Goal: Task Accomplishment & Management: Manage account settings

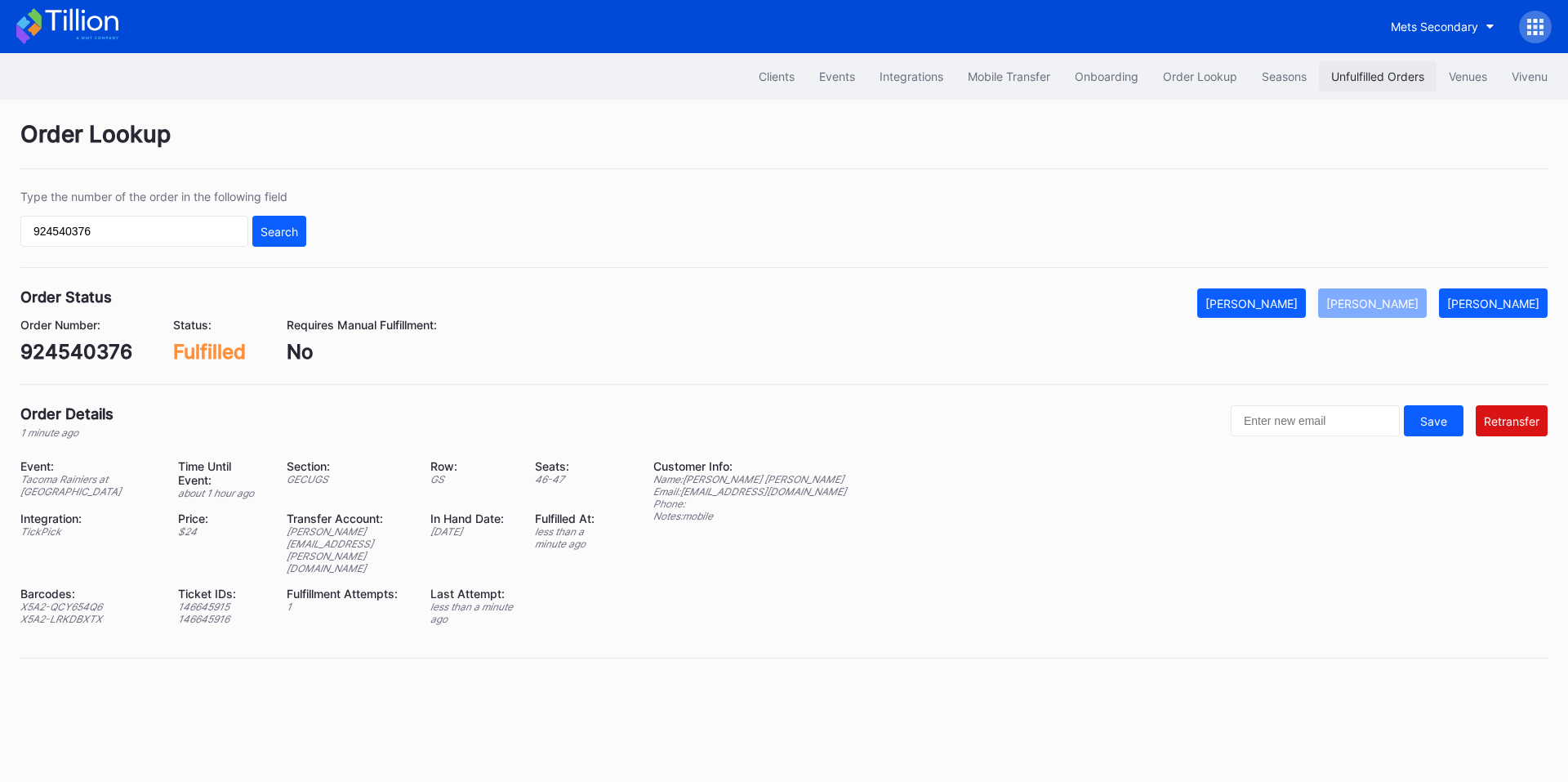
click at [1322, 77] on button "Unfulfilled Orders" at bounding box center [1377, 76] width 117 height 30
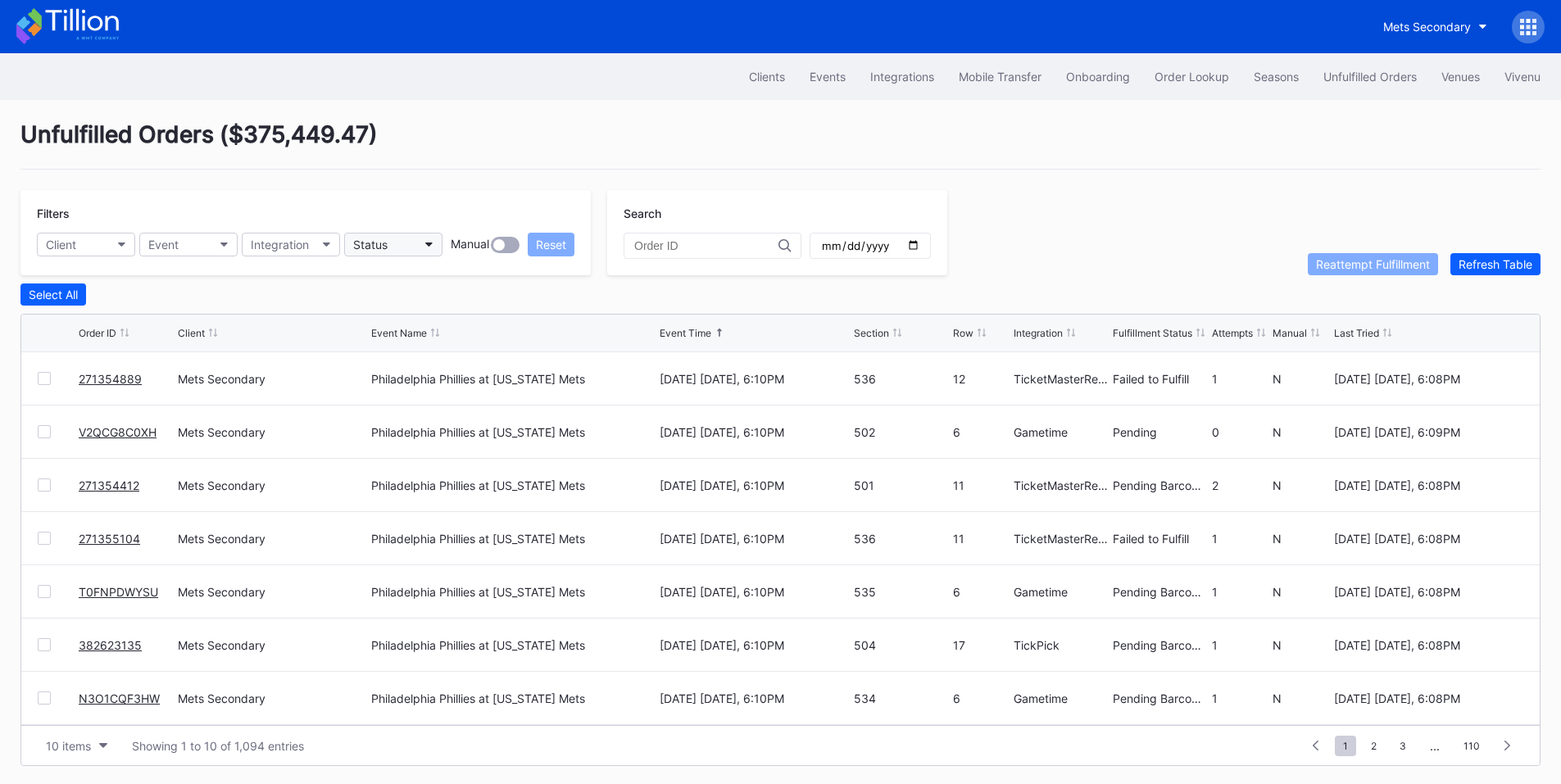
click at [411, 245] on button "Status" at bounding box center [393, 245] width 98 height 24
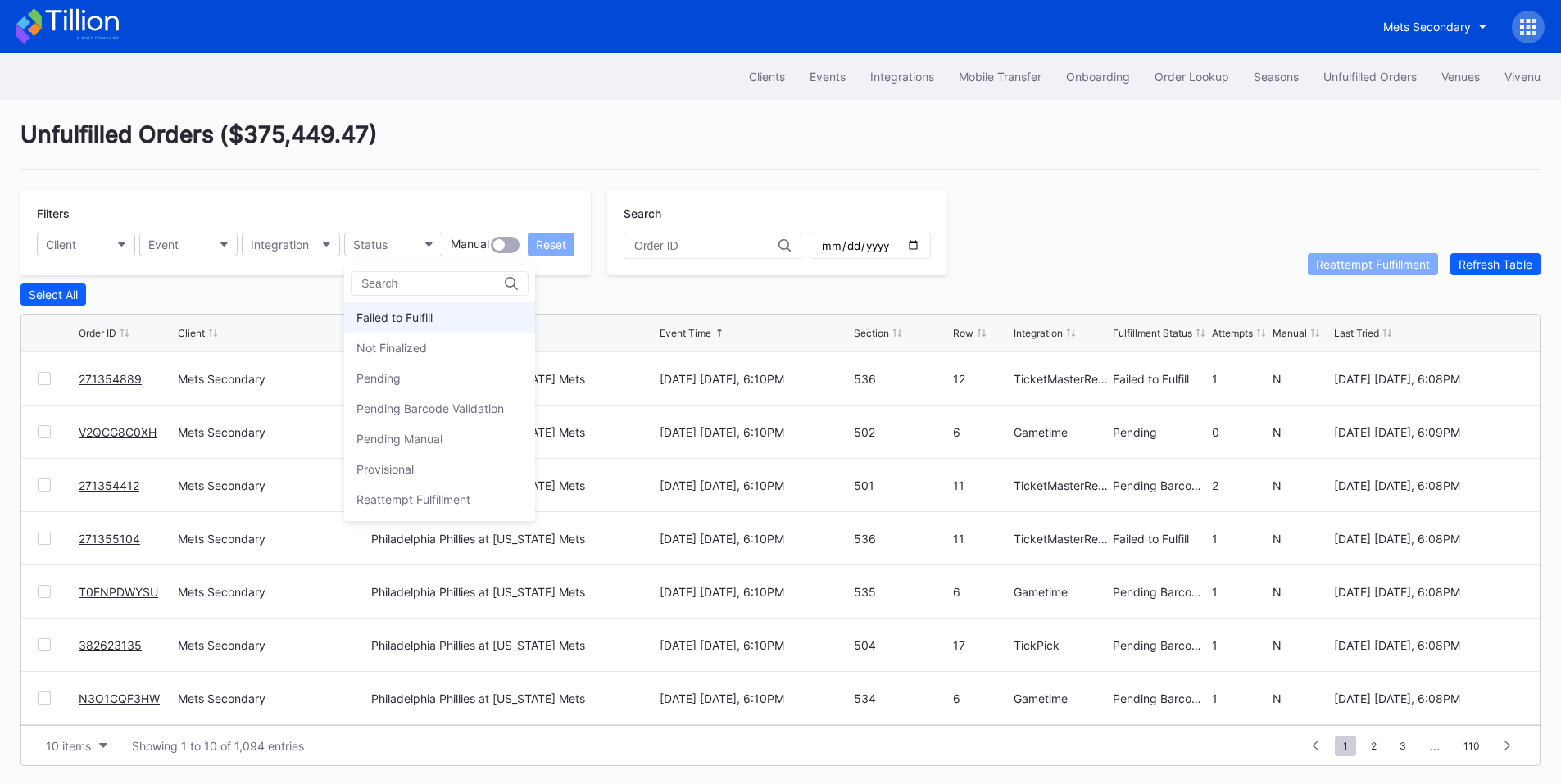
click at [420, 310] on div "Failed to Fulfill" at bounding box center [394, 317] width 76 height 14
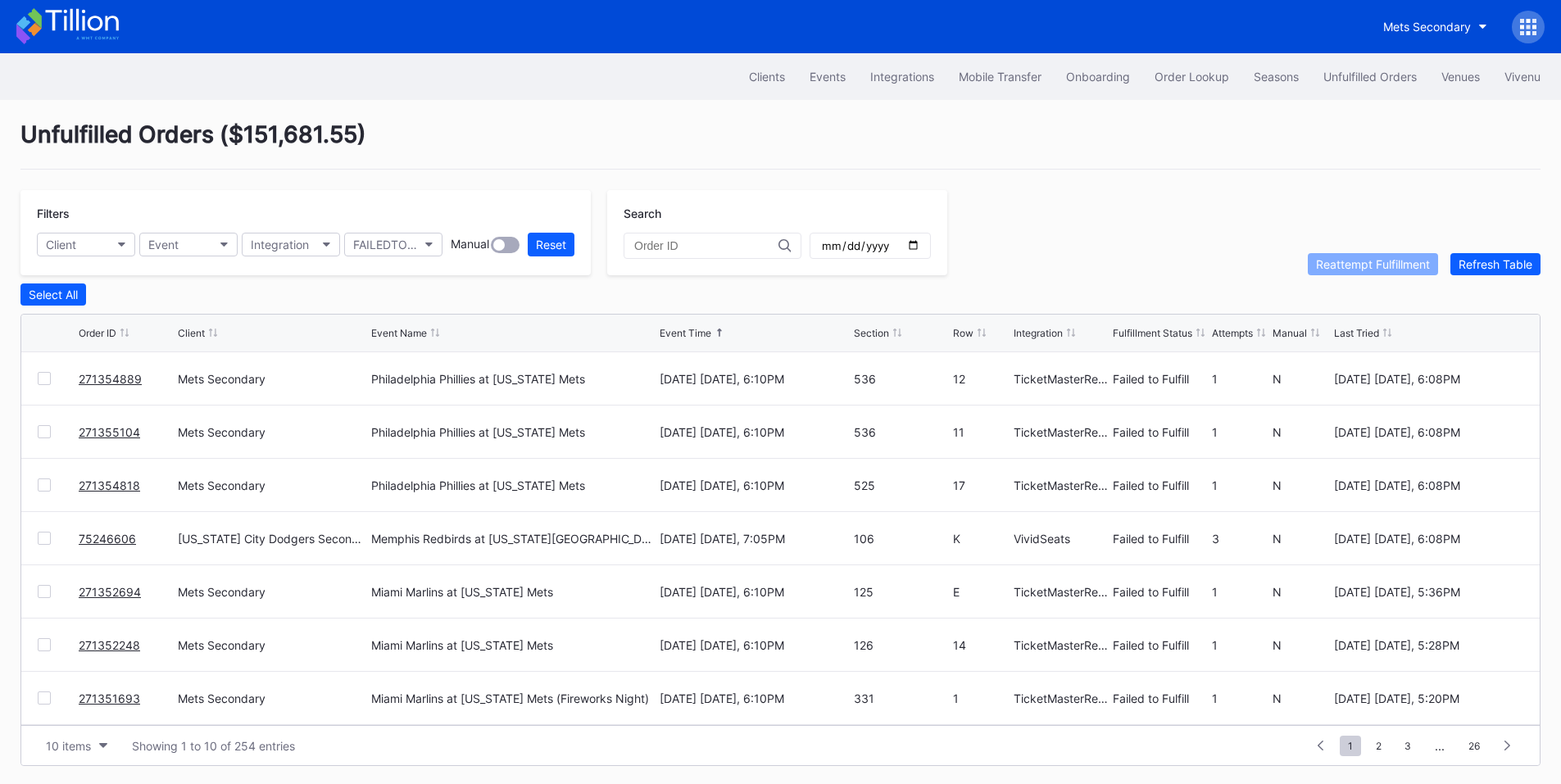
click at [115, 539] on link "75246606" at bounding box center [107, 538] width 58 height 14
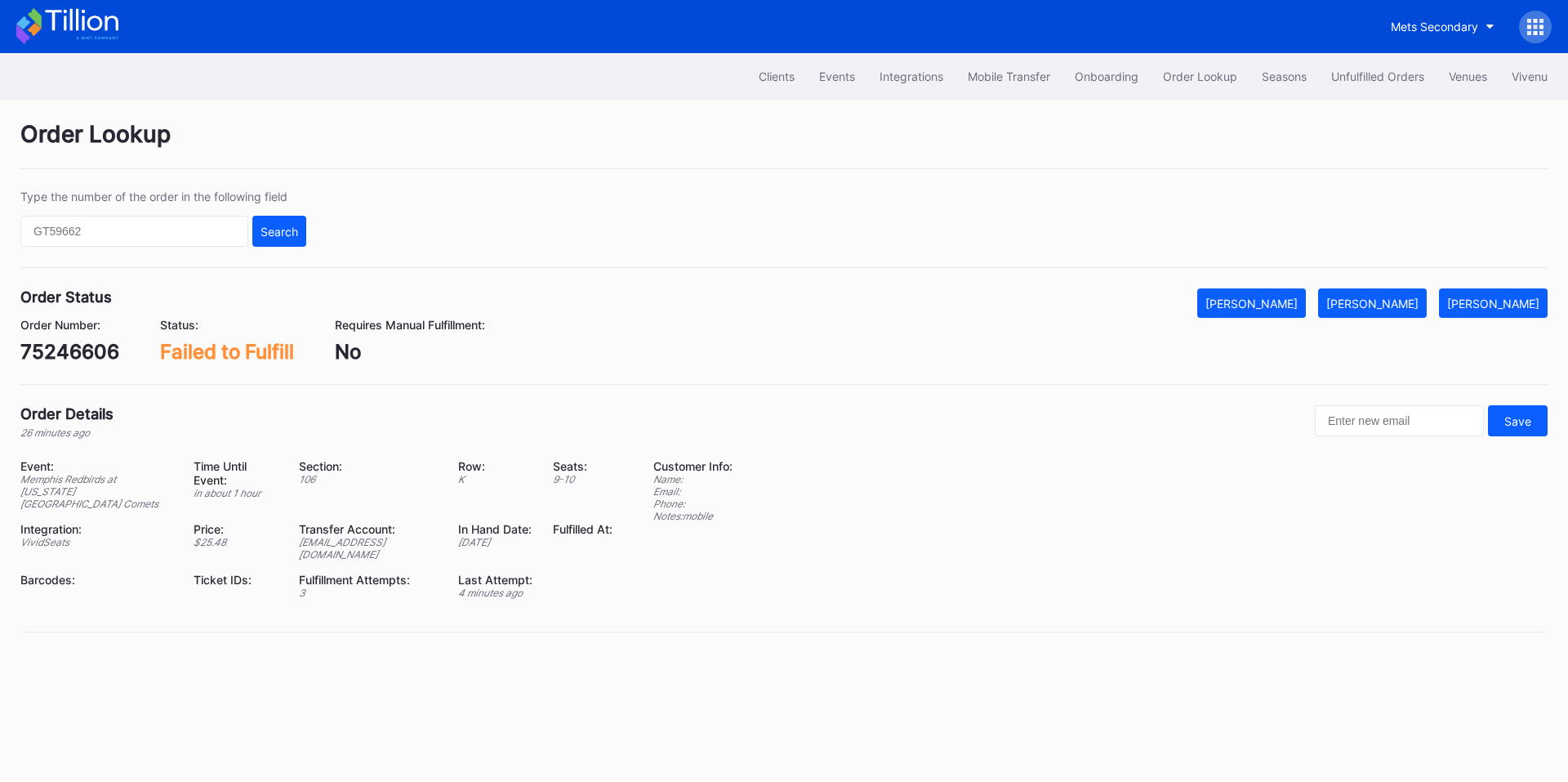
click at [84, 351] on div "75246606" at bounding box center [69, 352] width 98 height 24
copy div "75246606"
click at [1385, 296] on div "Mark Fulfilled" at bounding box center [1373, 303] width 92 height 14
click at [1333, 81] on div "Unfulfilled Orders" at bounding box center [1377, 76] width 93 height 14
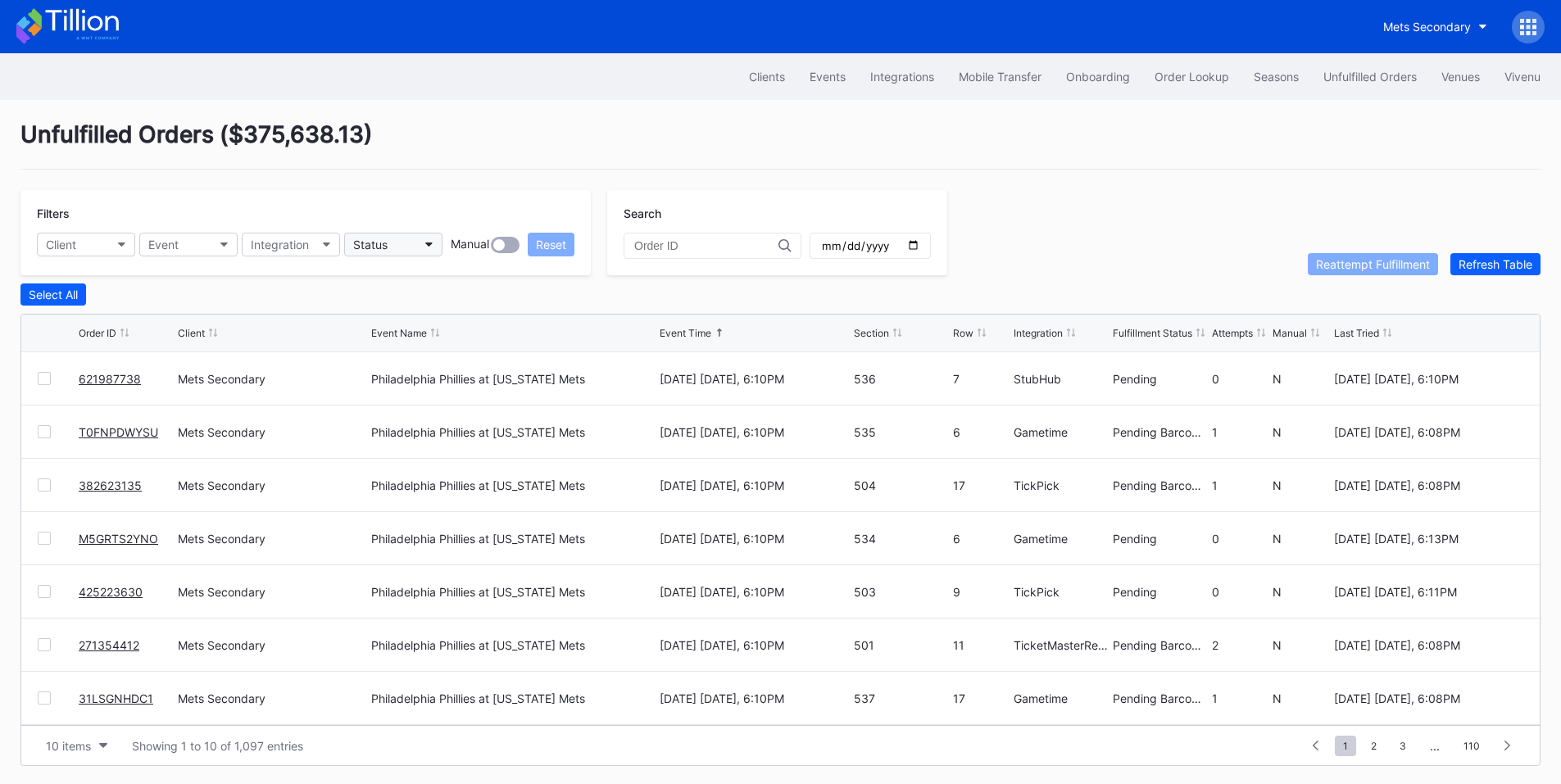
click at [401, 237] on button "Status" at bounding box center [393, 245] width 98 height 24
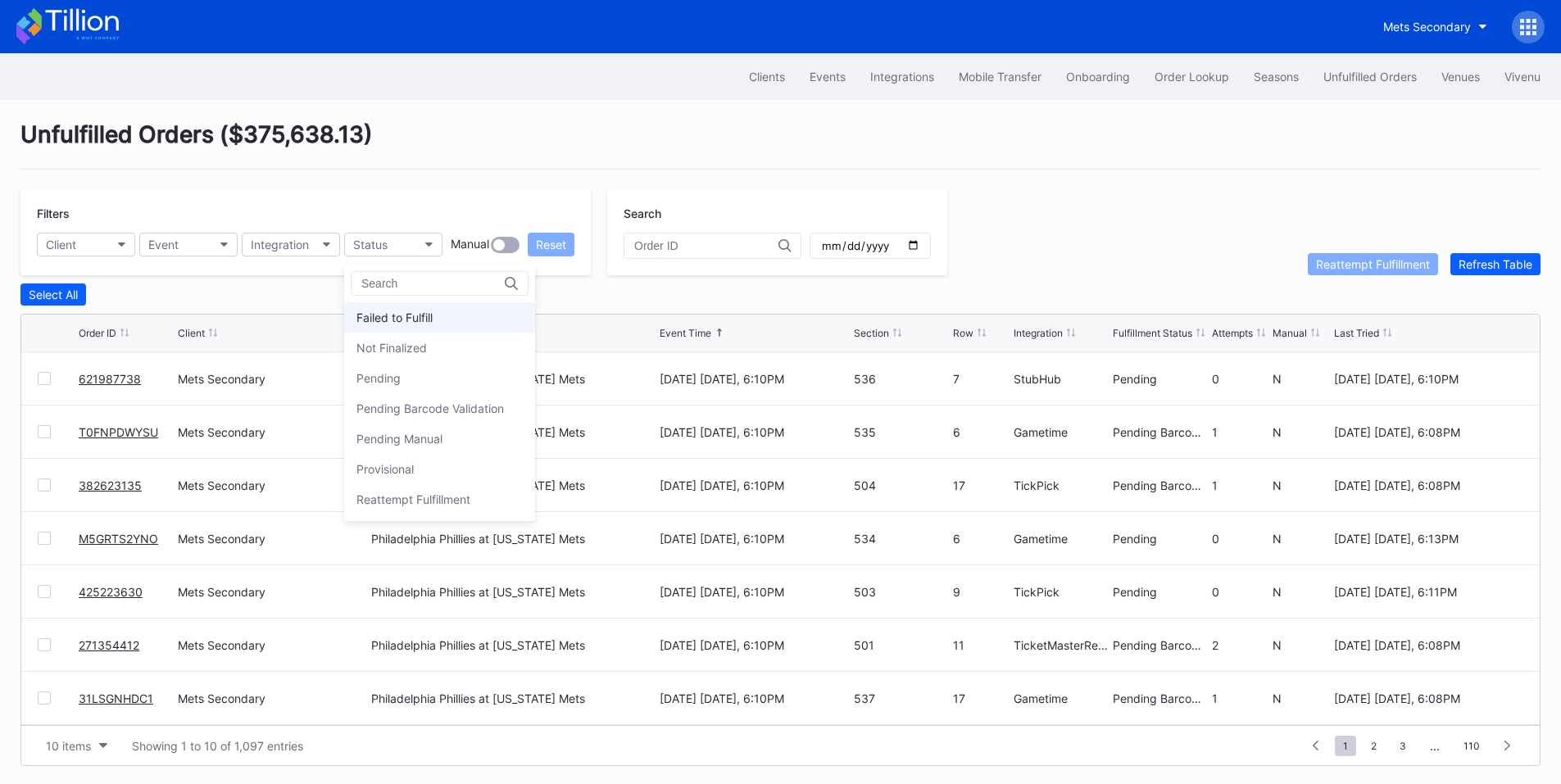
click at [430, 317] on div "Failed to Fulfill" at bounding box center [394, 317] width 76 height 14
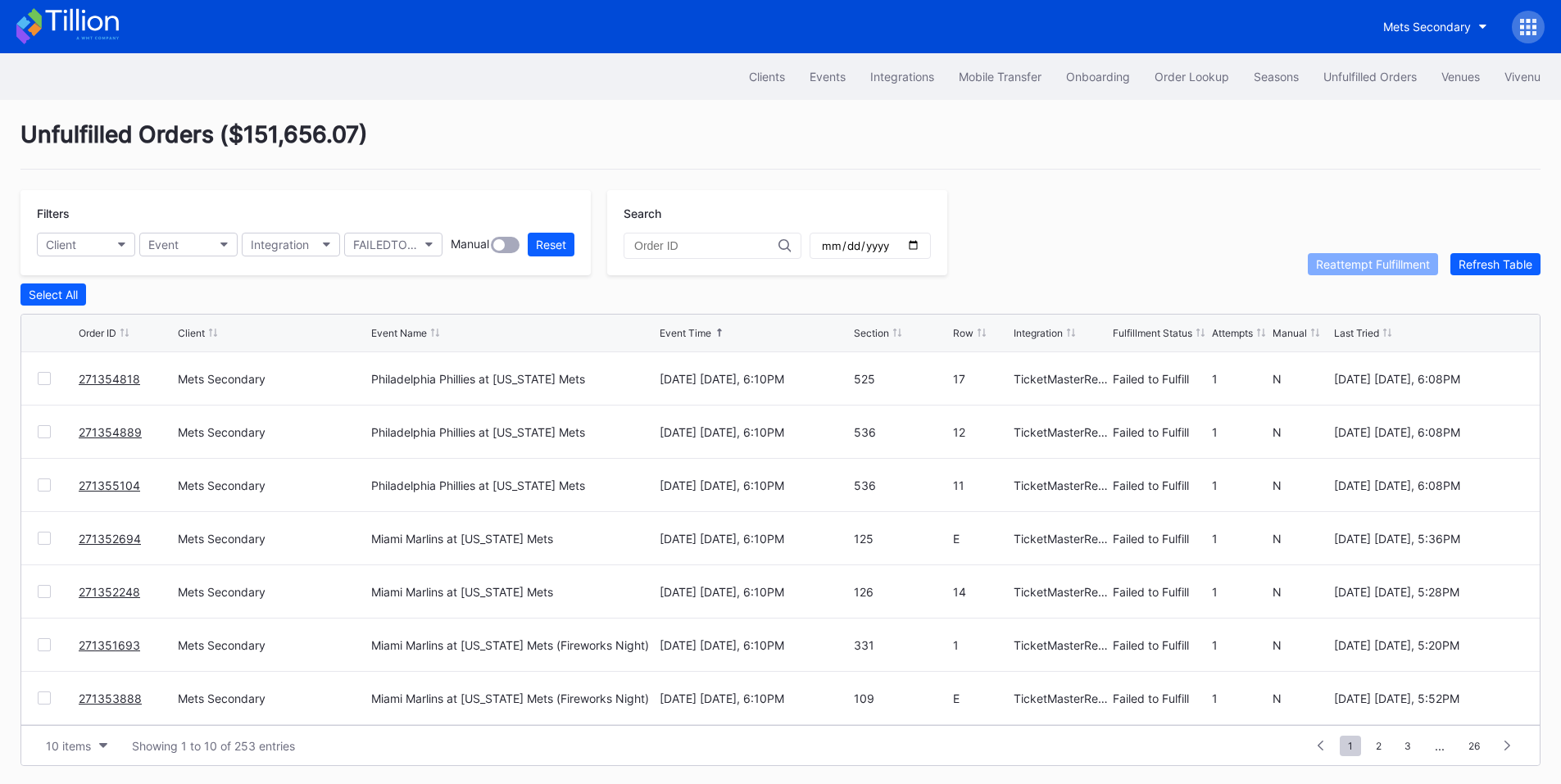
drag, startPoint x: 42, startPoint y: 382, endPoint x: 36, endPoint y: 405, distance: 23.8
click at [42, 382] on div at bounding box center [44, 378] width 13 height 13
click at [48, 438] on div at bounding box center [44, 431] width 13 height 13
click at [44, 486] on div at bounding box center [44, 484] width 13 height 13
click at [47, 544] on div at bounding box center [44, 538] width 13 height 13
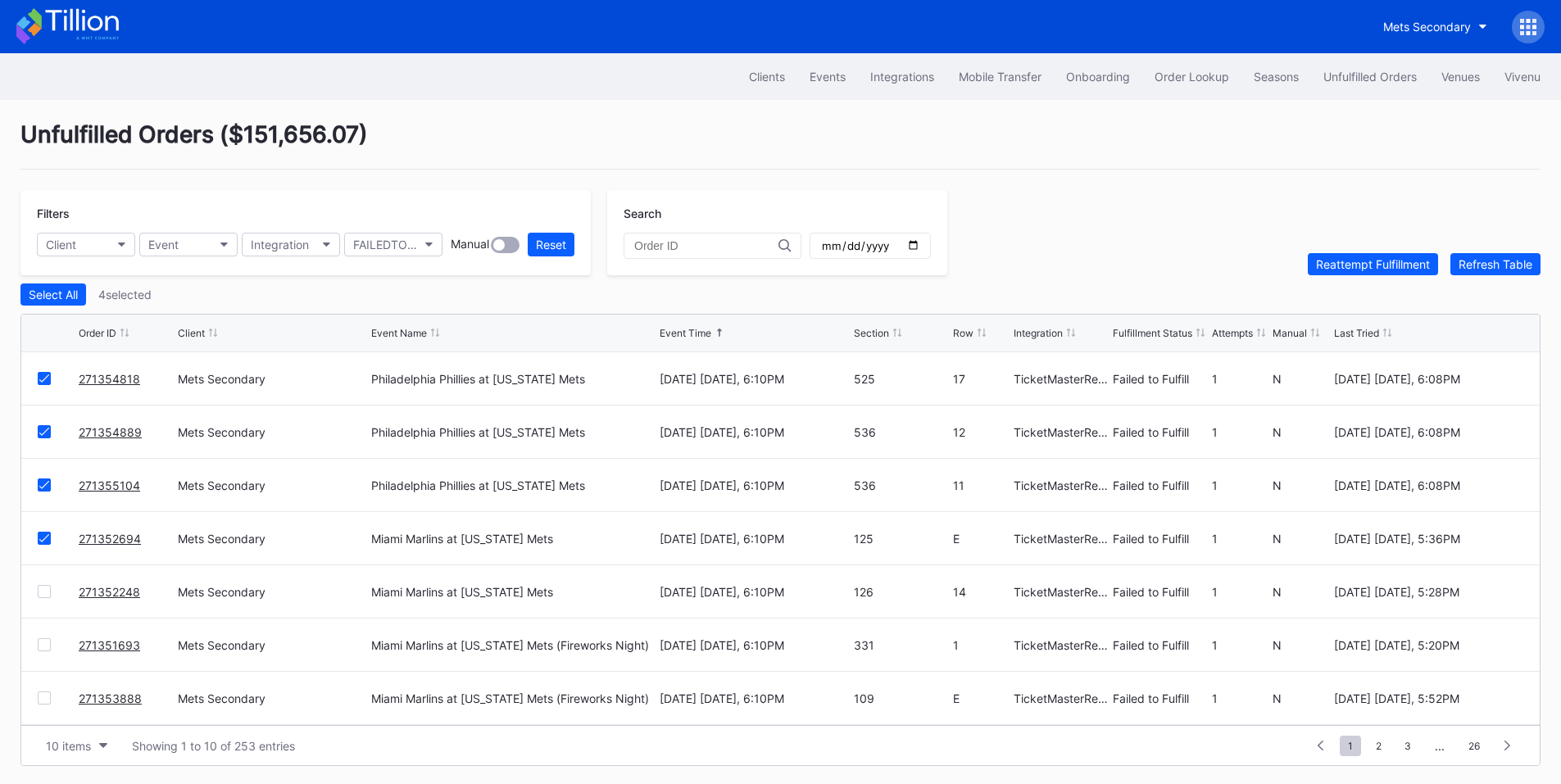
click at [46, 594] on div at bounding box center [44, 591] width 13 height 13
click at [50, 648] on div at bounding box center [44, 644] width 13 height 13
click at [44, 701] on div at bounding box center [44, 697] width 13 height 13
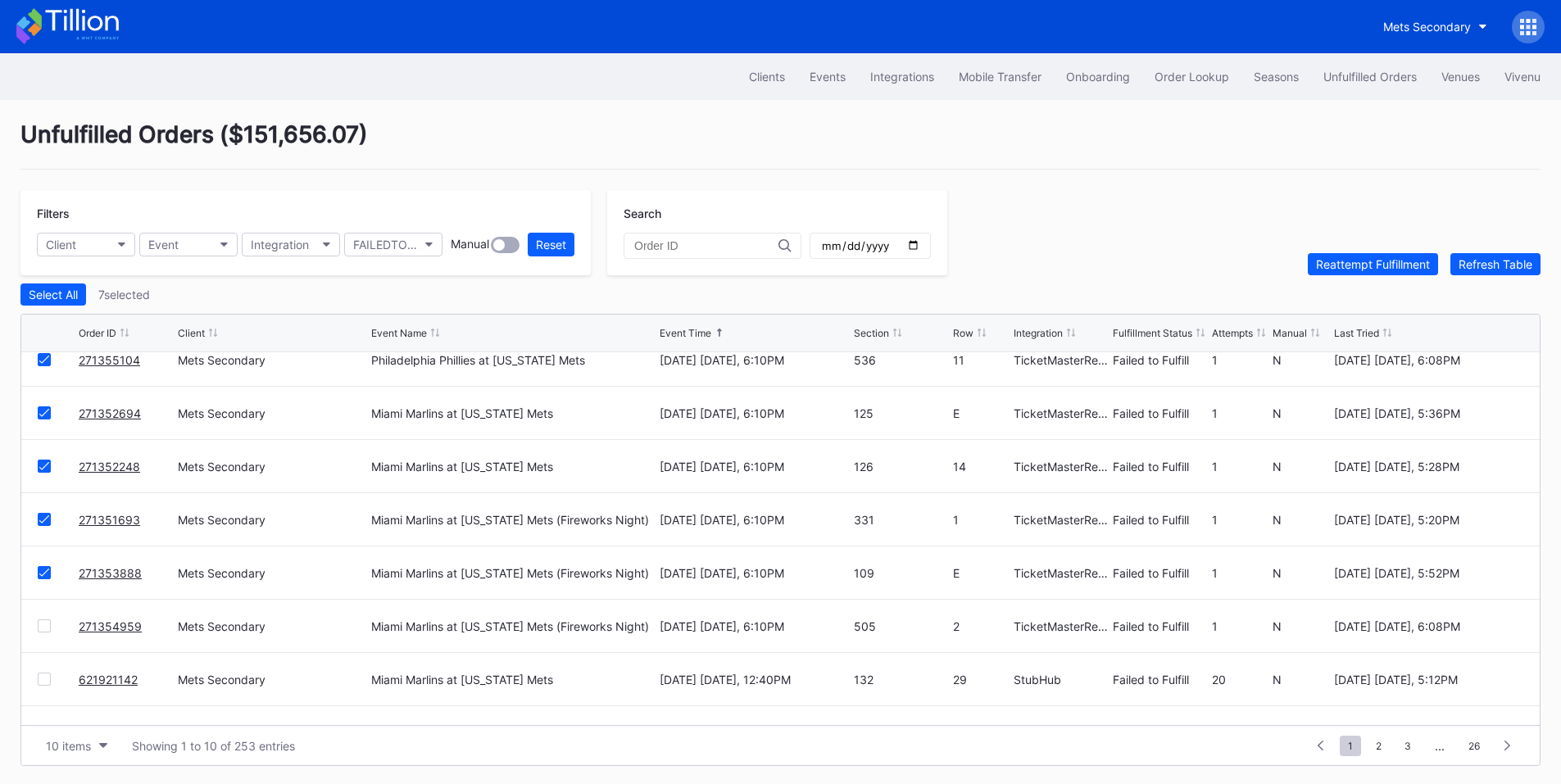
scroll to position [160, 0]
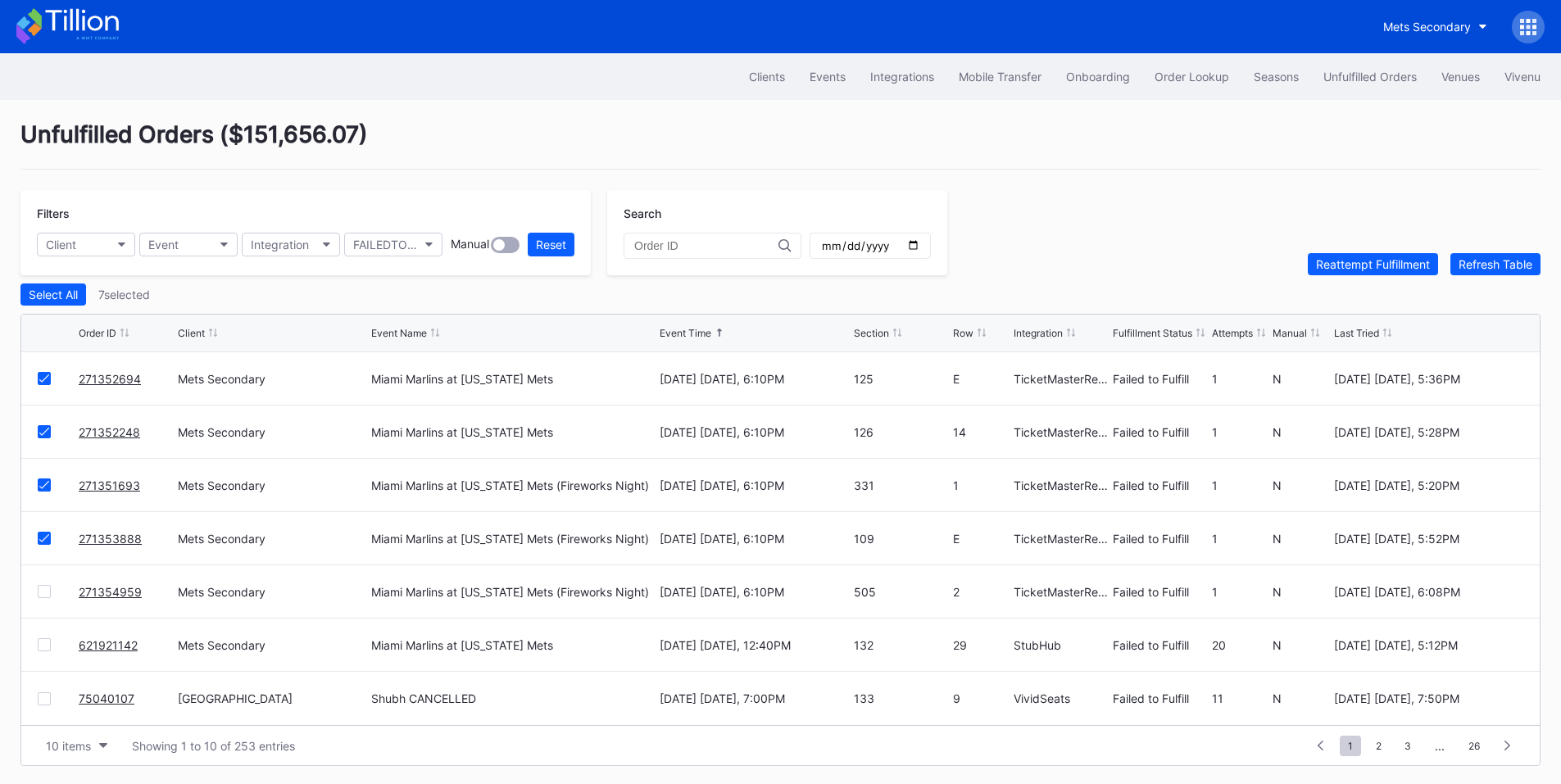
click at [43, 596] on div at bounding box center [44, 591] width 13 height 13
click at [1393, 275] on button "Reattempt Fulfillment" at bounding box center [1373, 264] width 131 height 22
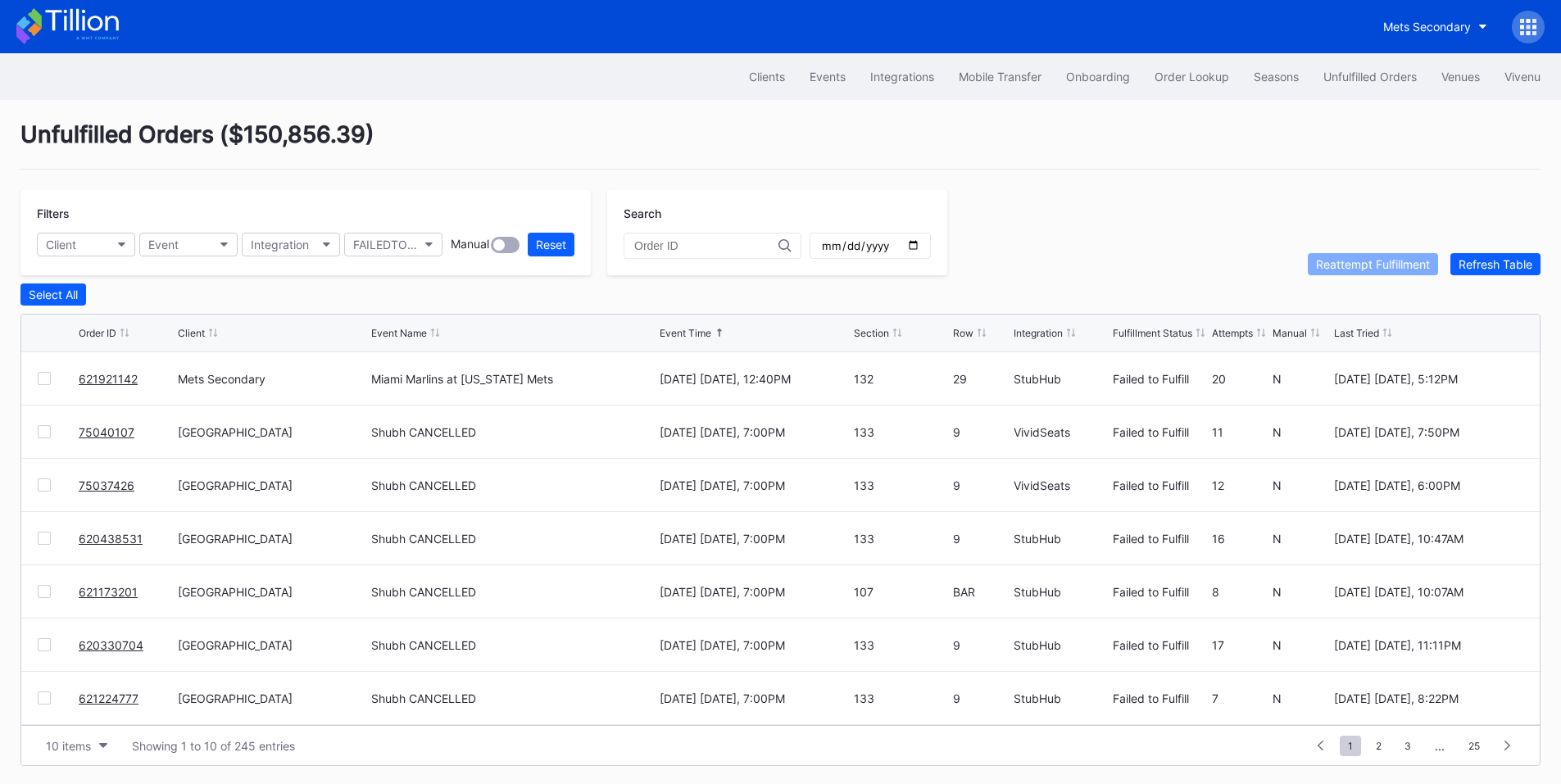
click at [127, 386] on link "621921142" at bounding box center [108, 379] width 59 height 14
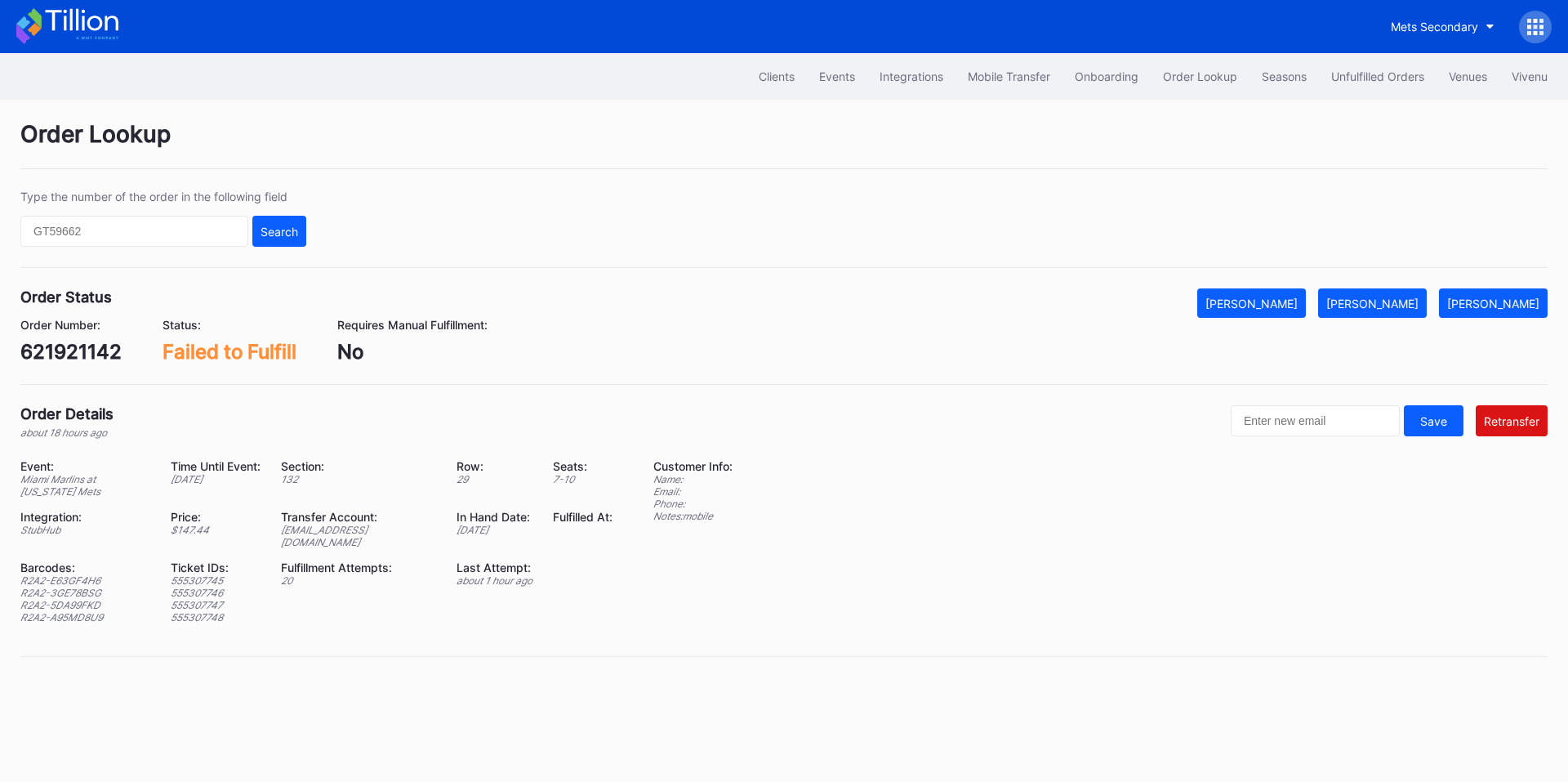
click at [102, 349] on div "621921142" at bounding box center [71, 352] width 101 height 24
copy div "621921142"
click at [1349, 75] on div "Unfulfilled Orders" at bounding box center [1377, 76] width 93 height 14
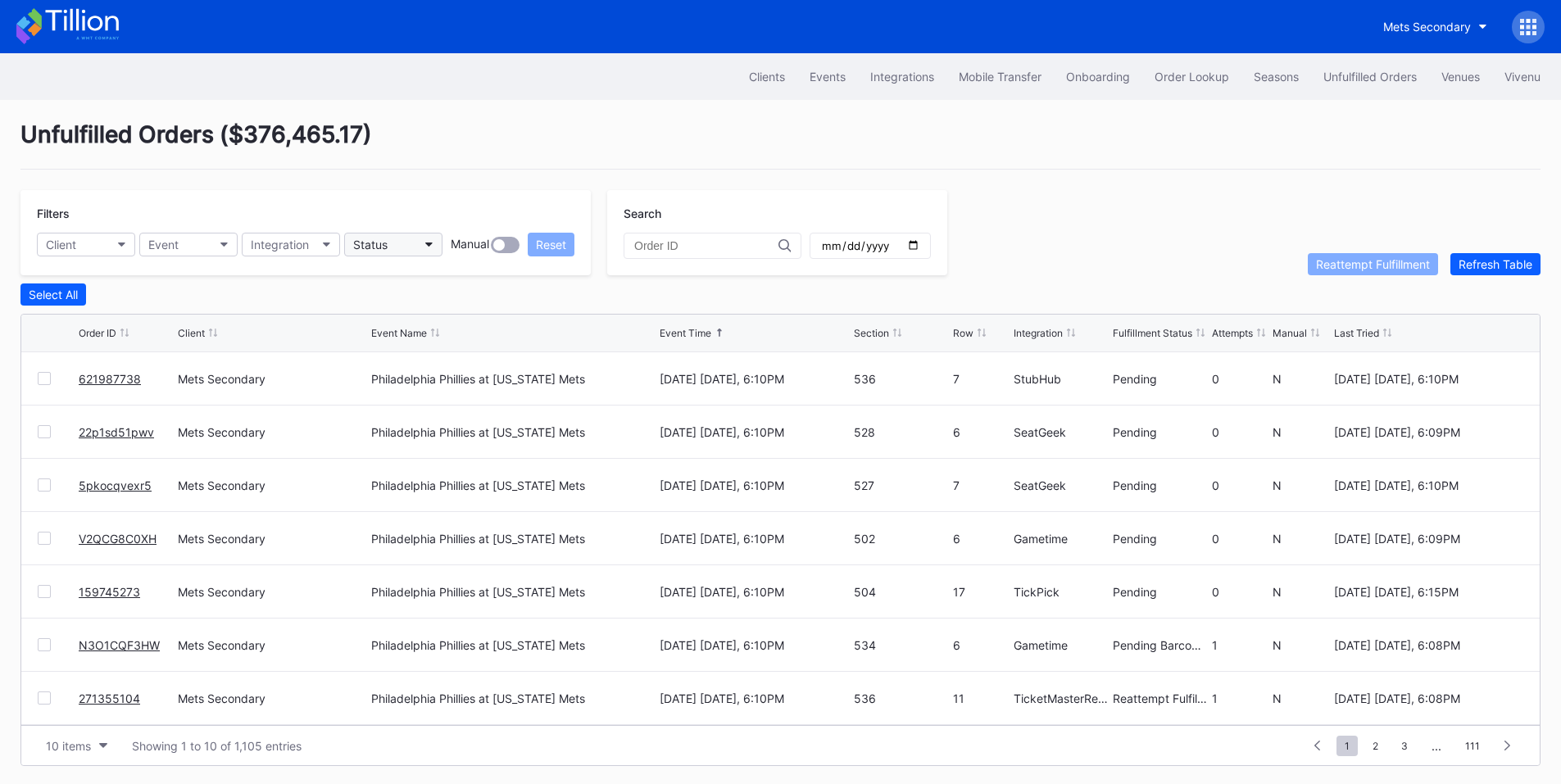
click at [427, 242] on icon "button" at bounding box center [430, 245] width 9 height 5
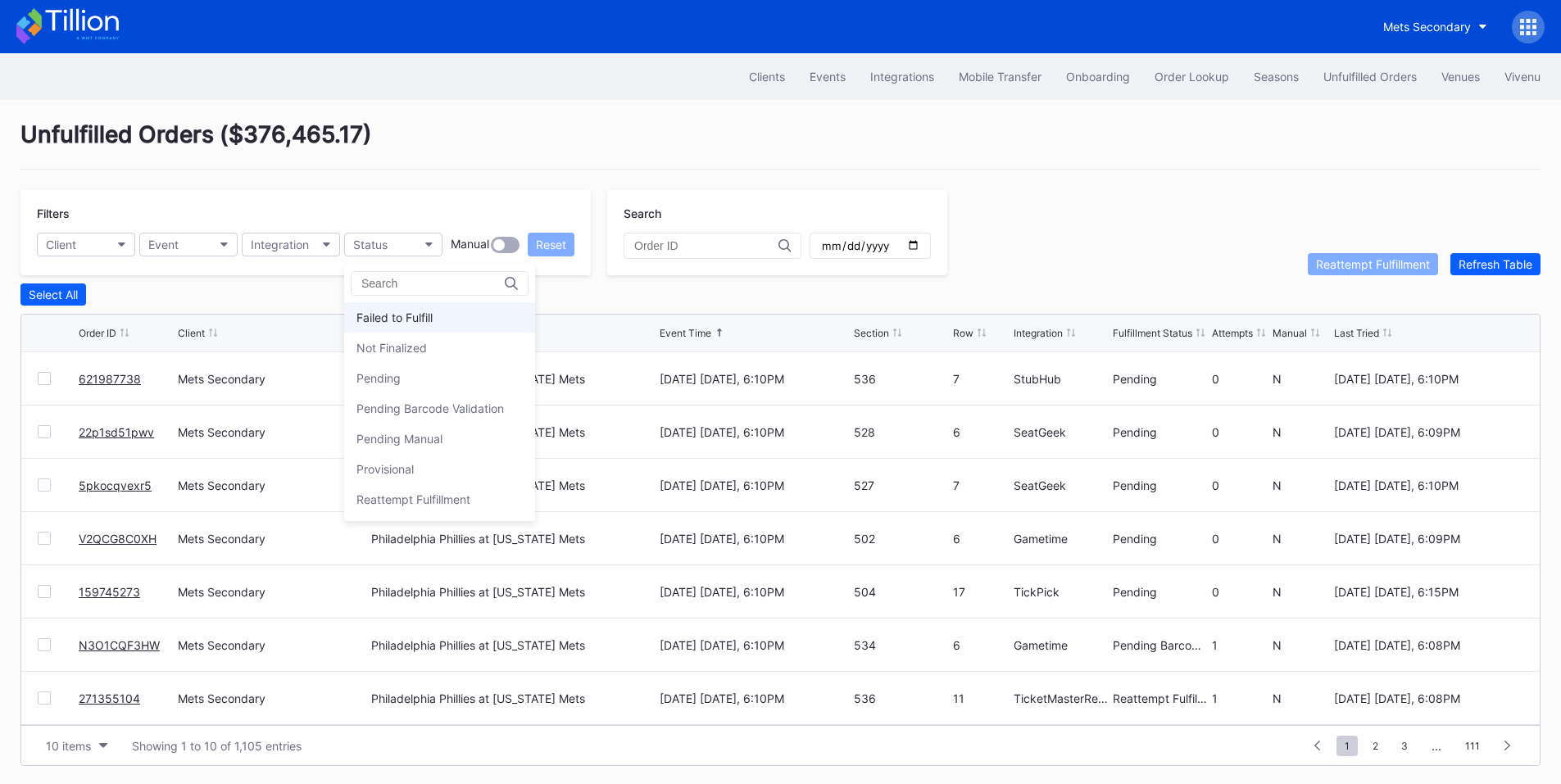
click at [423, 312] on div "Failed to Fulfill" at bounding box center [394, 317] width 76 height 14
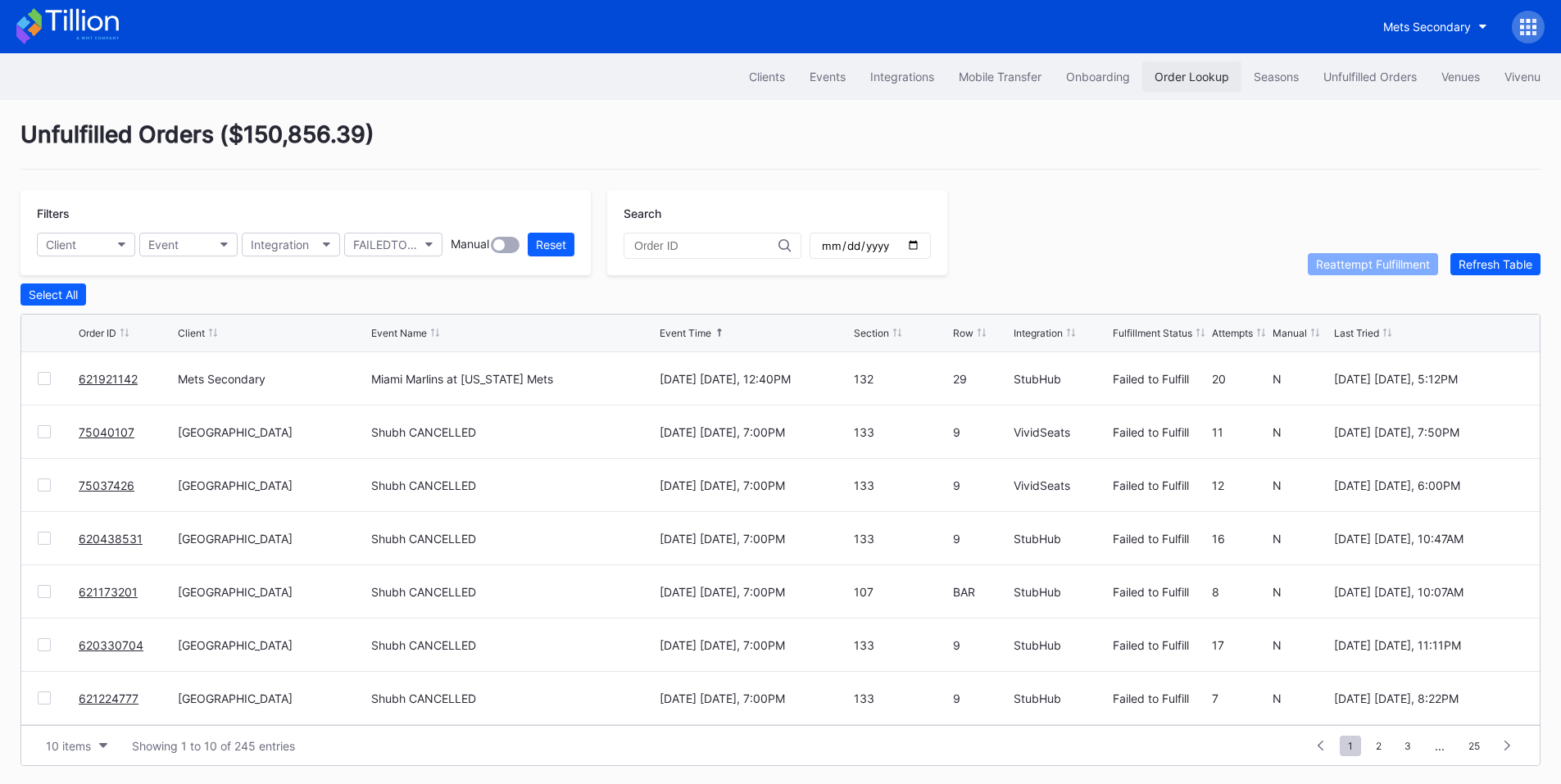
click at [1187, 67] on button "Order Lookup" at bounding box center [1191, 76] width 99 height 30
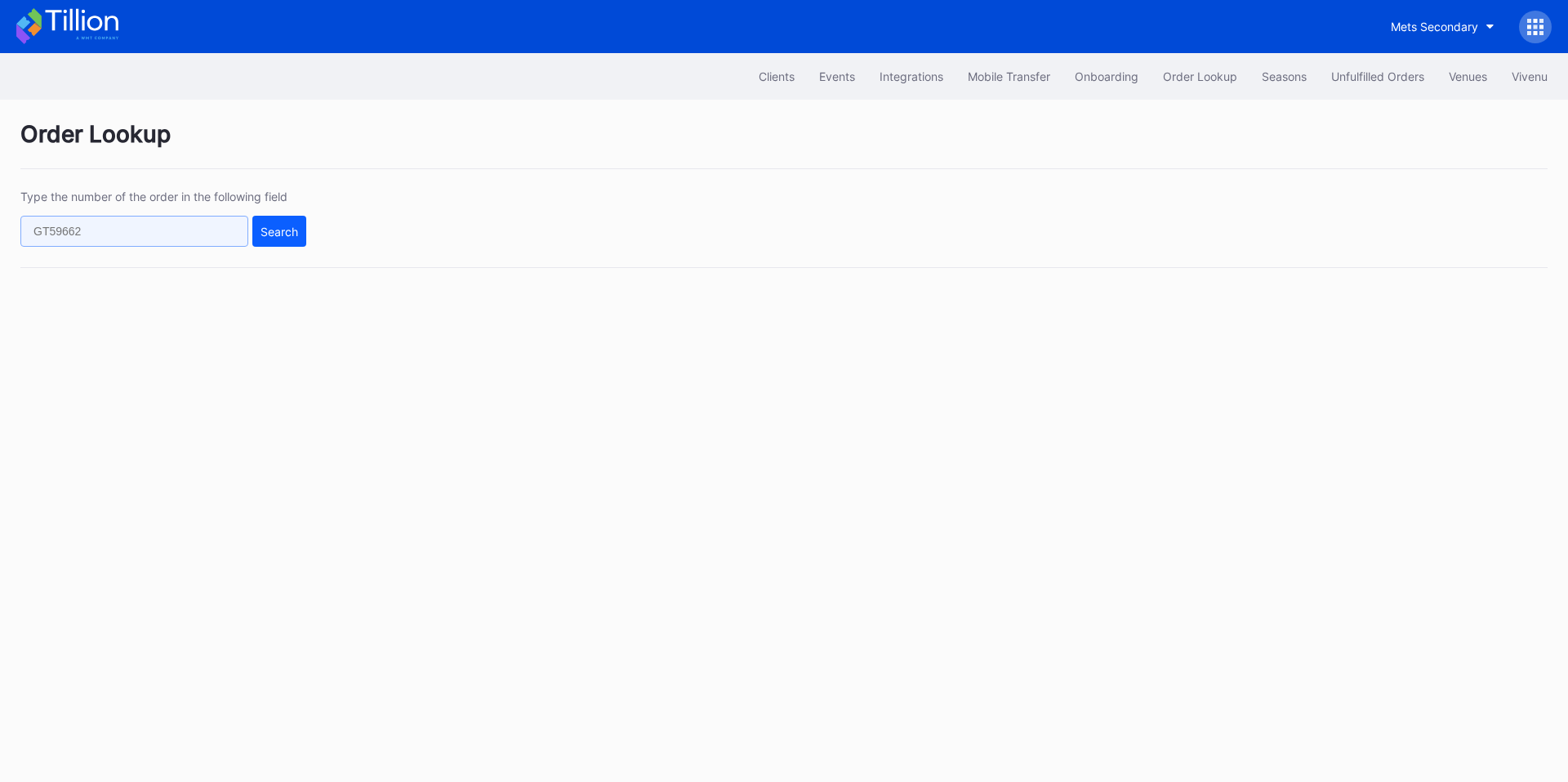
click at [137, 234] on input "text" at bounding box center [134, 231] width 228 height 31
paste input "271321475"
type input "271321475"
click at [282, 224] on div "Search" at bounding box center [279, 231] width 38 height 14
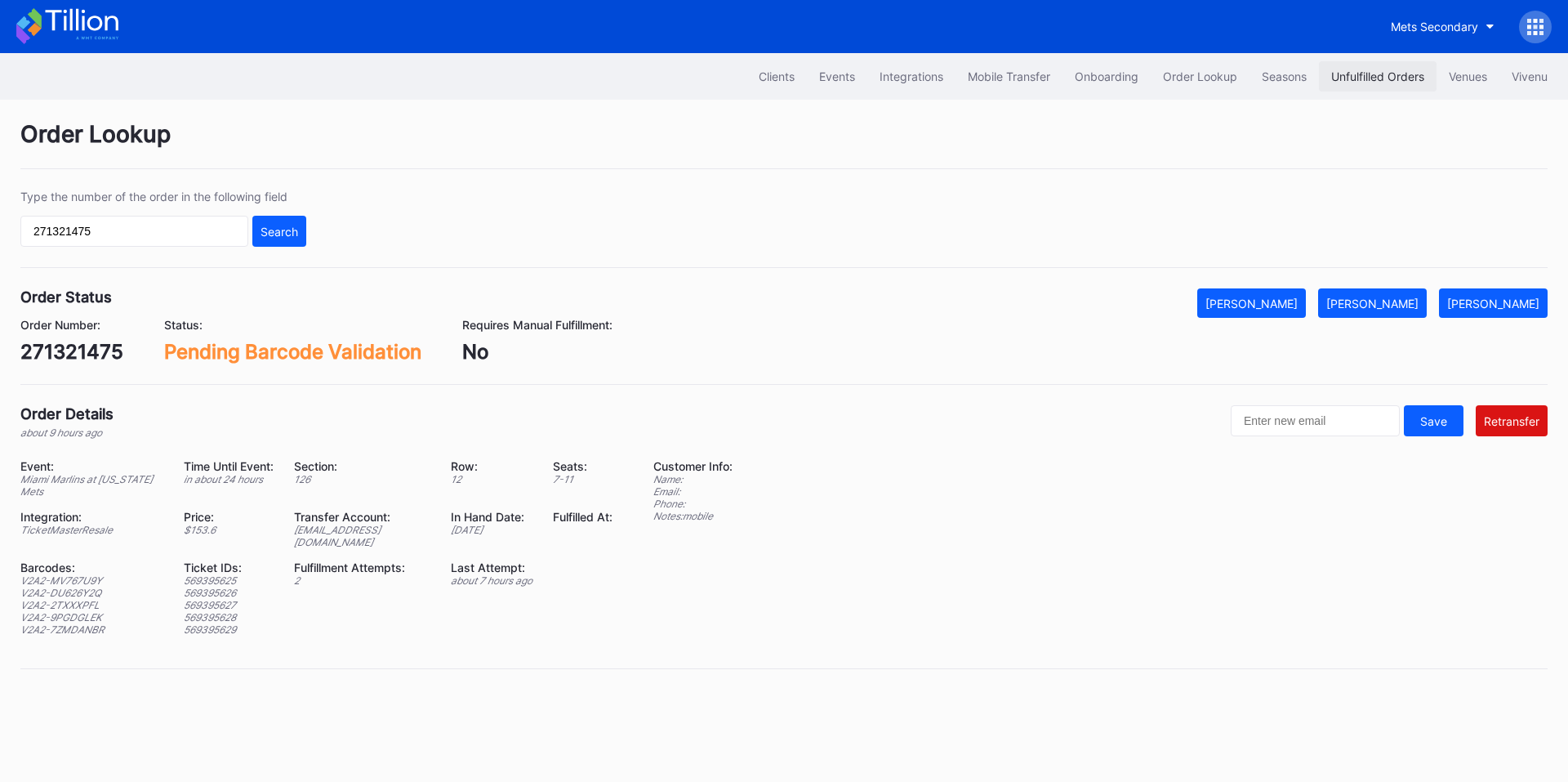
click at [1375, 79] on div "Unfulfilled Orders" at bounding box center [1377, 76] width 93 height 14
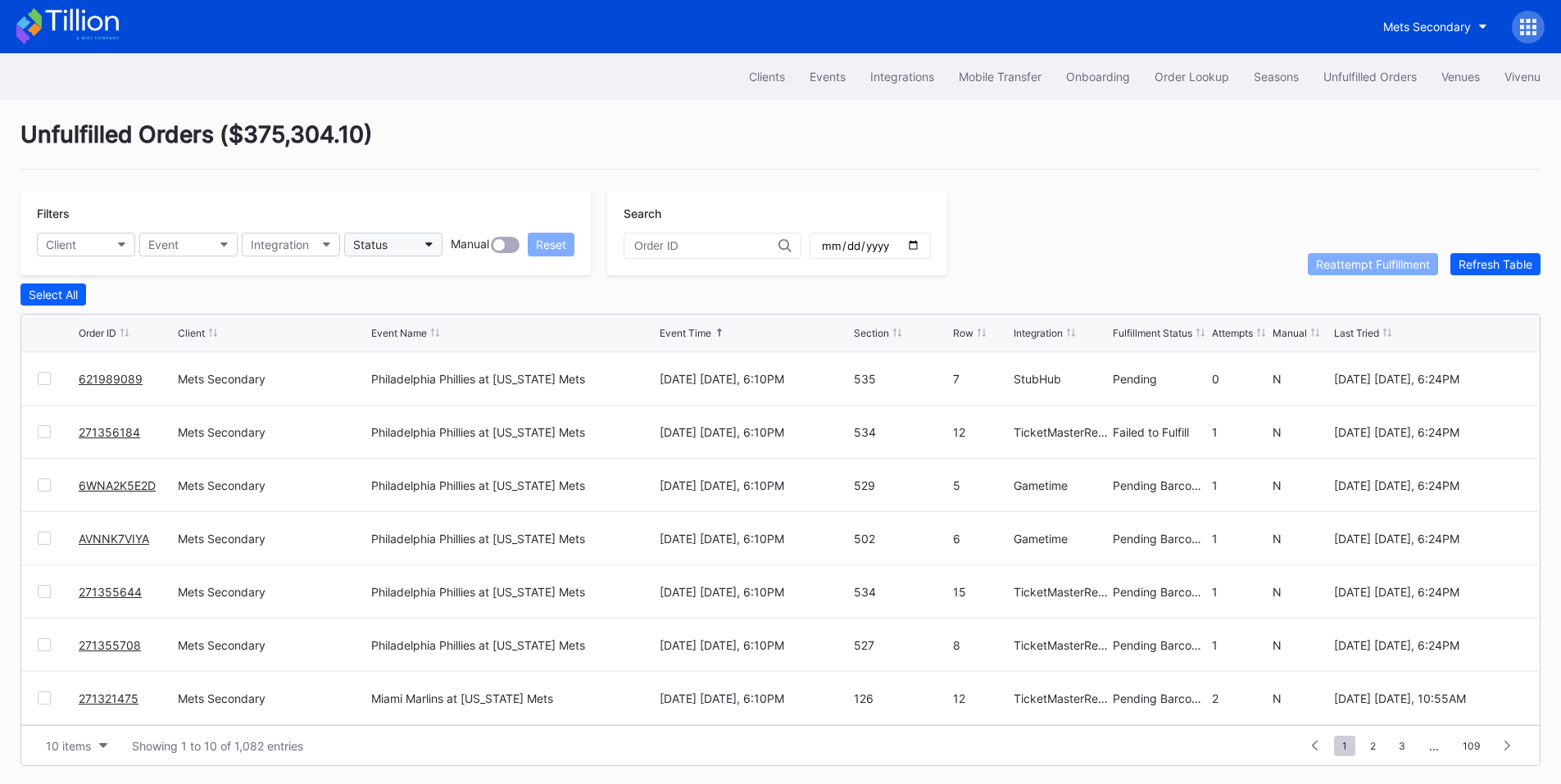
click at [405, 249] on button "Status" at bounding box center [393, 245] width 98 height 24
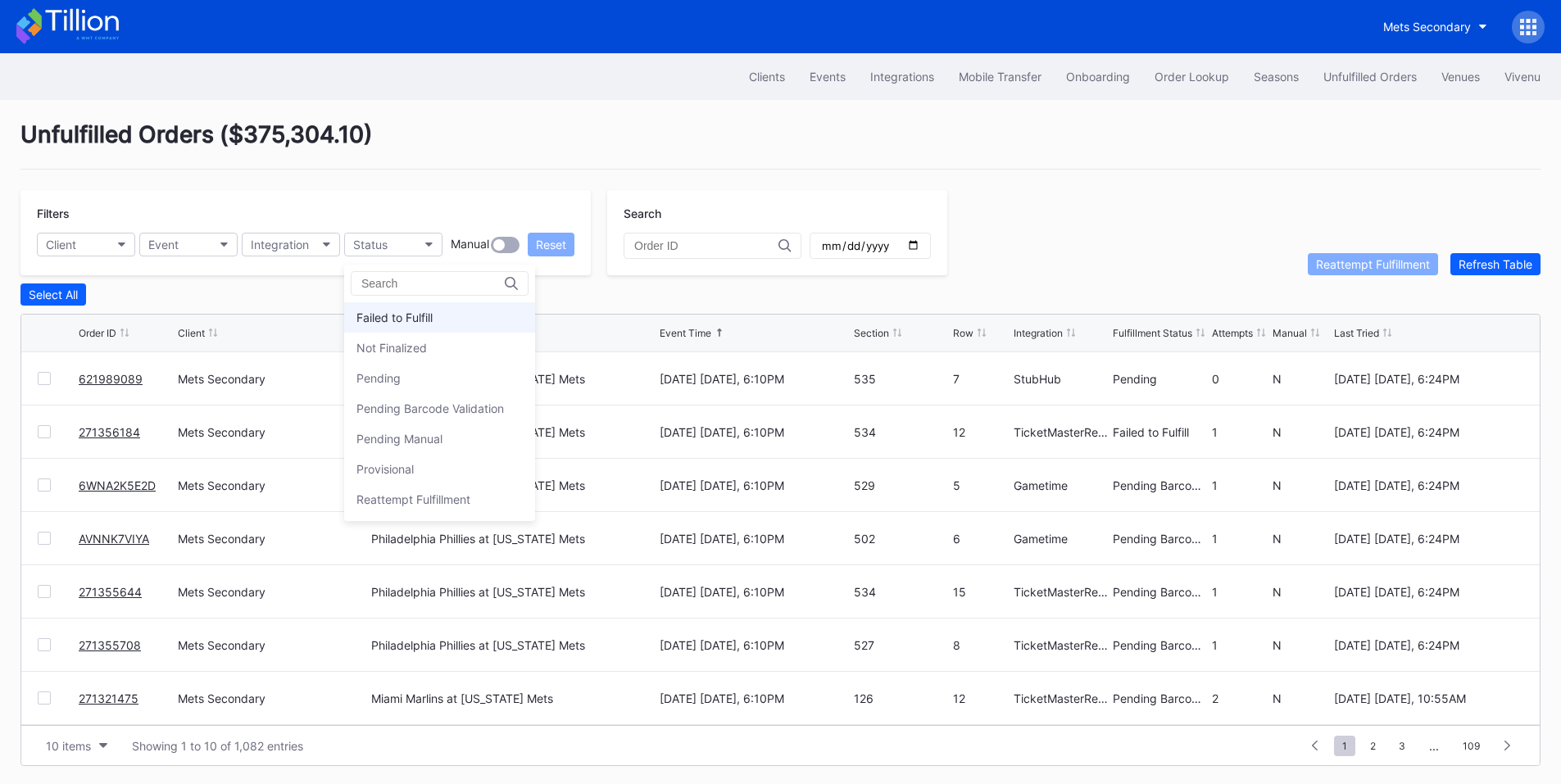
click at [414, 313] on div "Failed to Fulfill" at bounding box center [394, 317] width 76 height 14
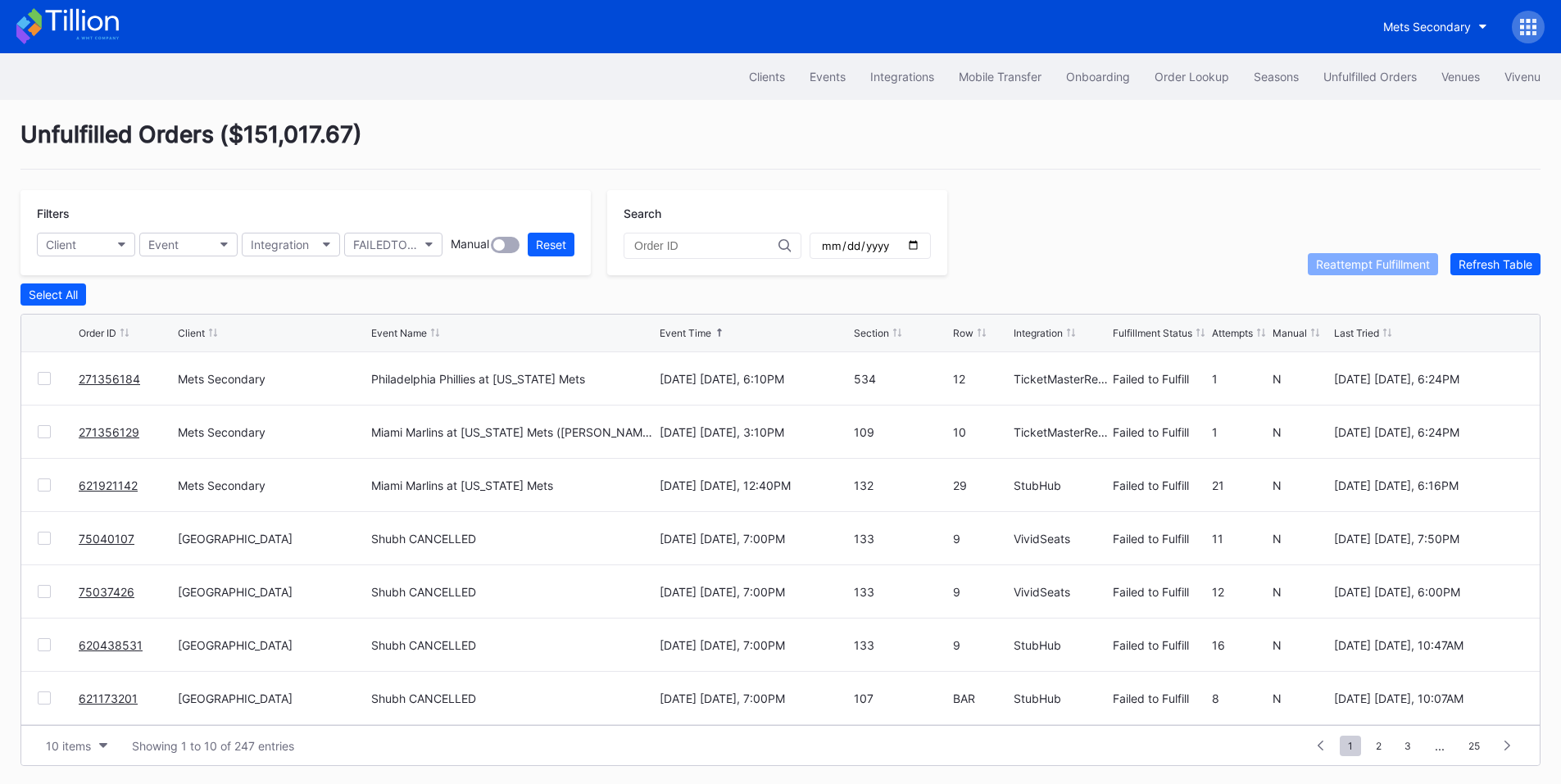
click at [38, 377] on div at bounding box center [44, 378] width 13 height 13
click at [1344, 262] on div "Reattempt Fulfillment" at bounding box center [1373, 264] width 114 height 14
click at [43, 385] on div at bounding box center [44, 378] width 13 height 13
click at [1332, 258] on button "Reattempt Fulfillment" at bounding box center [1373, 264] width 131 height 22
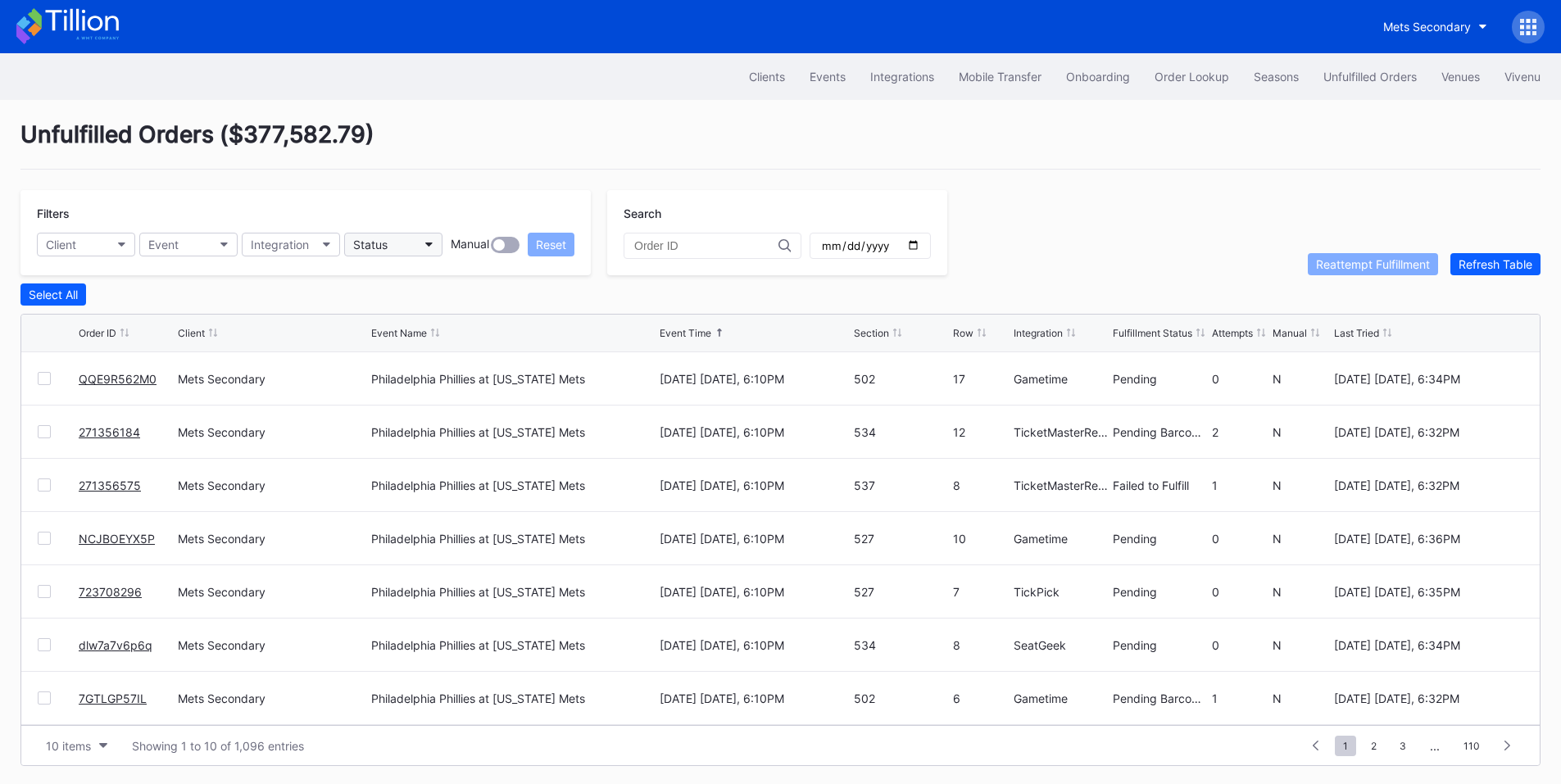
click at [416, 242] on button "Status" at bounding box center [393, 245] width 98 height 24
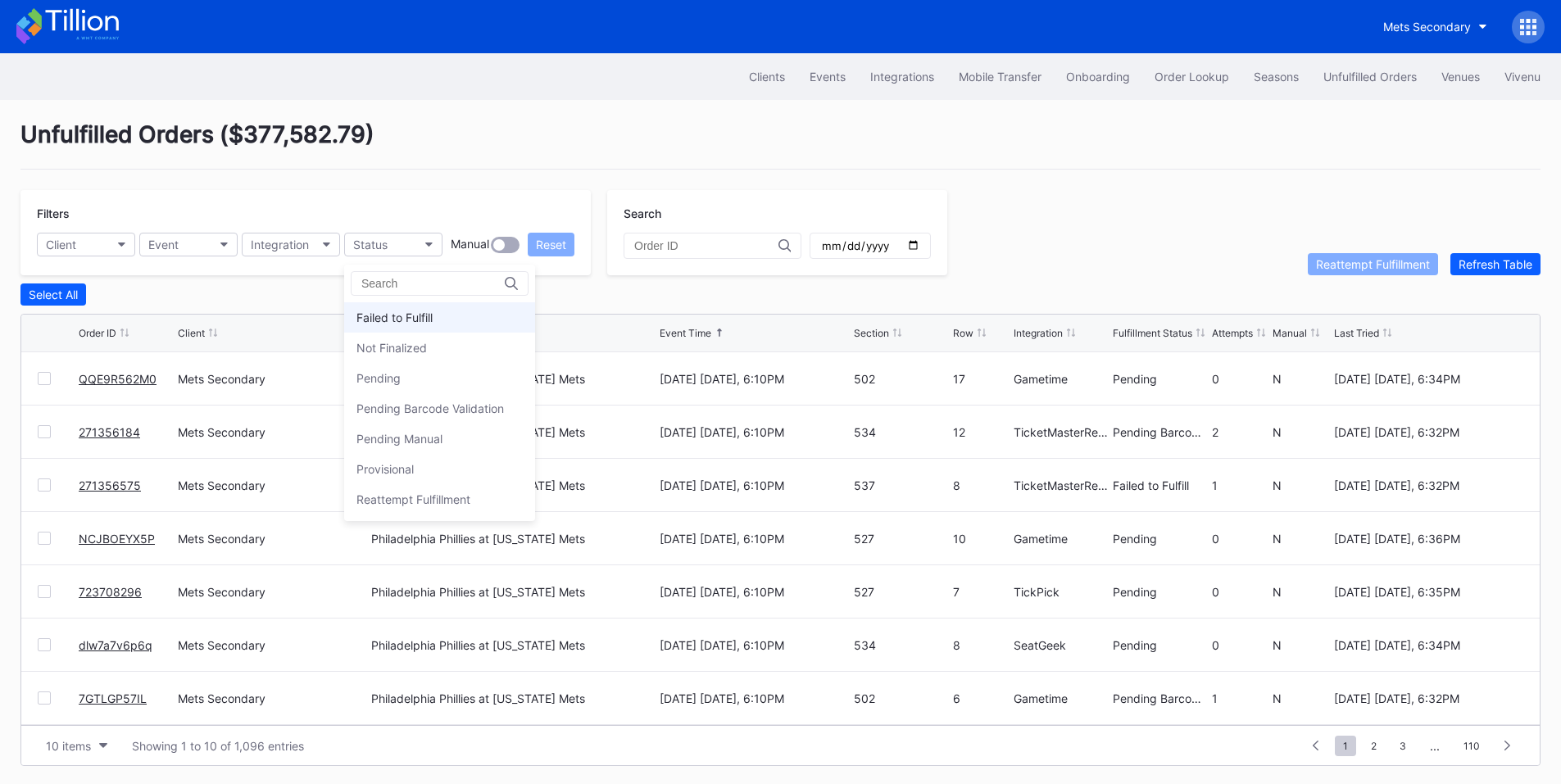
click at [413, 307] on div "Failed to Fulfill" at bounding box center [440, 317] width 191 height 30
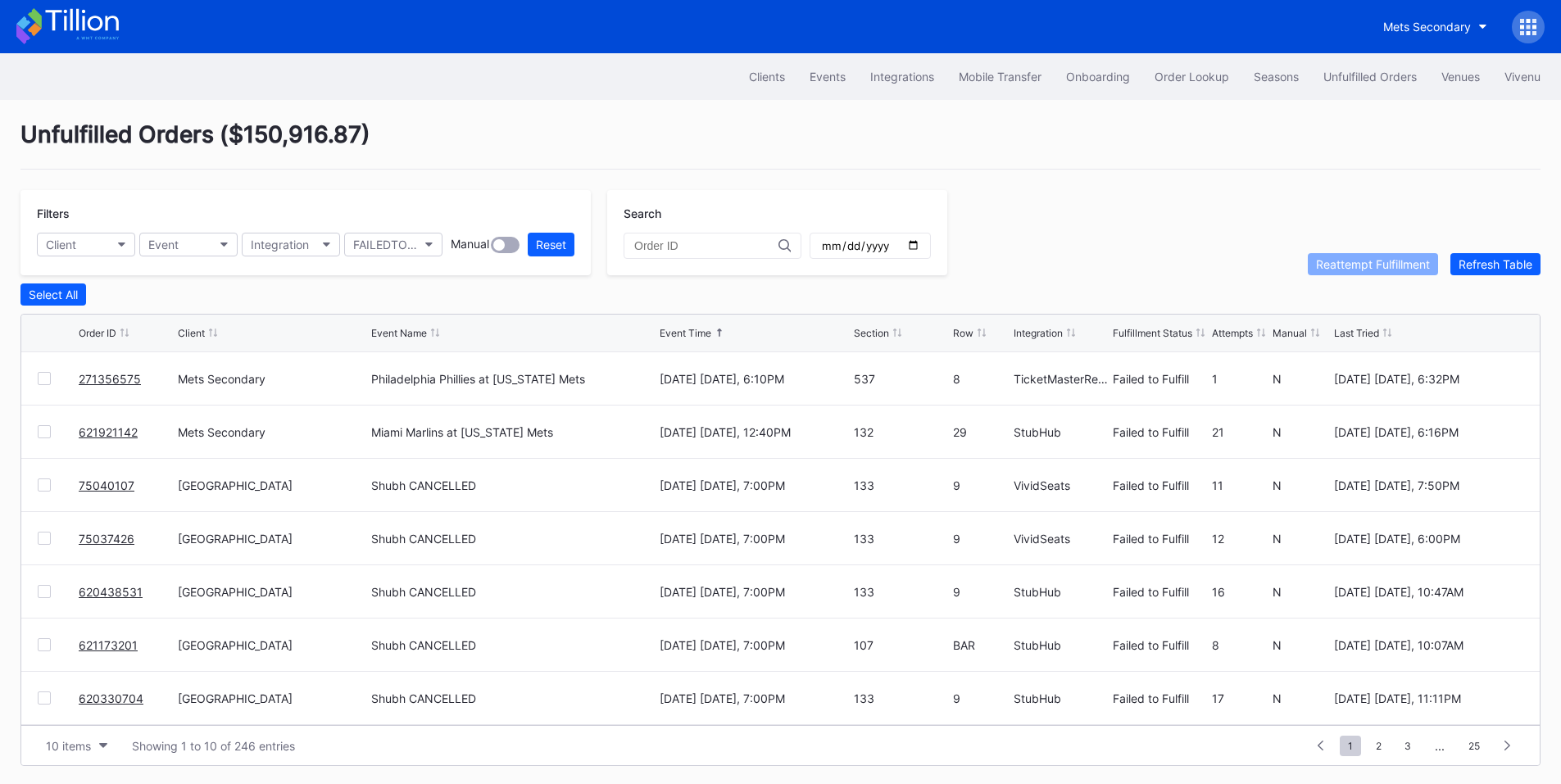
click at [42, 380] on div at bounding box center [44, 378] width 13 height 13
click at [1342, 275] on button "Reattempt Fulfillment" at bounding box center [1373, 264] width 131 height 22
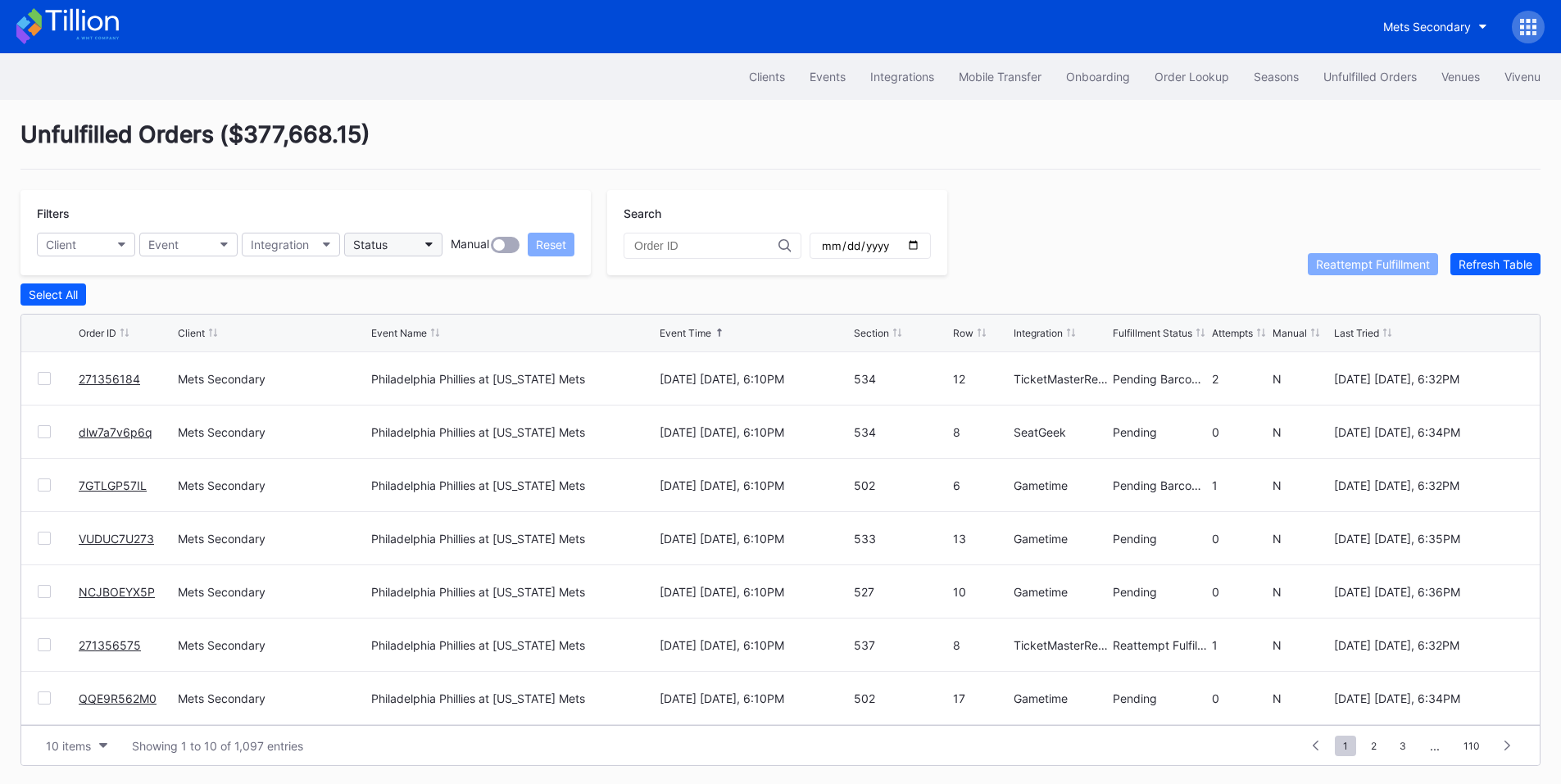
click at [388, 246] on button "Status" at bounding box center [393, 245] width 98 height 24
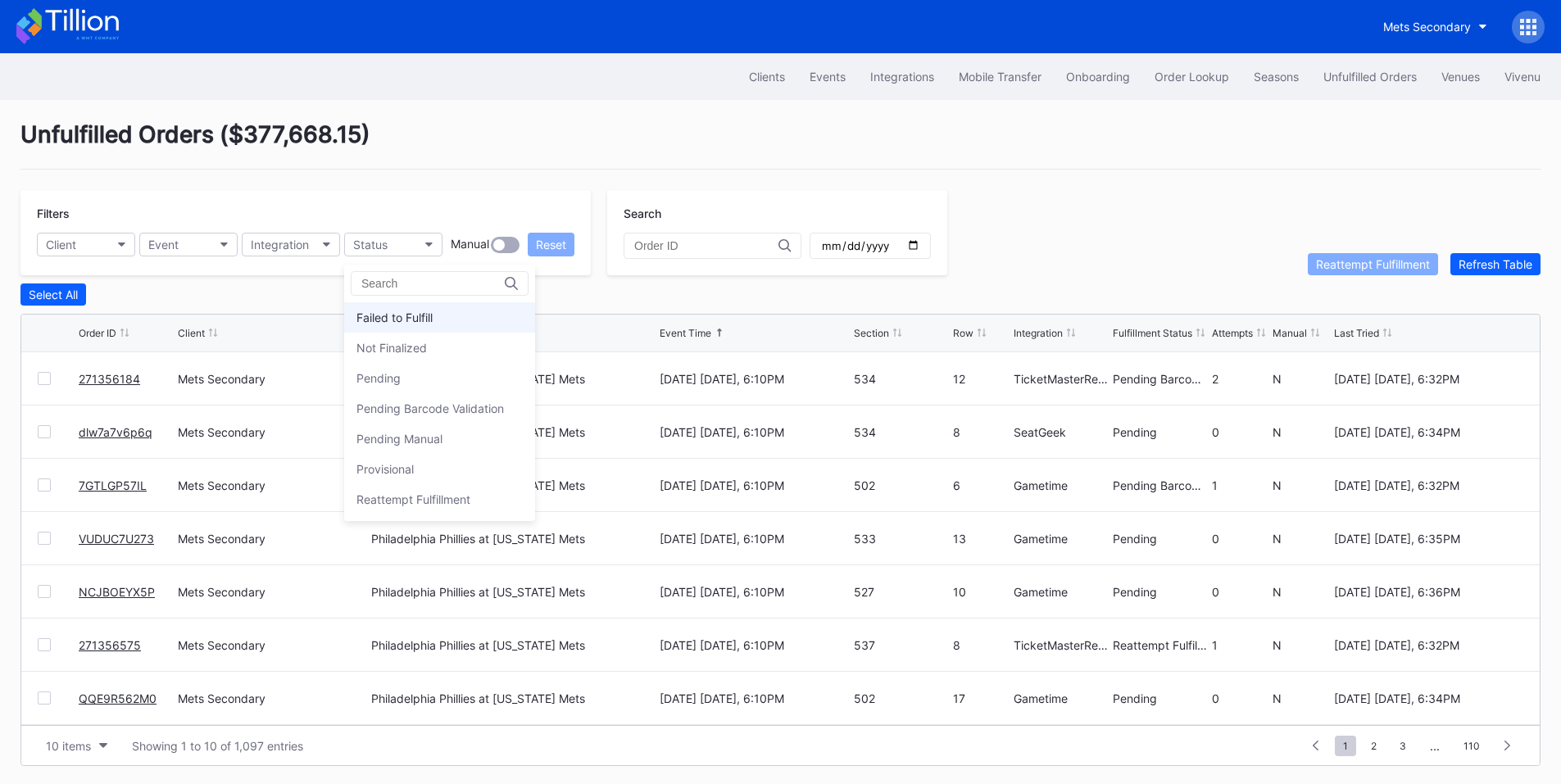
click at [407, 307] on div "Failed to Fulfill" at bounding box center [440, 317] width 191 height 30
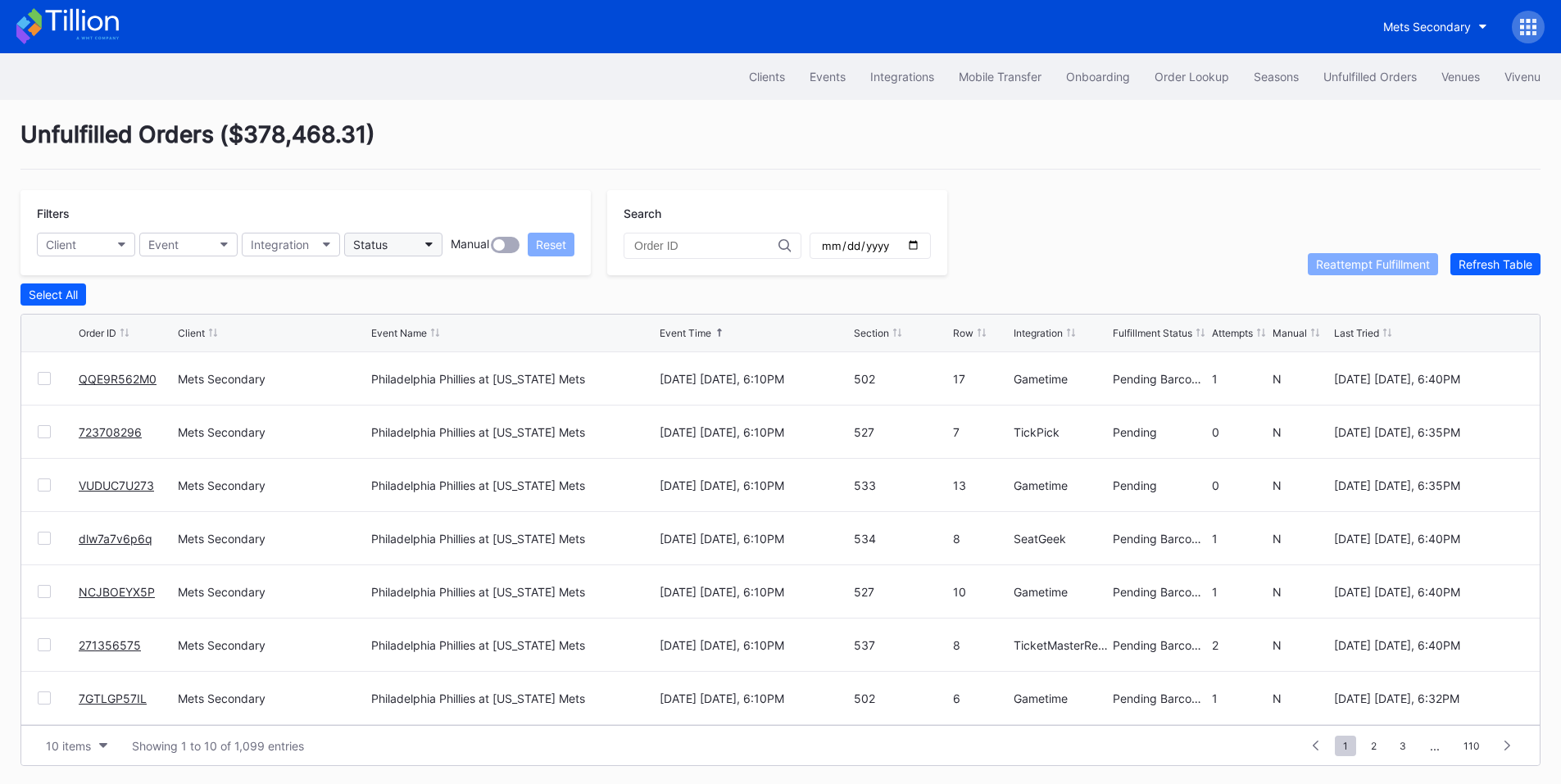
click at [410, 250] on button "Status" at bounding box center [393, 245] width 98 height 24
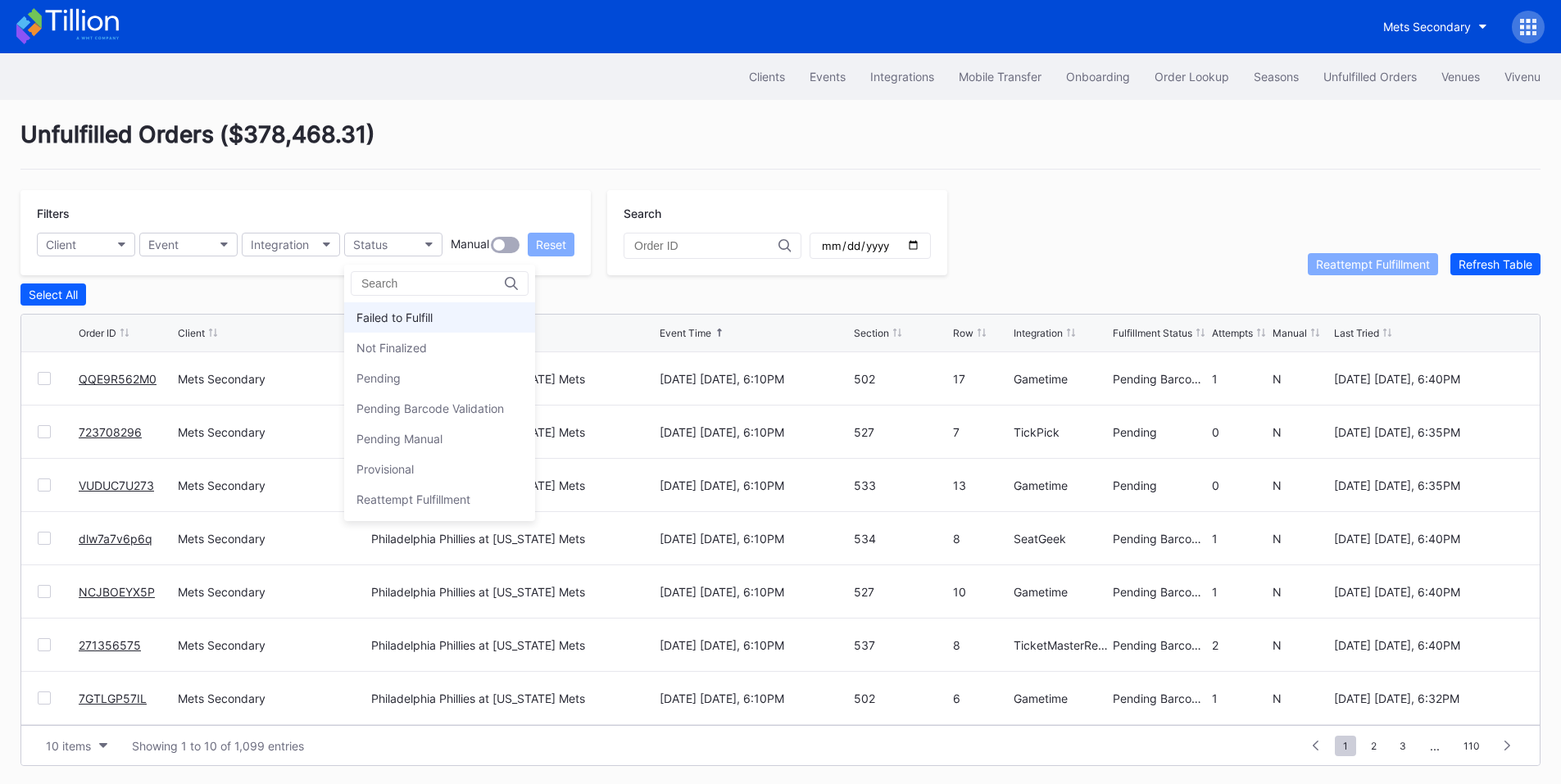
click at [411, 309] on div "Failed to Fulfill" at bounding box center [440, 317] width 191 height 30
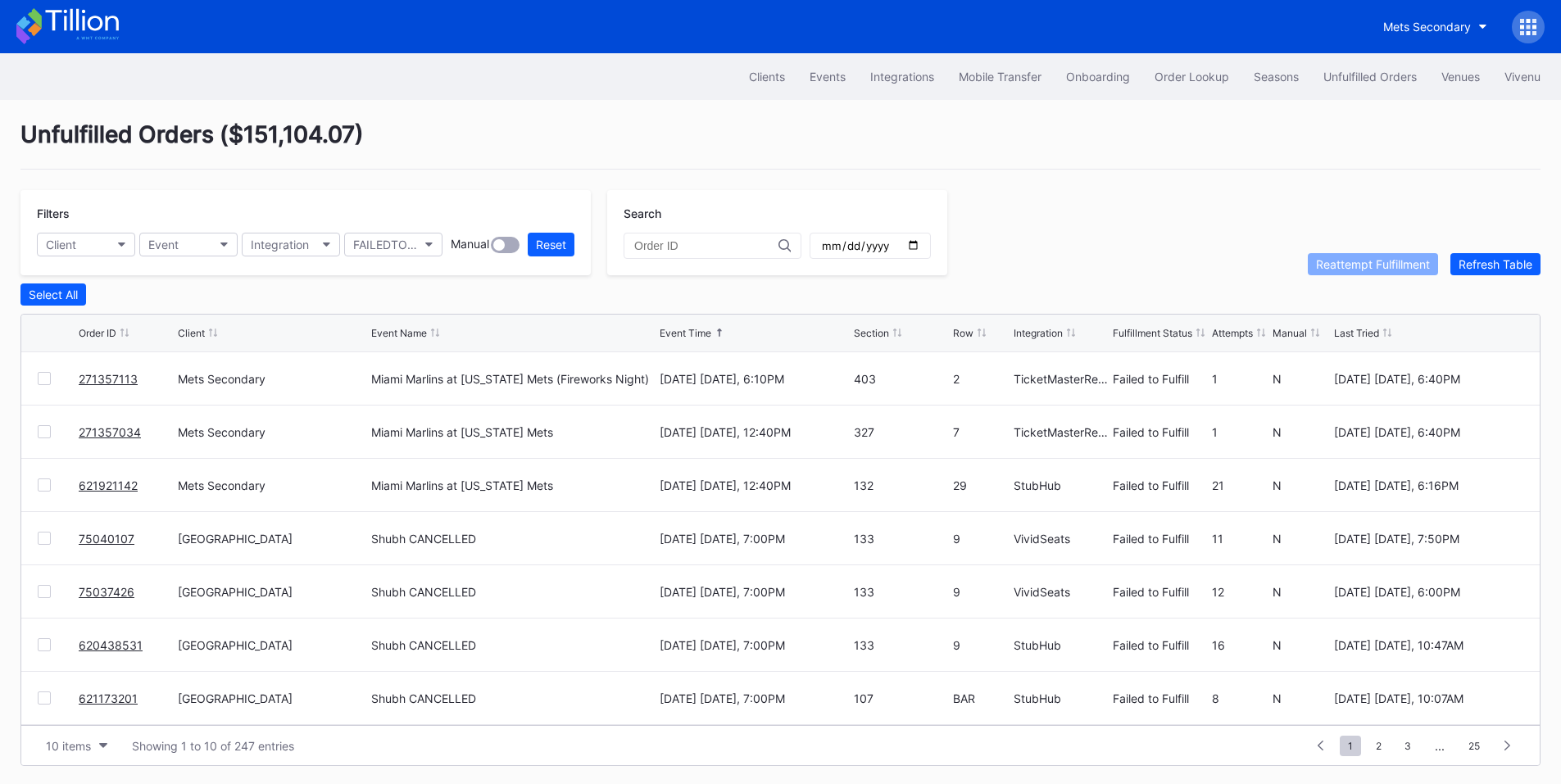
click at [44, 381] on div at bounding box center [44, 378] width 13 height 13
click at [1337, 271] on div "Reattempt Fulfillment" at bounding box center [1373, 264] width 114 height 14
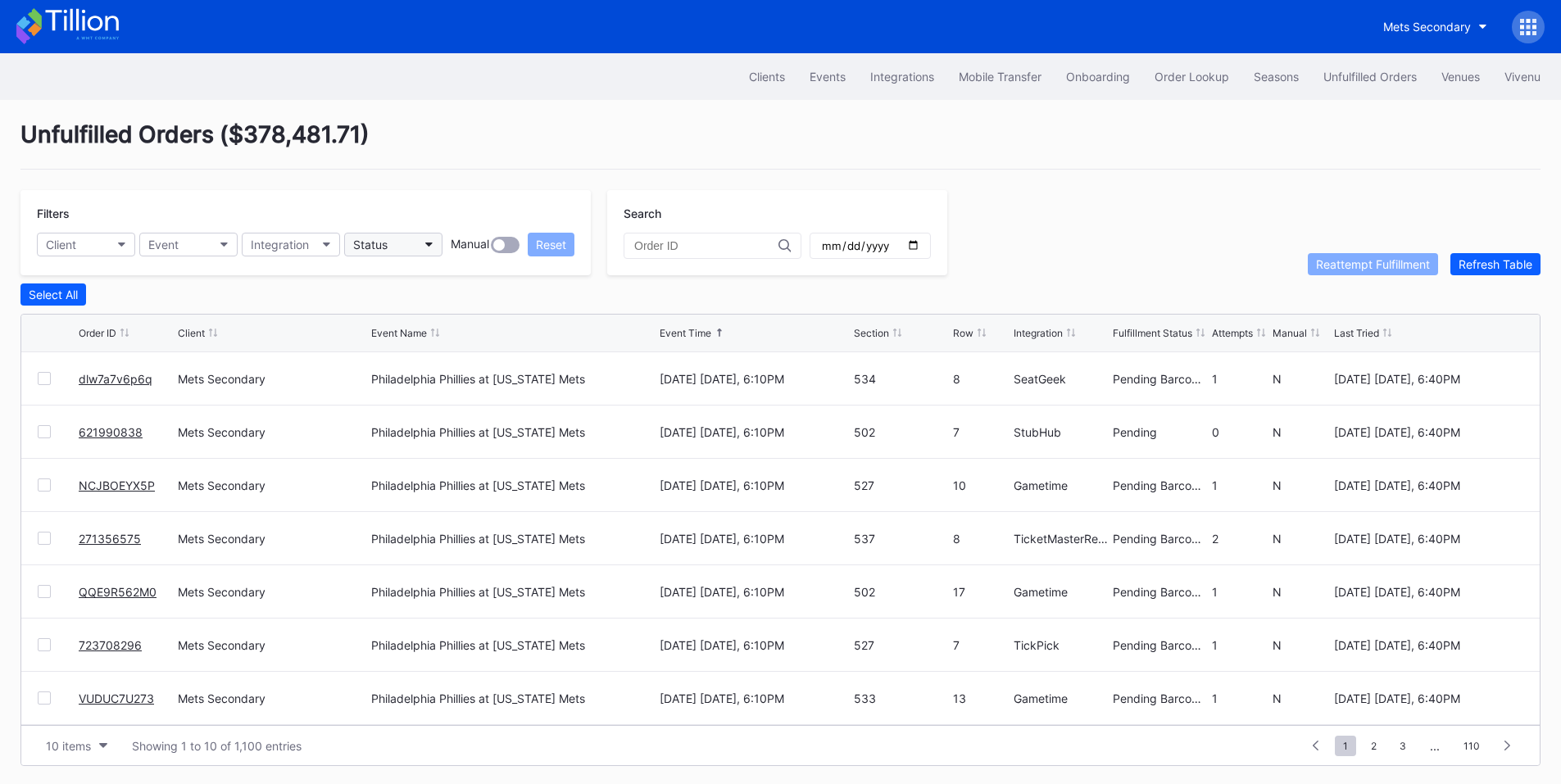
click at [413, 236] on button "Status" at bounding box center [393, 245] width 98 height 24
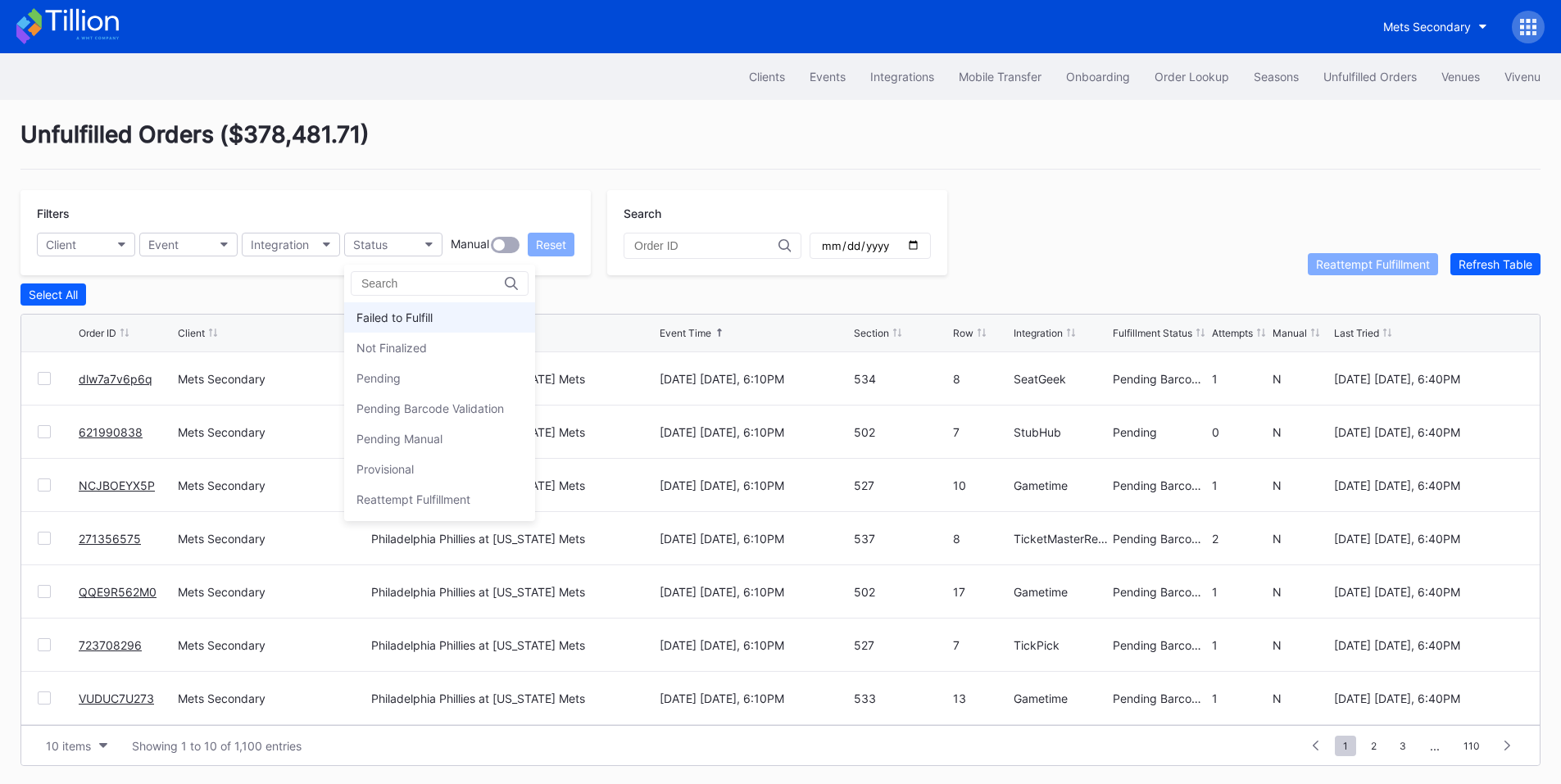
click at [424, 312] on div "Failed to Fulfill" at bounding box center [394, 317] width 76 height 14
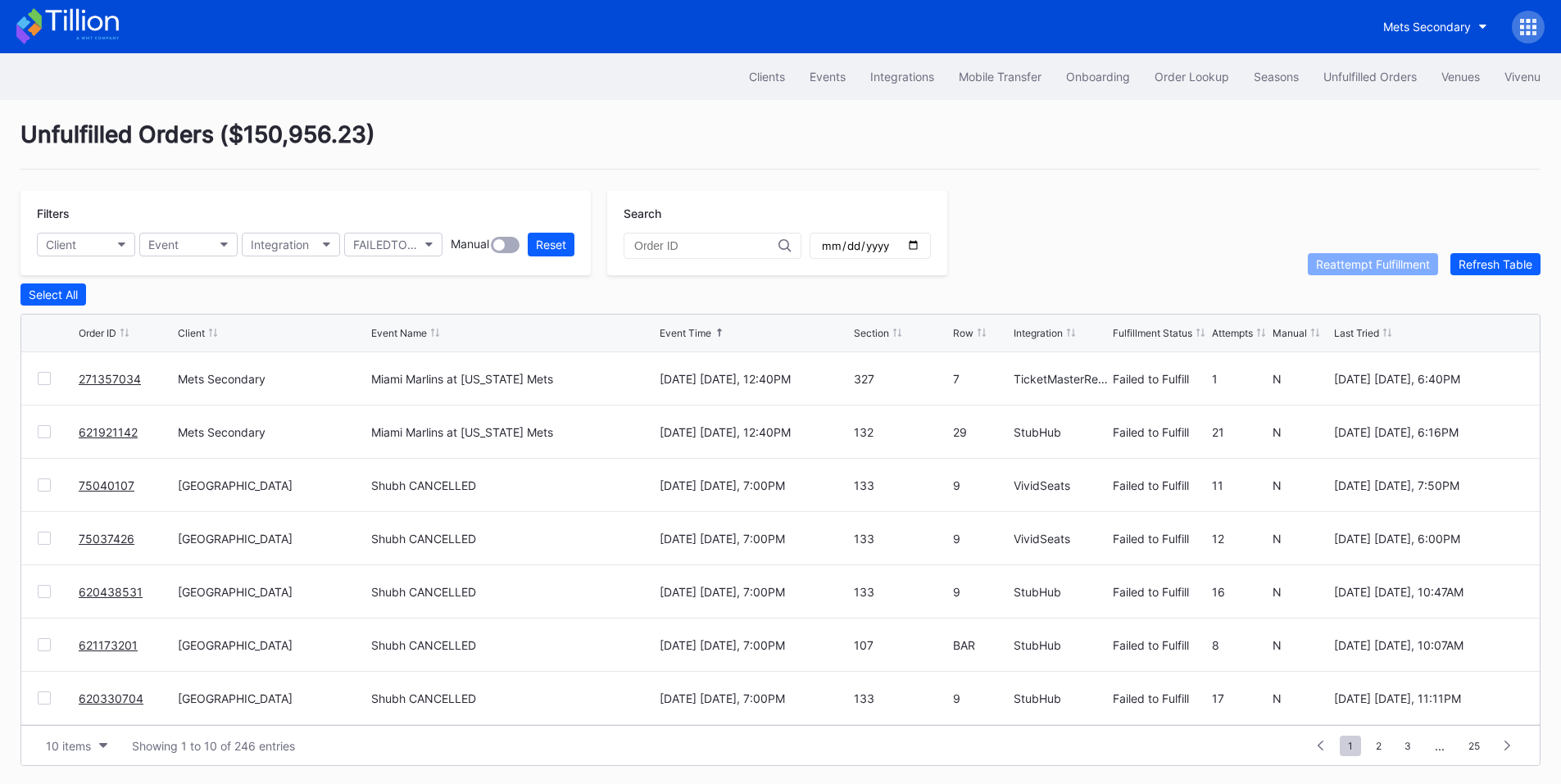
drag, startPoint x: 45, startPoint y: 380, endPoint x: 54, endPoint y: 375, distance: 10.3
click at [45, 380] on div at bounding box center [44, 378] width 13 height 13
click at [1350, 265] on div "Reattempt Fulfillment" at bounding box center [1373, 264] width 114 height 14
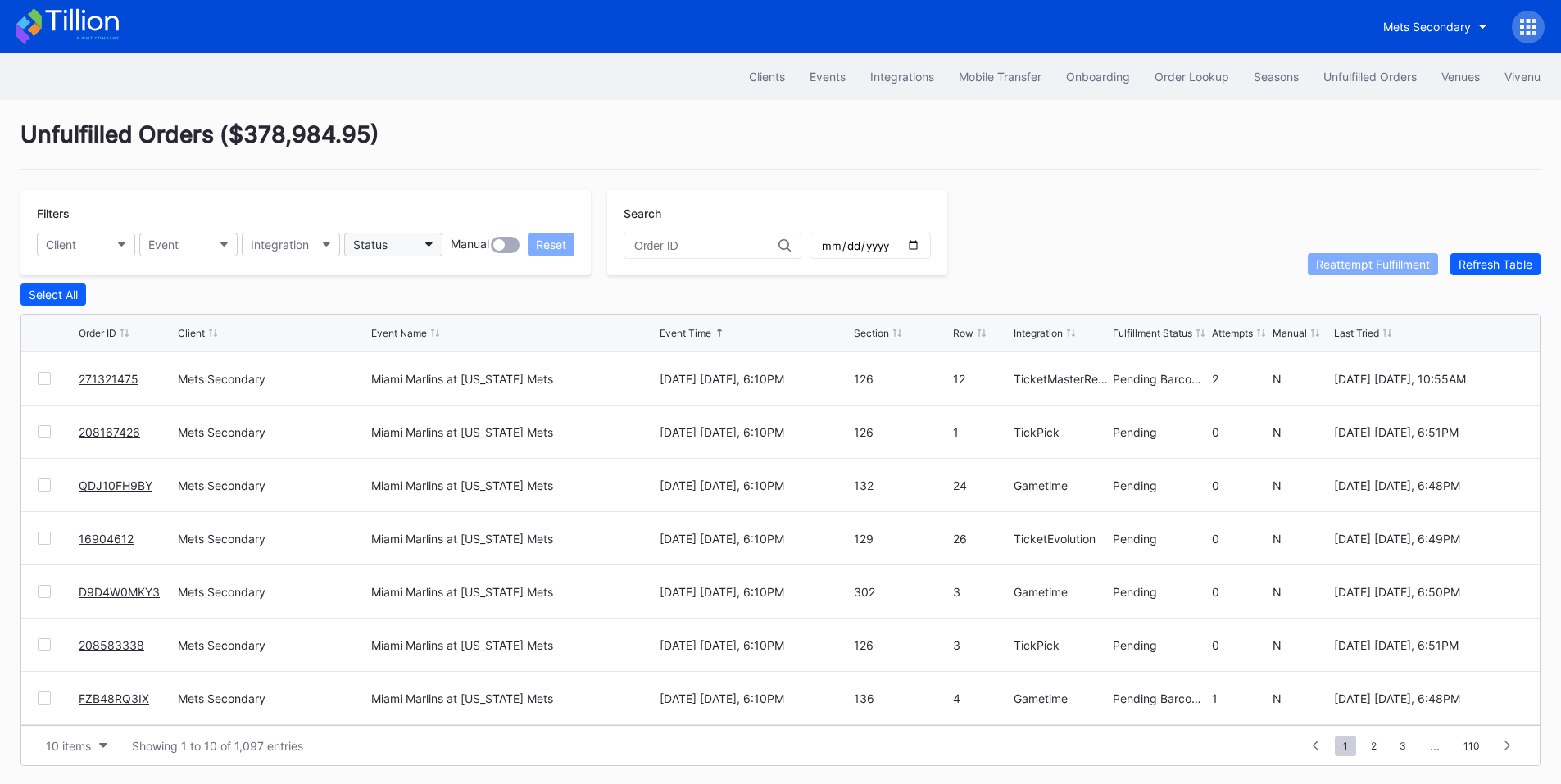
click at [398, 237] on button "Status" at bounding box center [393, 245] width 98 height 24
click at [1362, 744] on div "1 ... -1 0 1 2 3 ... 110" at bounding box center [1412, 744] width 223 height 23
click at [1377, 744] on span "2" at bounding box center [1374, 745] width 22 height 21
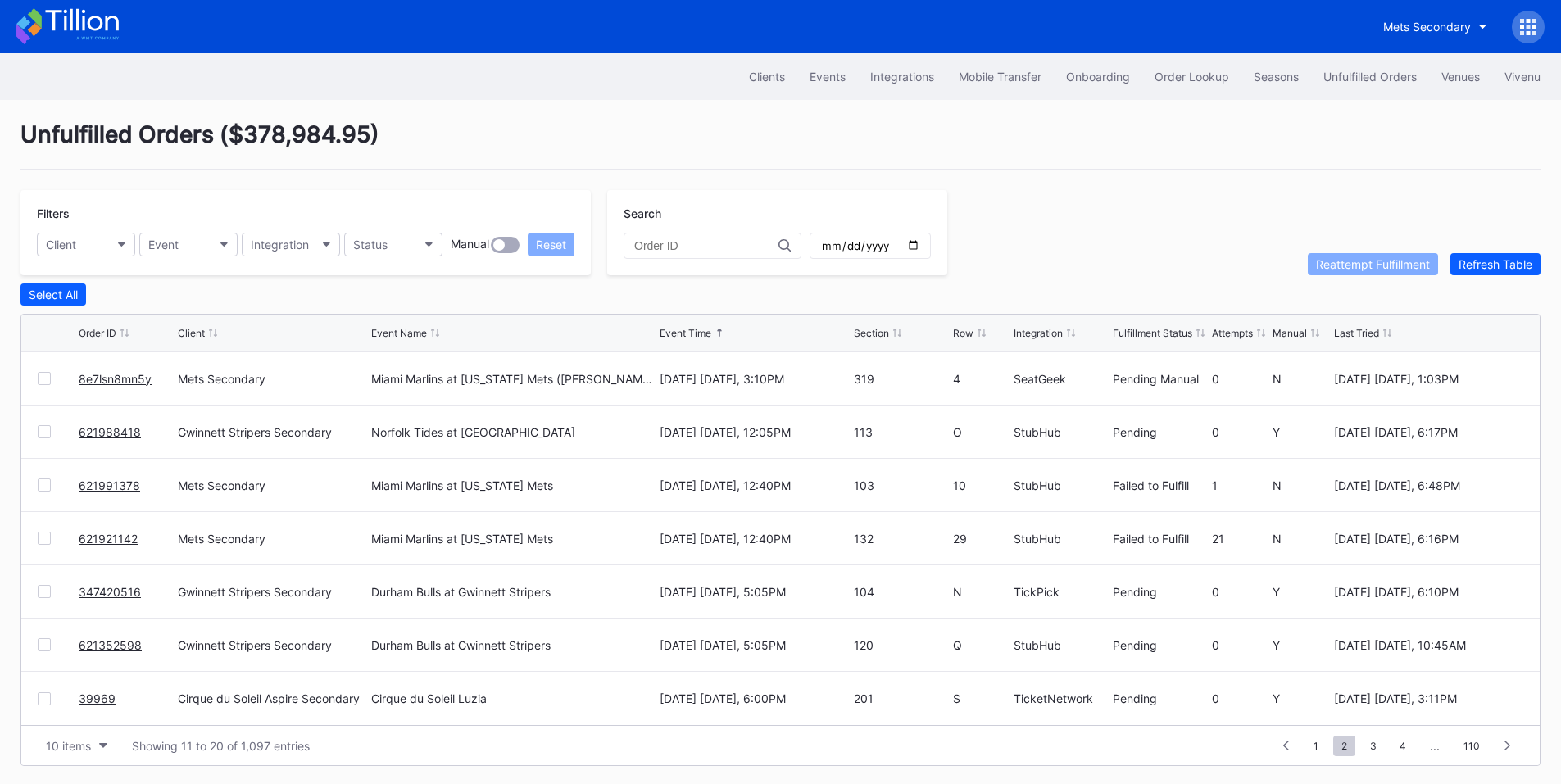
scroll to position [0, 0]
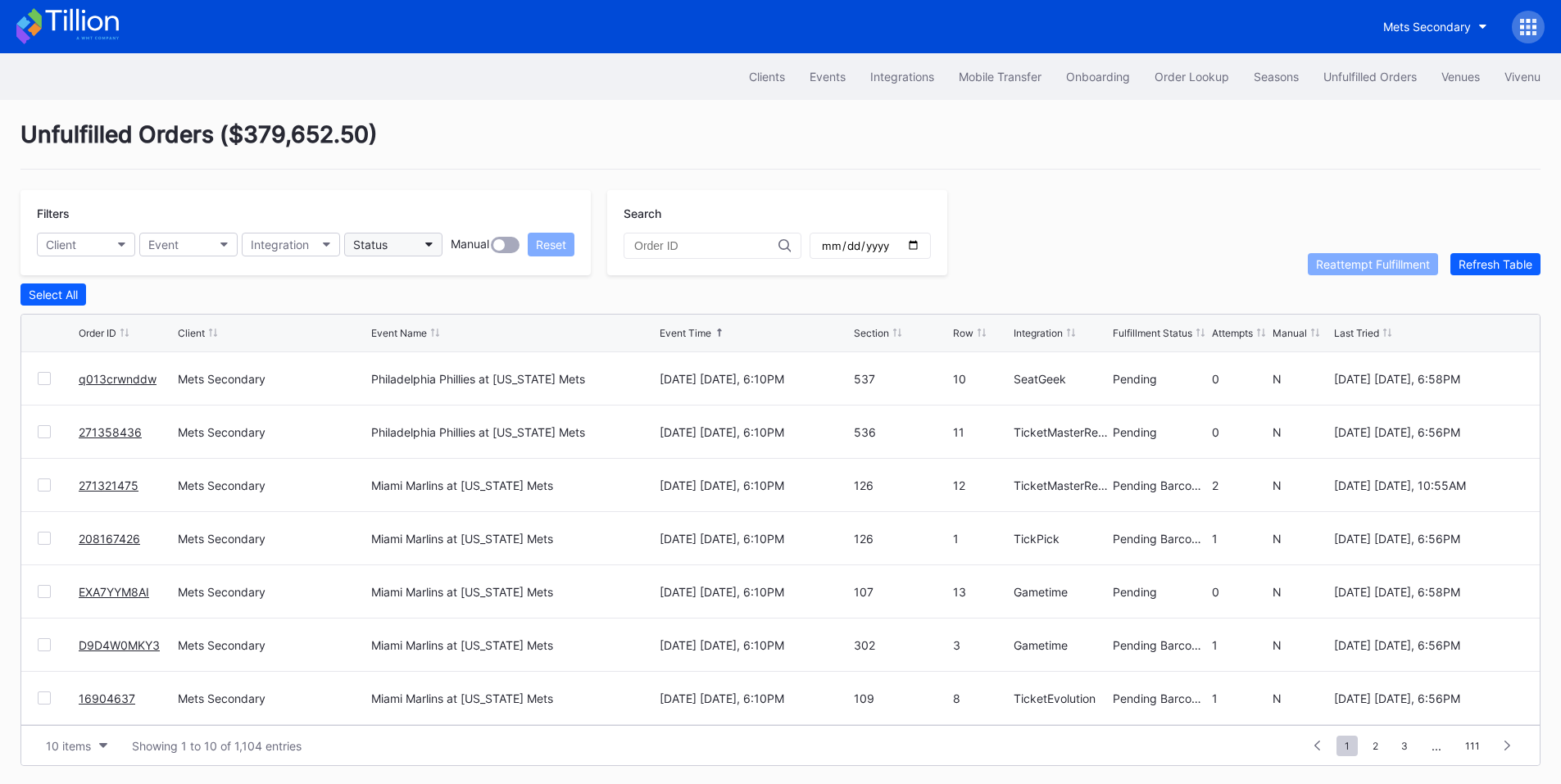
click at [410, 250] on button "Status" at bounding box center [393, 245] width 98 height 24
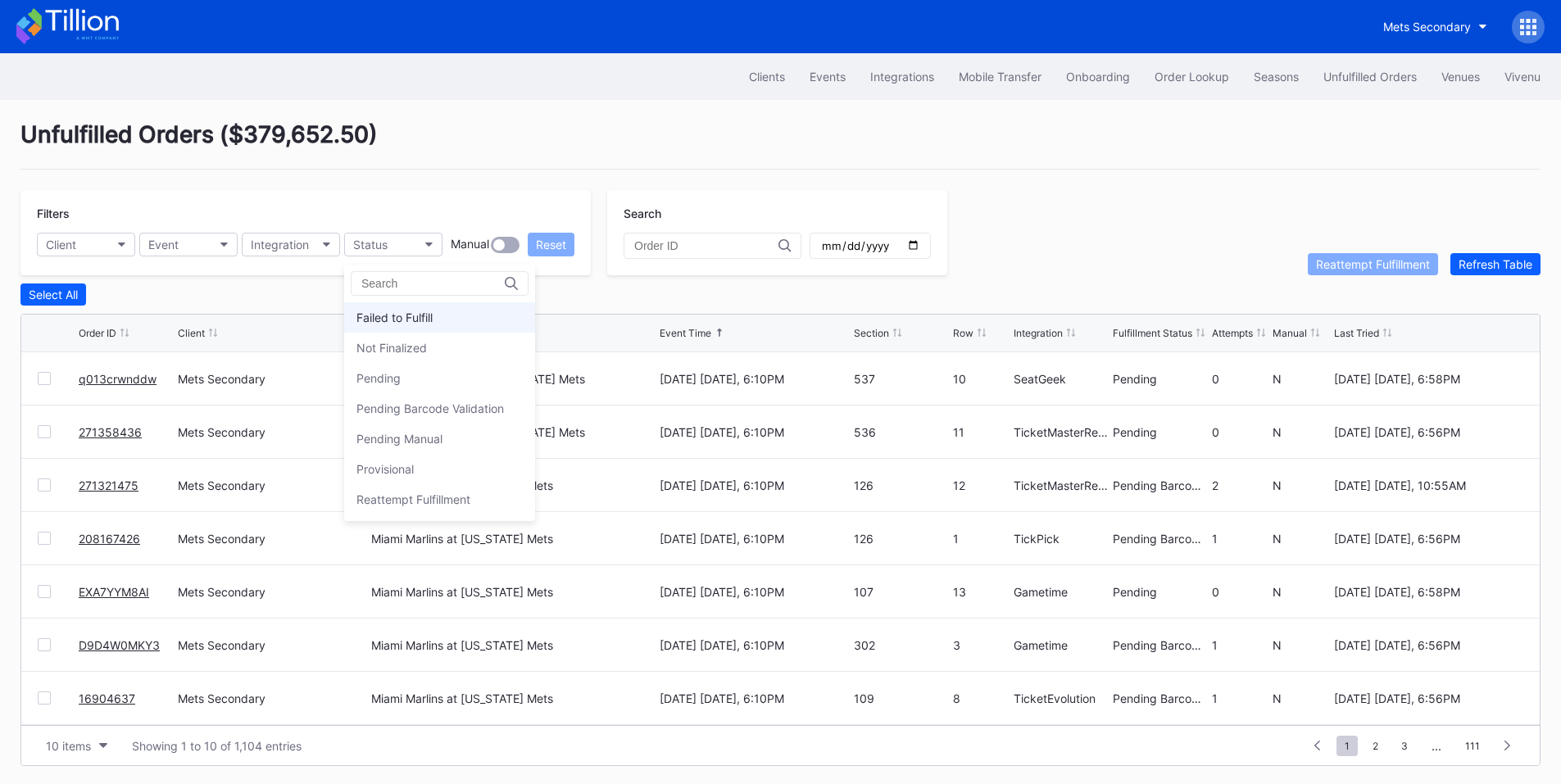
click at [413, 308] on div "Failed to Fulfill" at bounding box center [440, 317] width 191 height 30
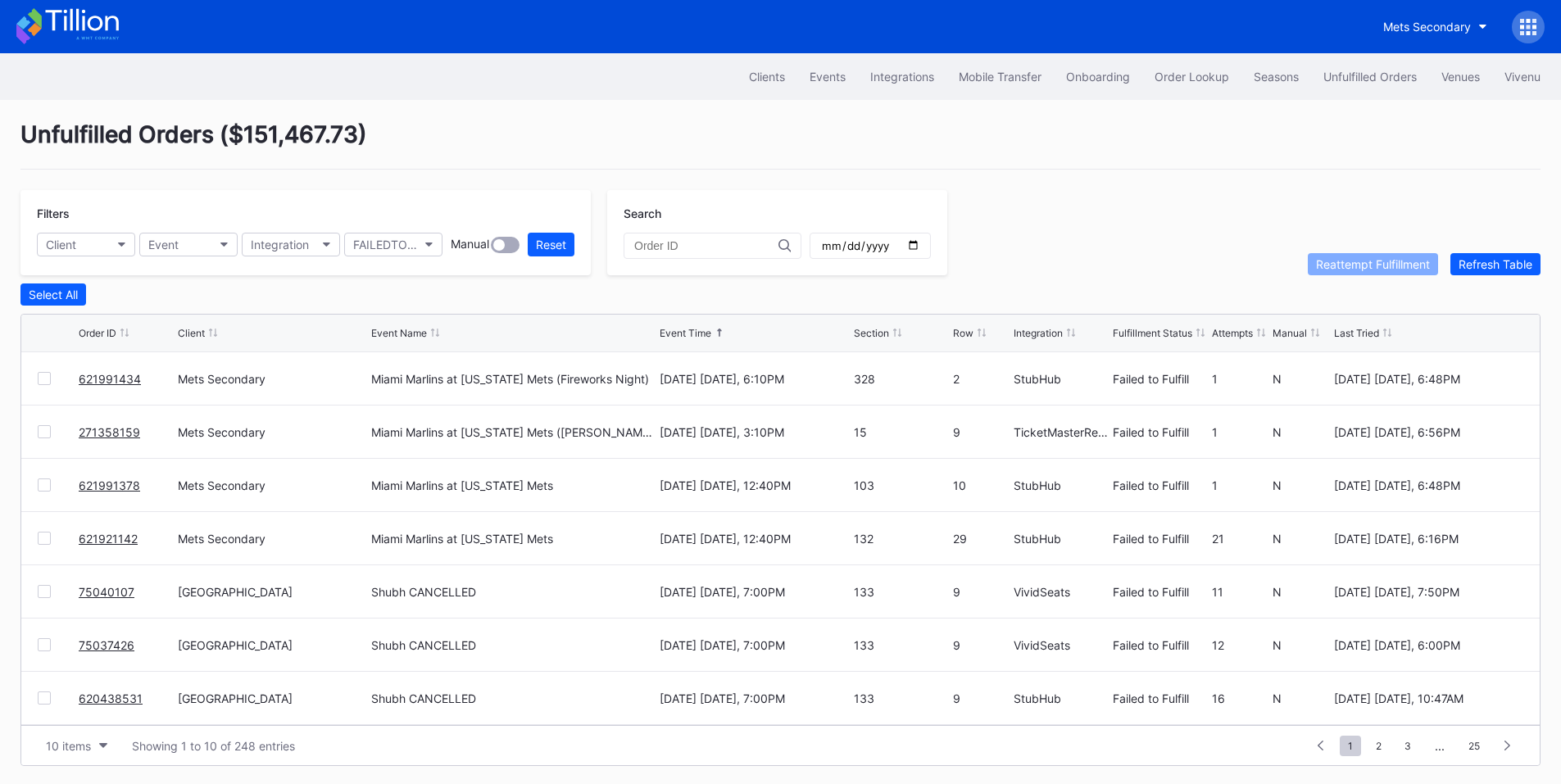
click at [48, 380] on div at bounding box center [44, 378] width 13 height 13
click at [1348, 258] on button "Reattempt Fulfillment" at bounding box center [1373, 264] width 131 height 22
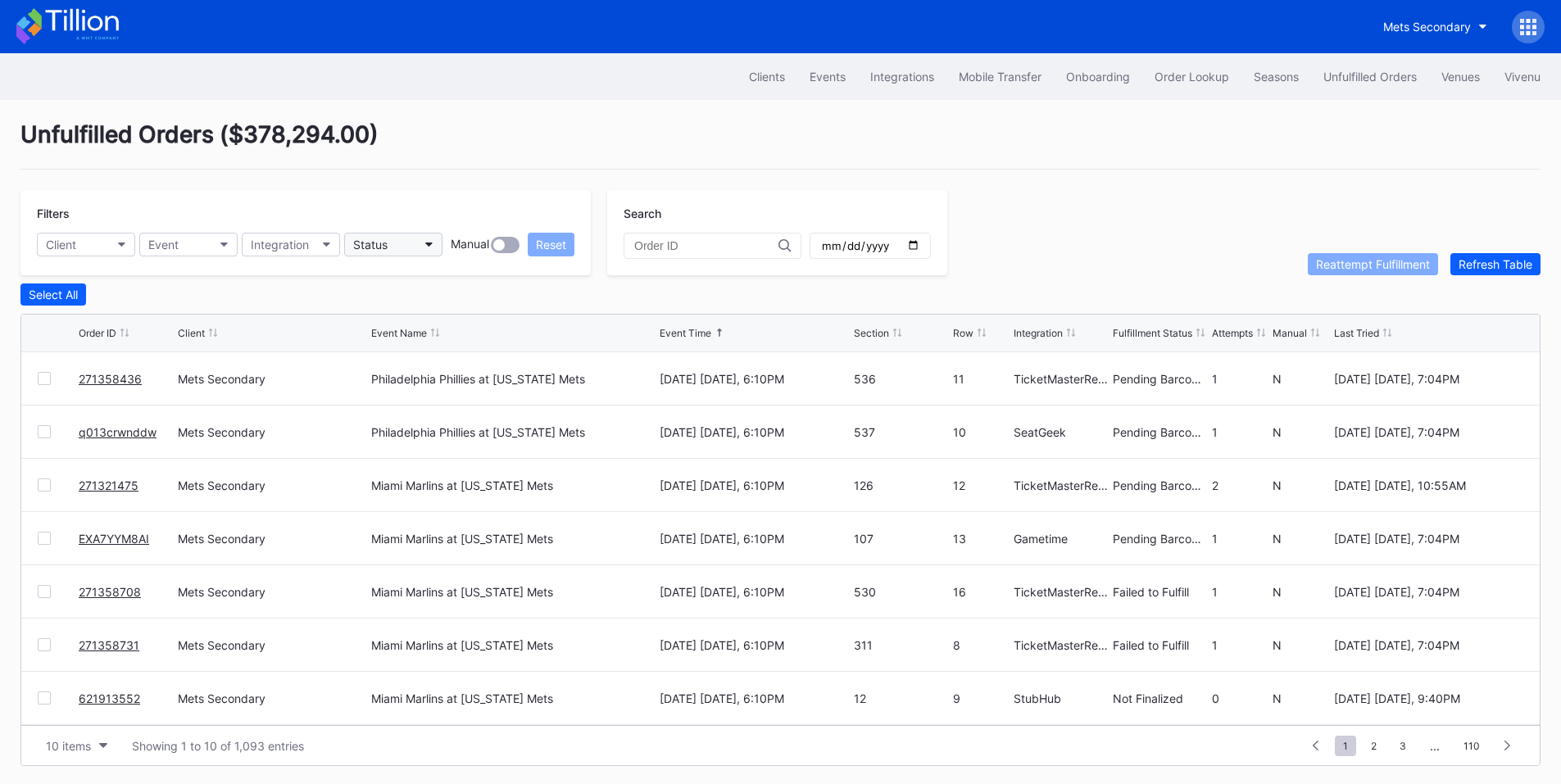
click at [412, 247] on button "Status" at bounding box center [393, 245] width 98 height 24
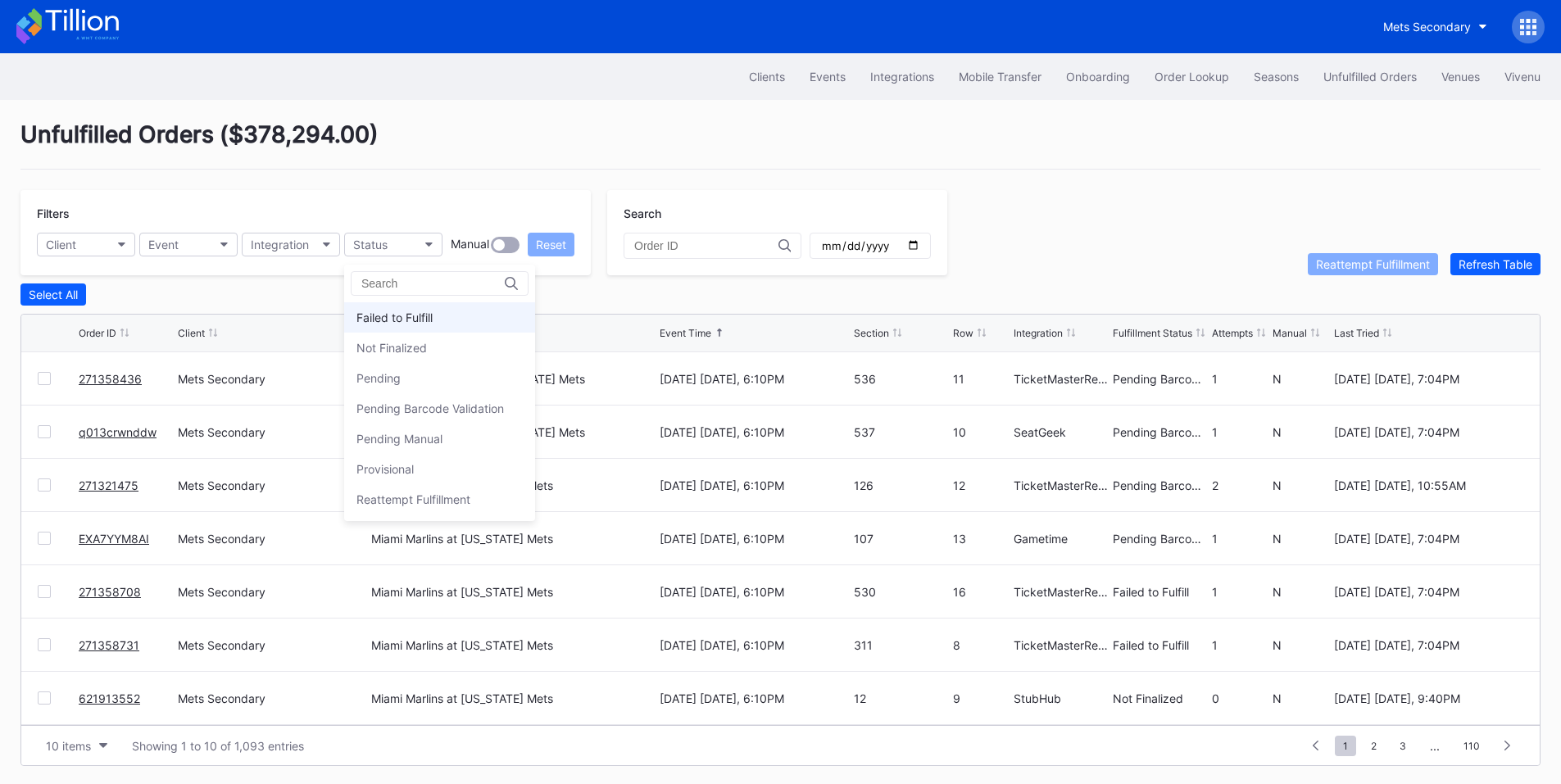
click at [400, 321] on div "Failed to Fulfill" at bounding box center [394, 317] width 76 height 14
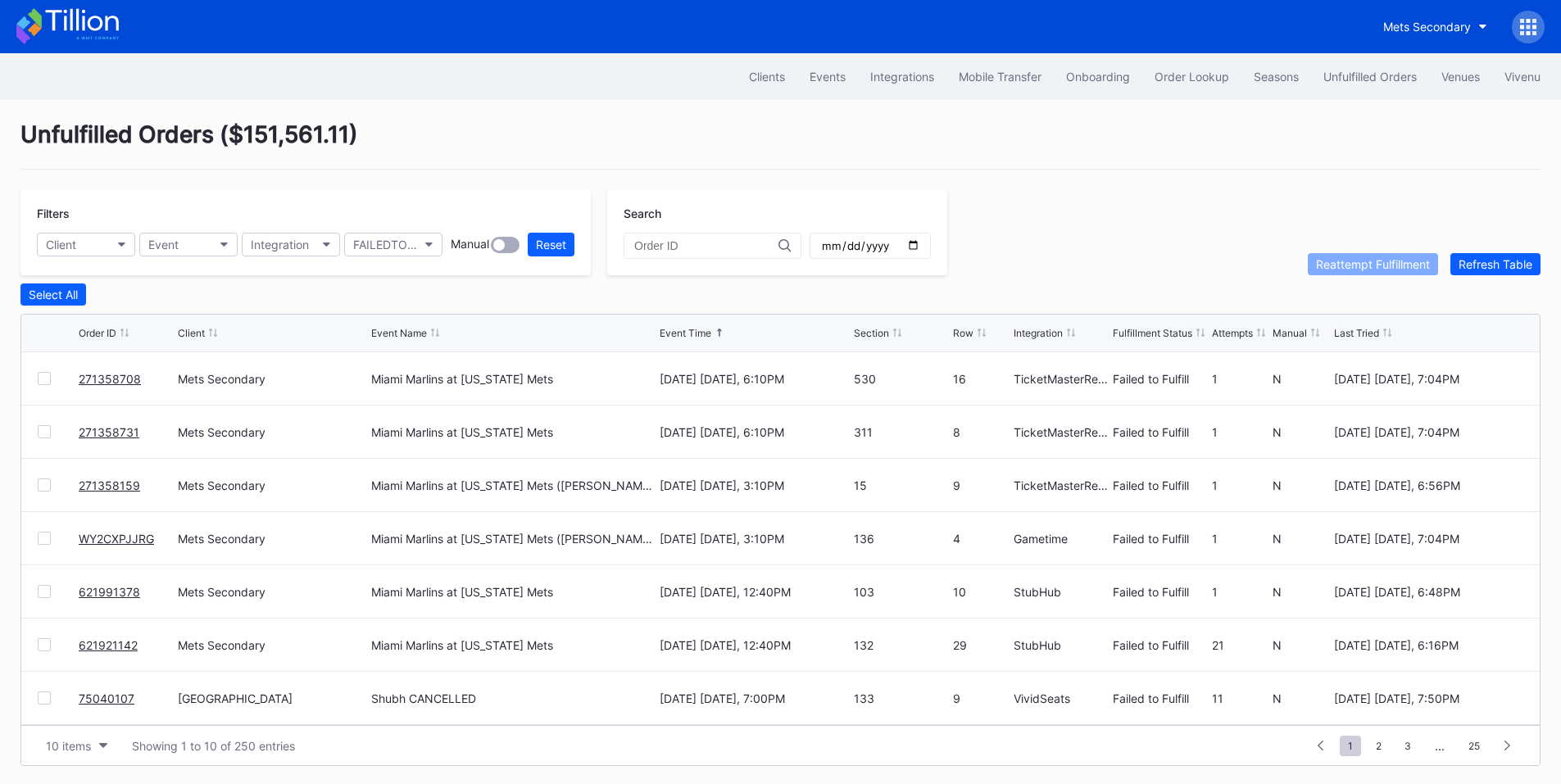
drag, startPoint x: 44, startPoint y: 380, endPoint x: 44, endPoint y: 392, distance: 12.0
click at [44, 380] on div at bounding box center [44, 378] width 13 height 13
click at [44, 432] on div at bounding box center [44, 431] width 13 height 13
click at [40, 483] on div at bounding box center [44, 484] width 13 height 13
click at [44, 543] on div at bounding box center [44, 538] width 13 height 13
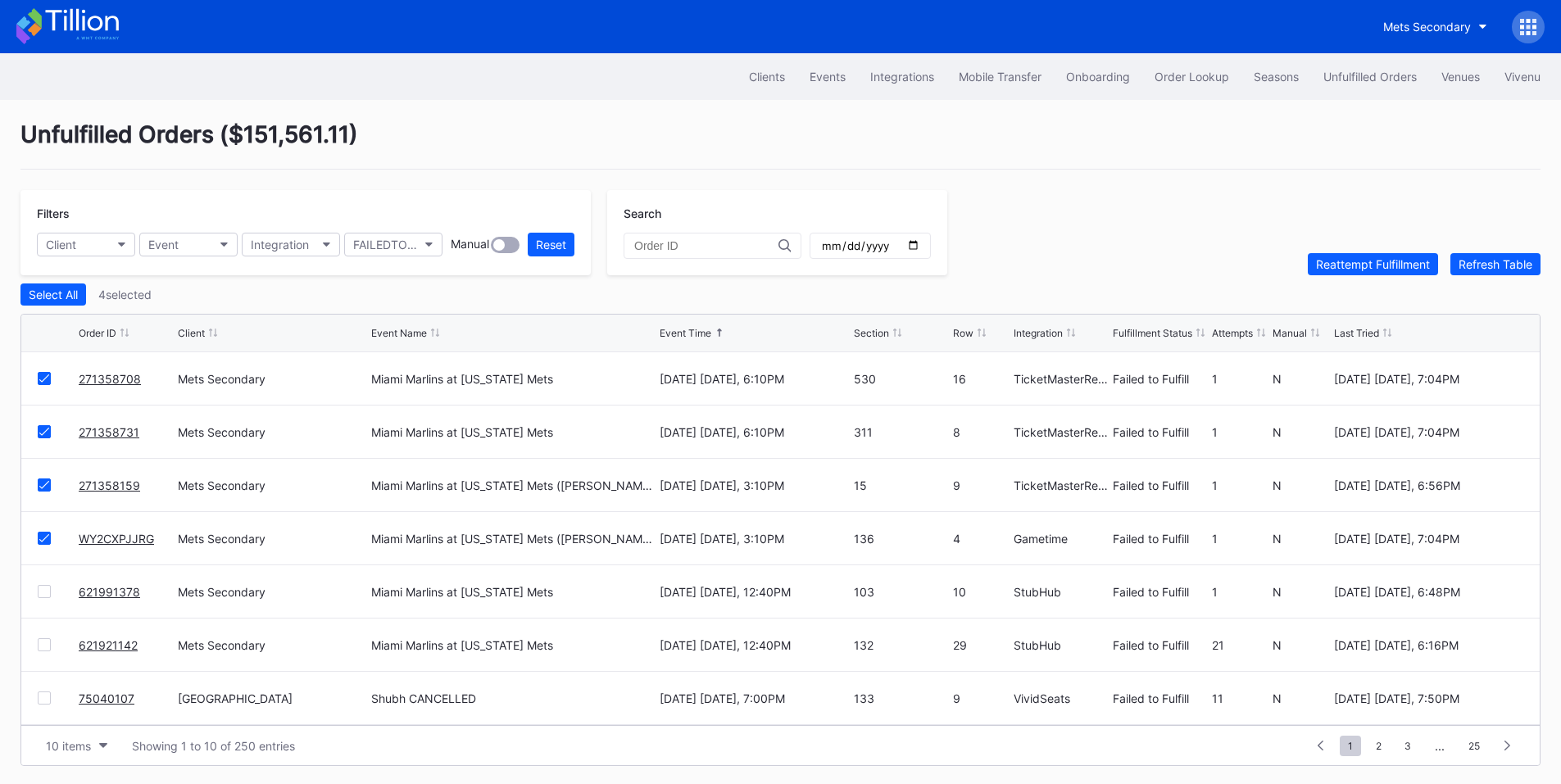
click at [45, 594] on div at bounding box center [44, 591] width 13 height 13
click at [1378, 271] on div "Reattempt Fulfillment" at bounding box center [1373, 264] width 114 height 14
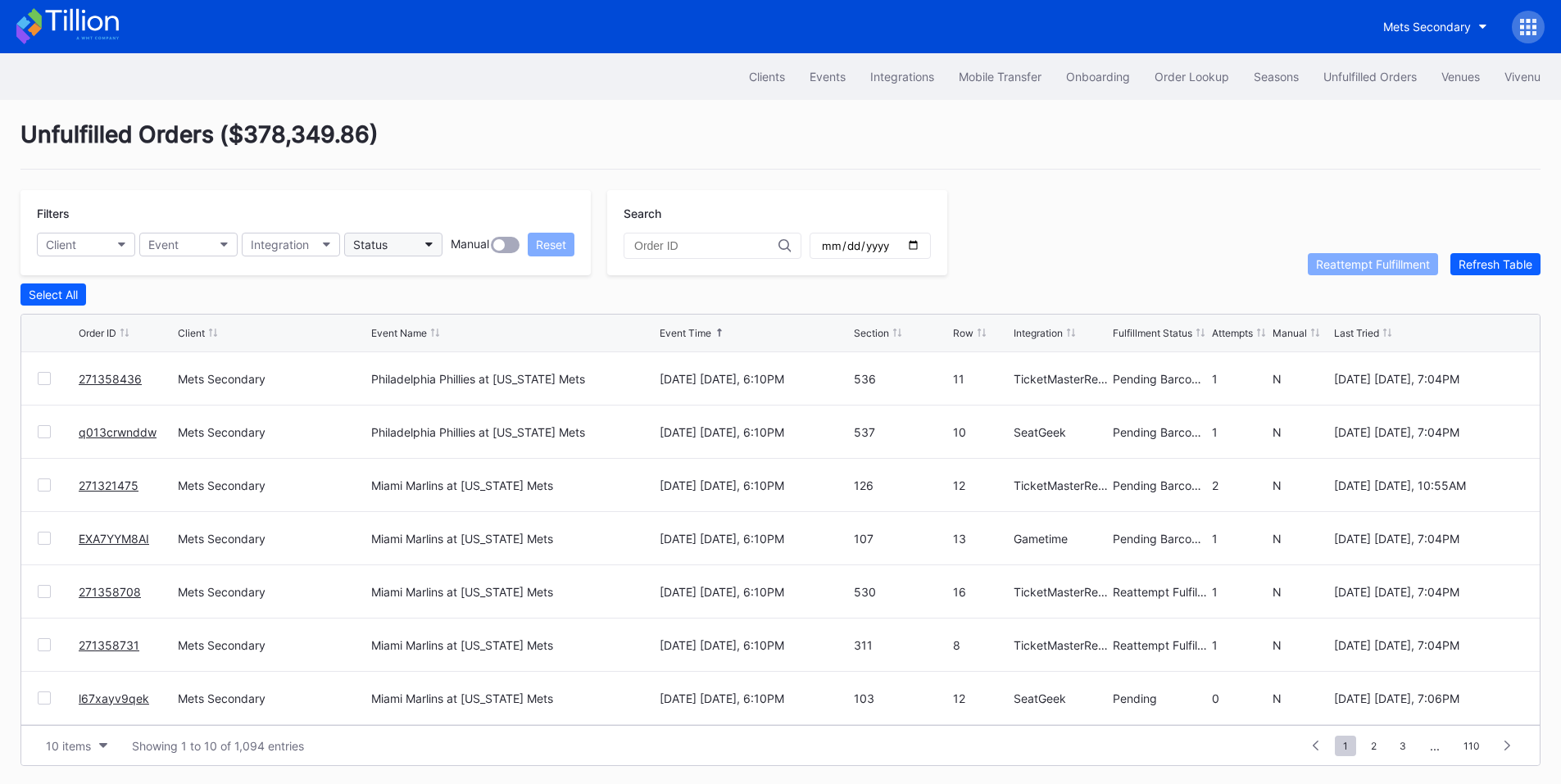
click at [425, 240] on button "Status" at bounding box center [393, 245] width 98 height 24
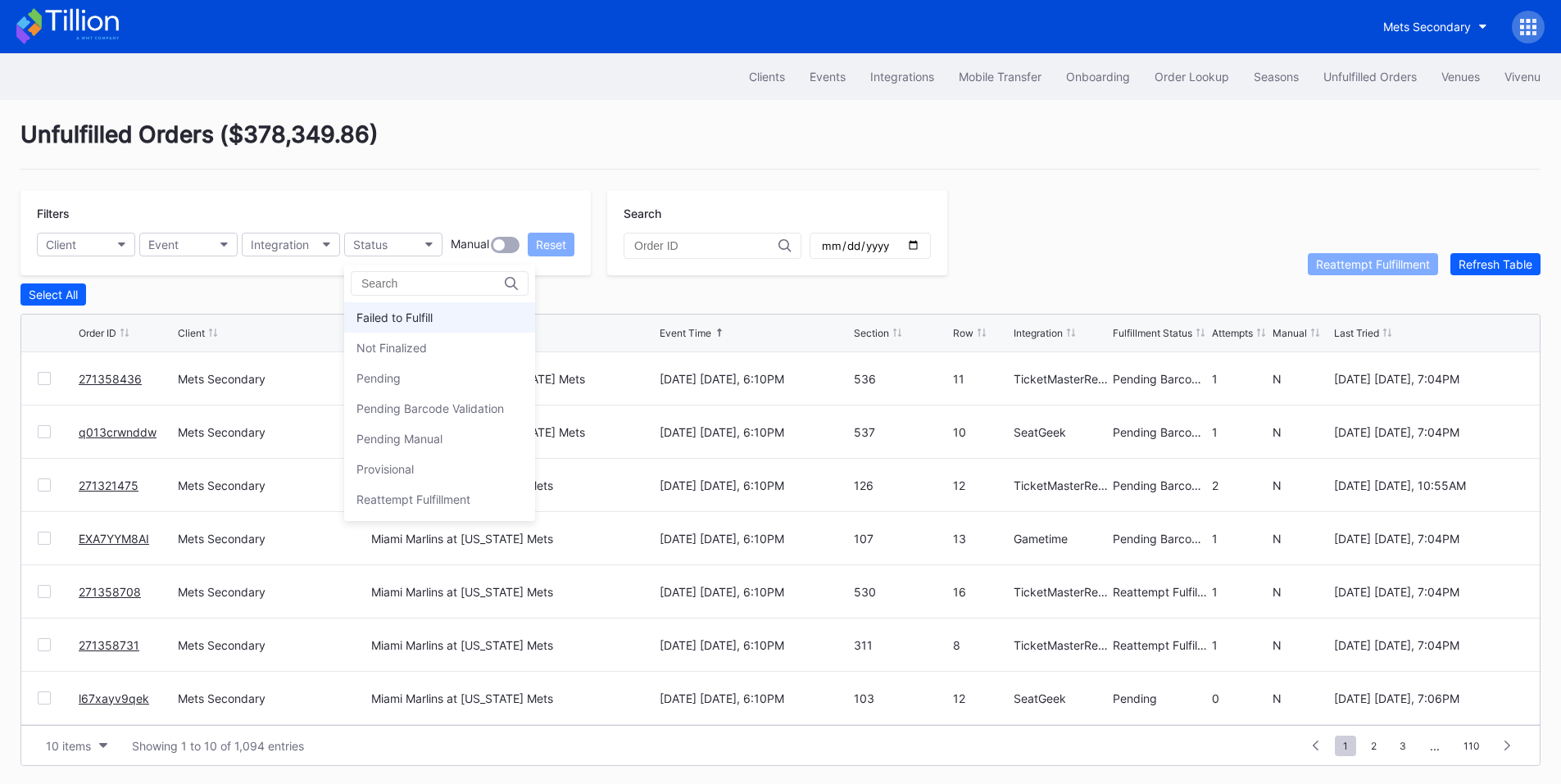
click at [407, 306] on div "Failed to Fulfill" at bounding box center [440, 317] width 191 height 30
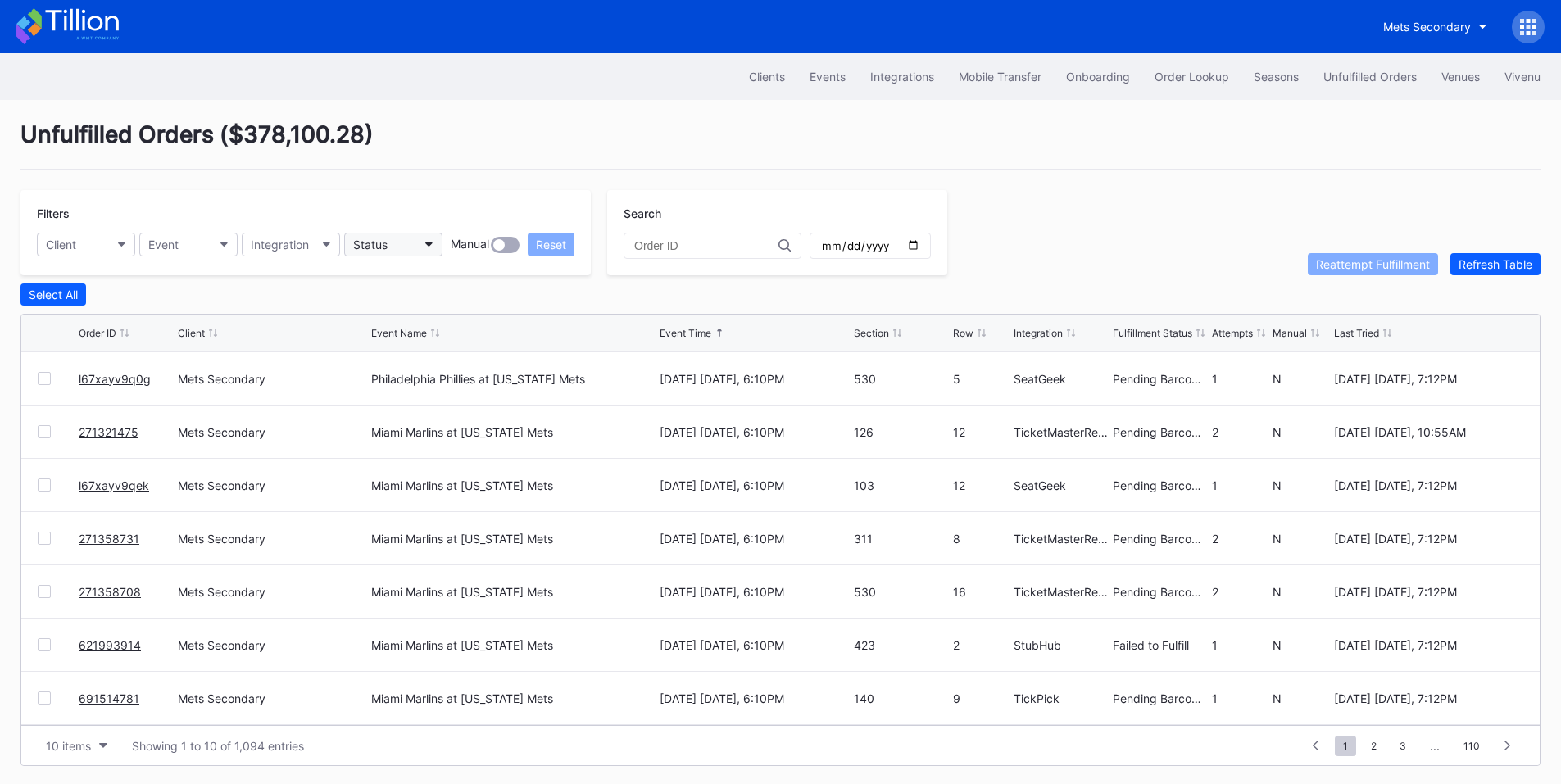
click at [409, 253] on button "Status" at bounding box center [393, 245] width 98 height 24
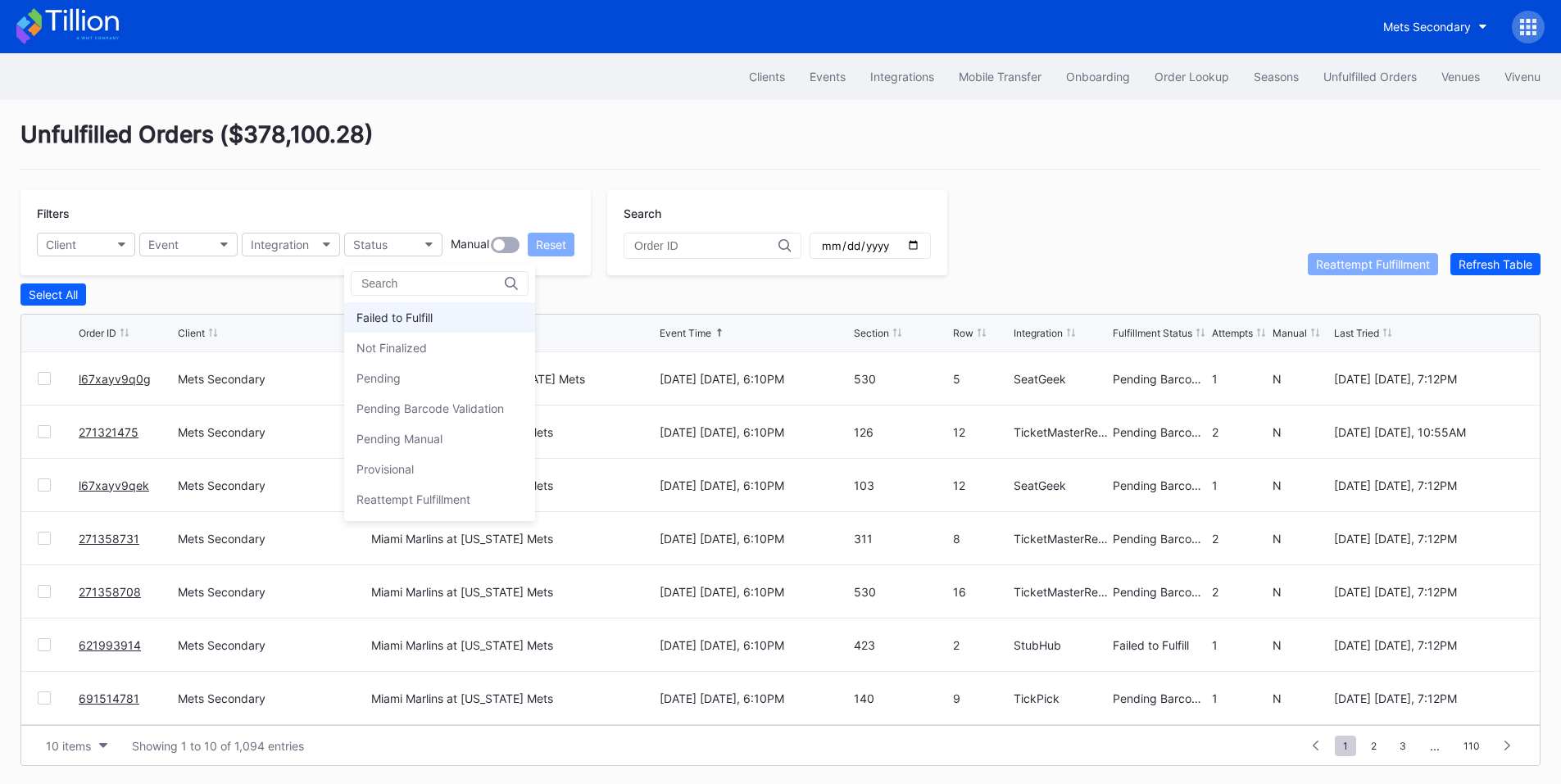
click at [425, 318] on div "Failed to Fulfill" at bounding box center [394, 317] width 76 height 14
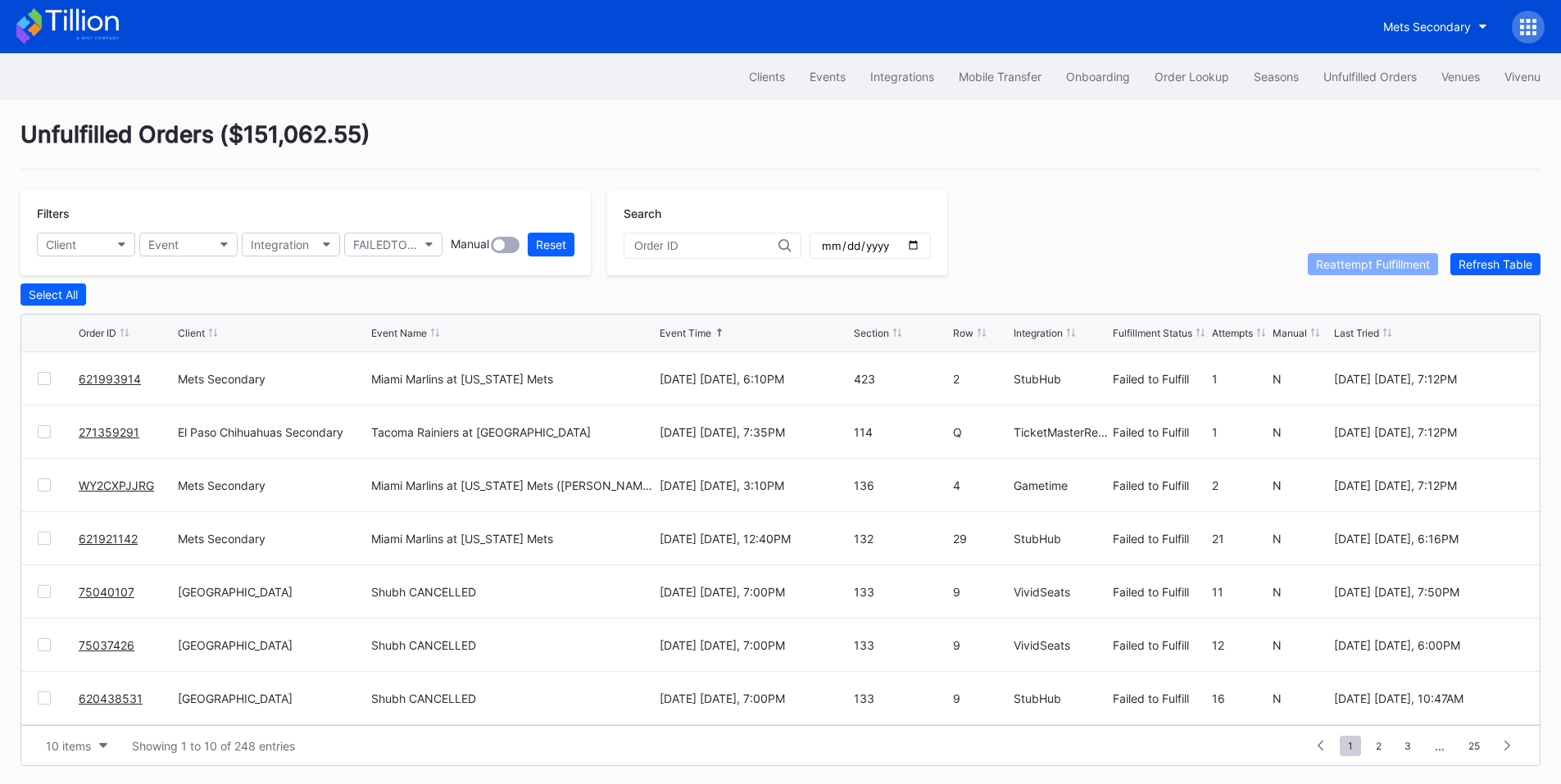
click at [44, 385] on div at bounding box center [44, 378] width 13 height 13
click at [40, 433] on div at bounding box center [44, 431] width 13 height 13
click at [52, 487] on div at bounding box center [58, 484] width 41 height 13
click at [49, 489] on div at bounding box center [44, 484] width 13 height 13
click at [1351, 262] on div "Reattempt Fulfillment" at bounding box center [1373, 264] width 114 height 14
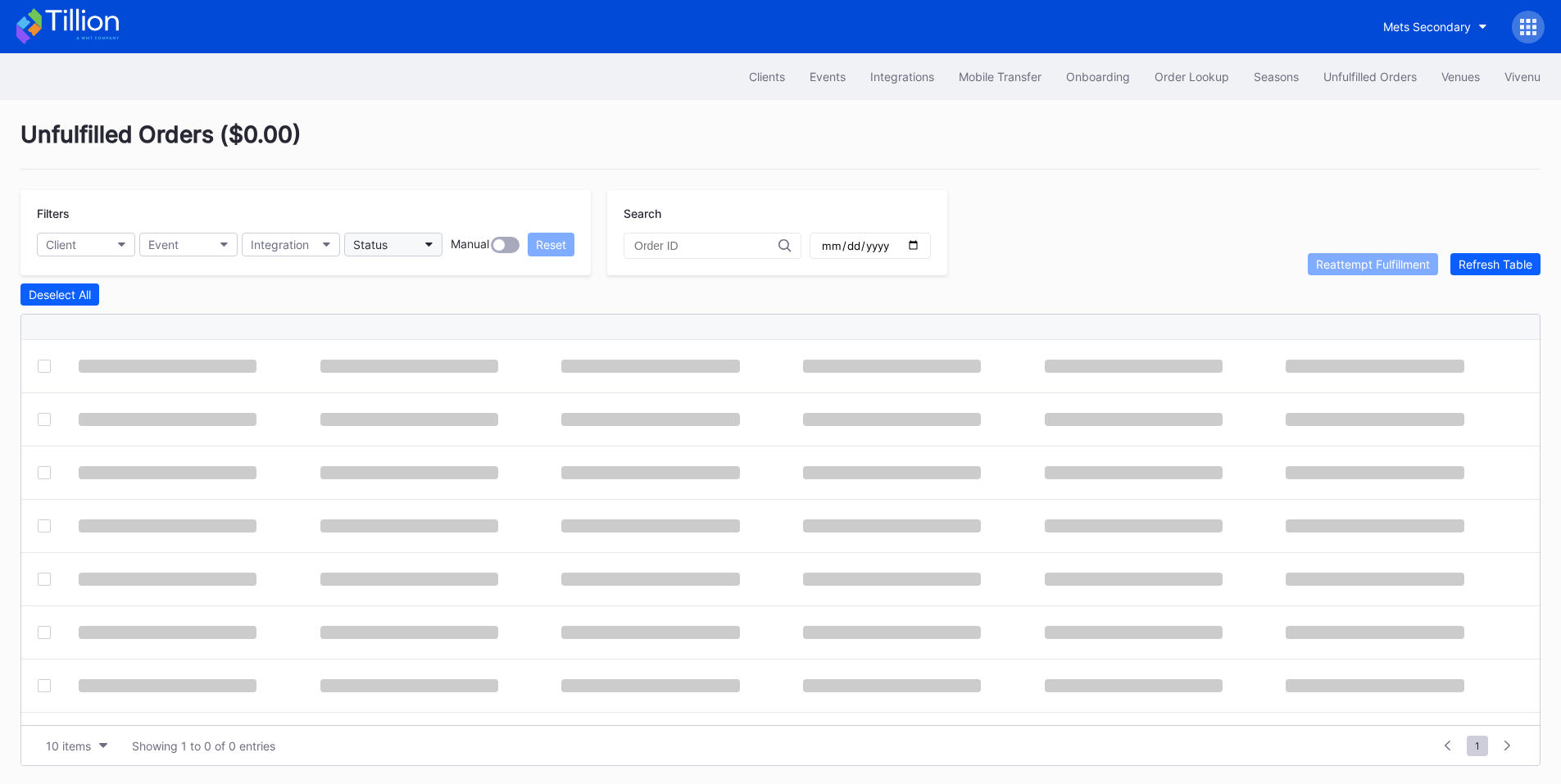
click at [437, 246] on button "Status" at bounding box center [393, 245] width 98 height 24
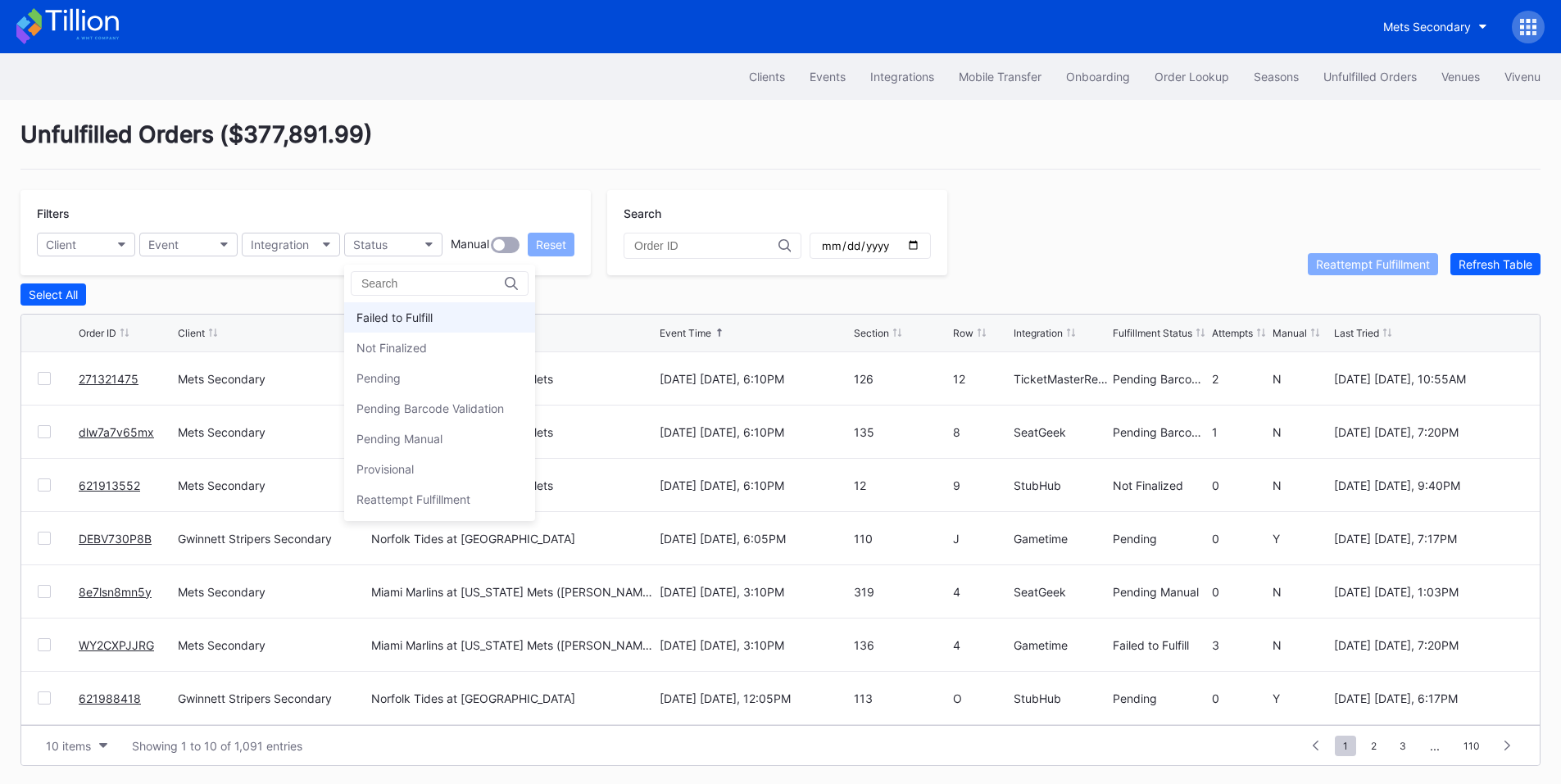
click at [419, 321] on div "Failed to Fulfill" at bounding box center [394, 317] width 76 height 14
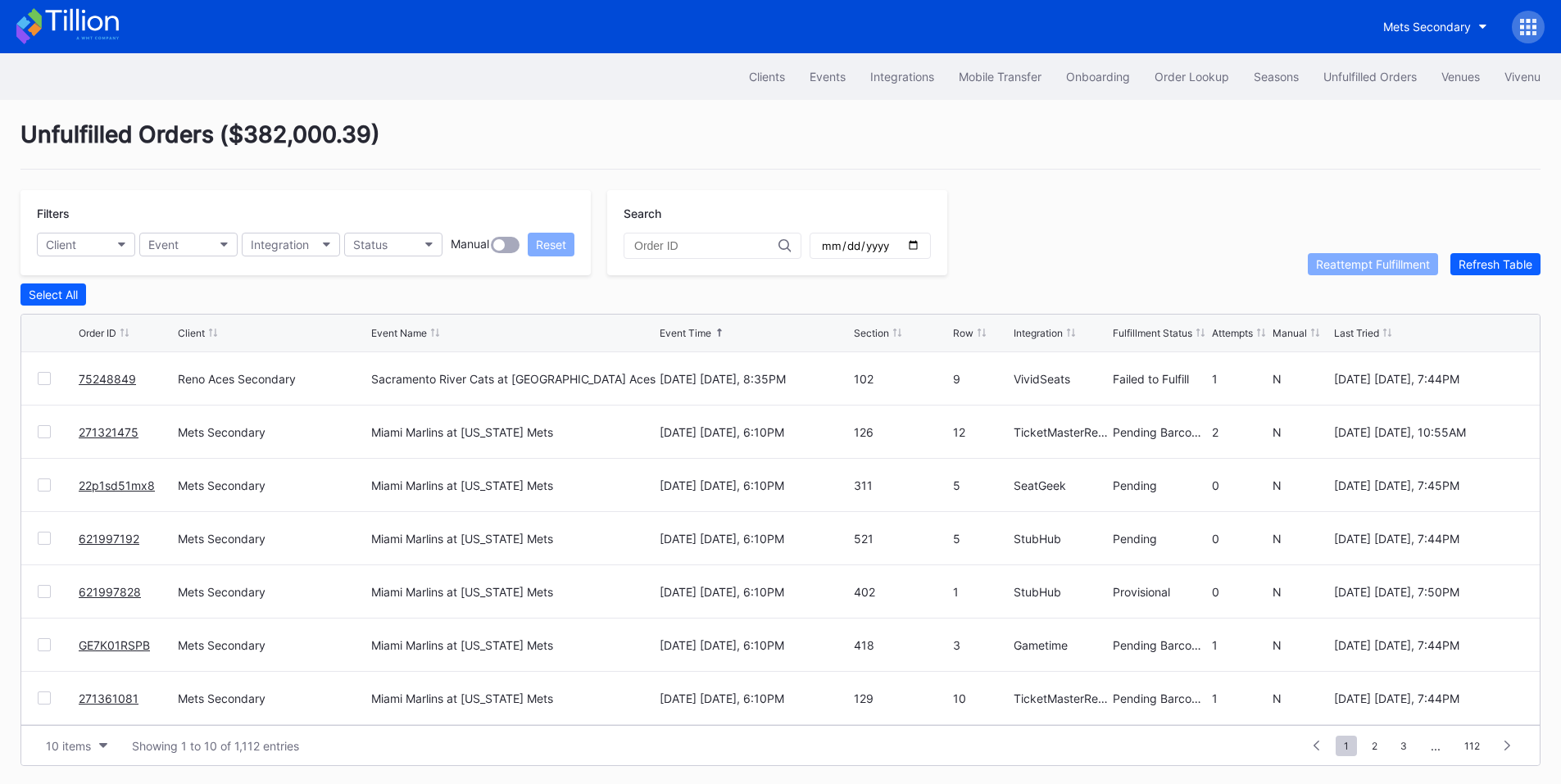
drag, startPoint x: 114, startPoint y: 380, endPoint x: 136, endPoint y: 362, distance: 28.4
click at [114, 380] on link "75248849" at bounding box center [107, 379] width 58 height 14
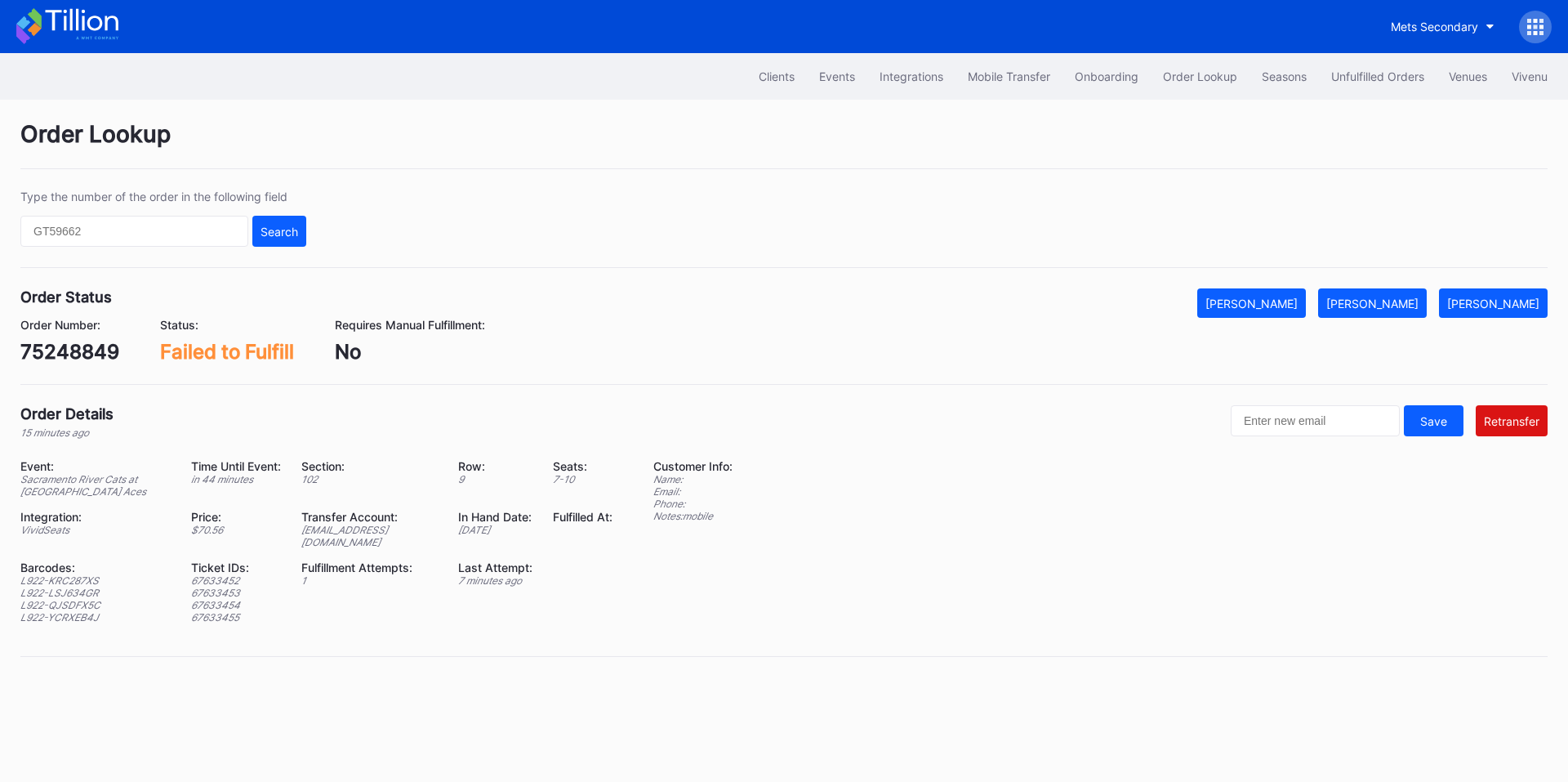
click at [53, 361] on div "75248849" at bounding box center [69, 352] width 98 height 24
copy div "75248849"
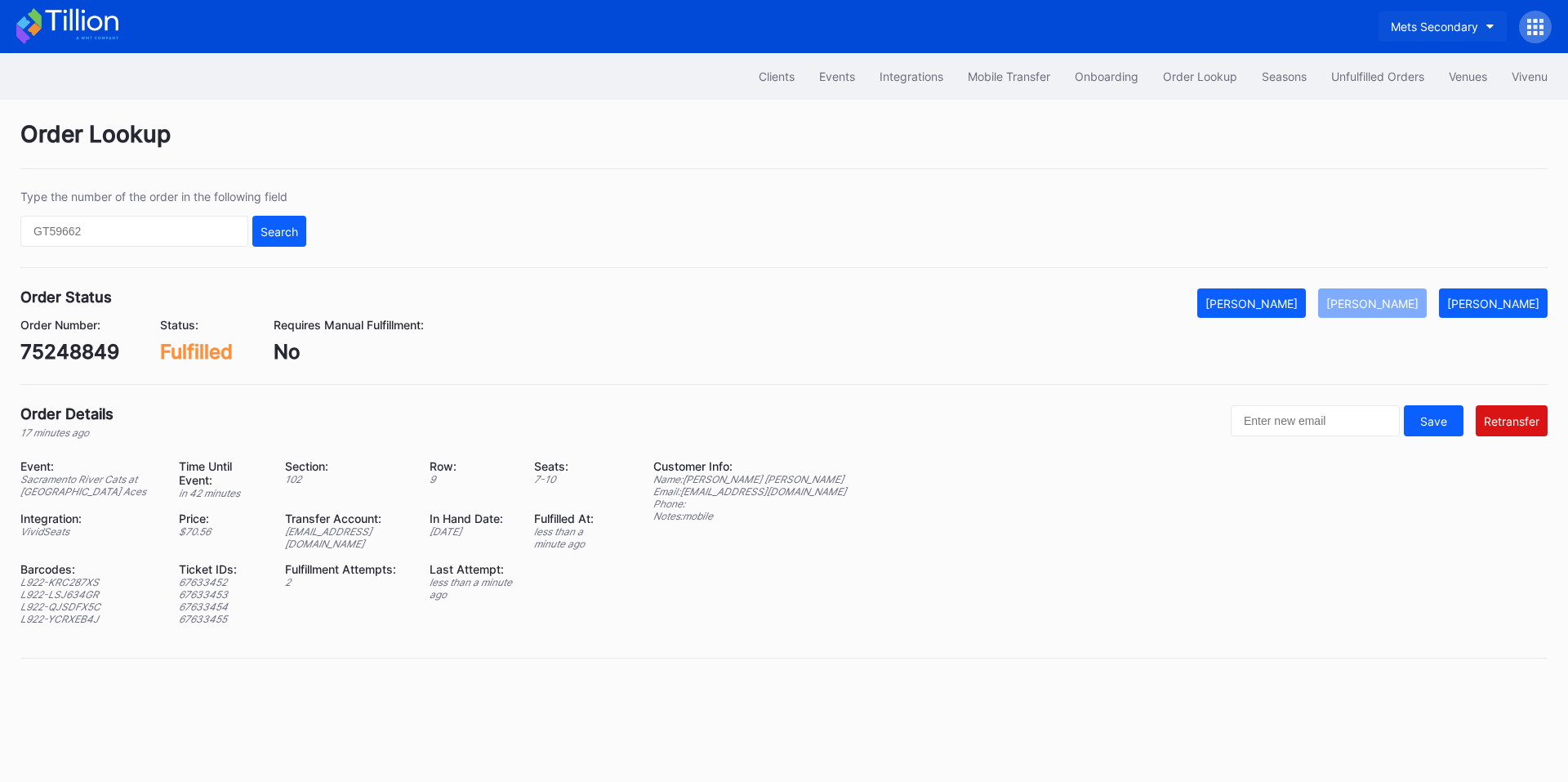
click at [1453, 30] on div "Mets Secondary" at bounding box center [1434, 27] width 87 height 14
type input "reno"
click at [1400, 150] on div "reno Reno Aces Primary Reno Aces Secondary" at bounding box center [1411, 102] width 190 height 104
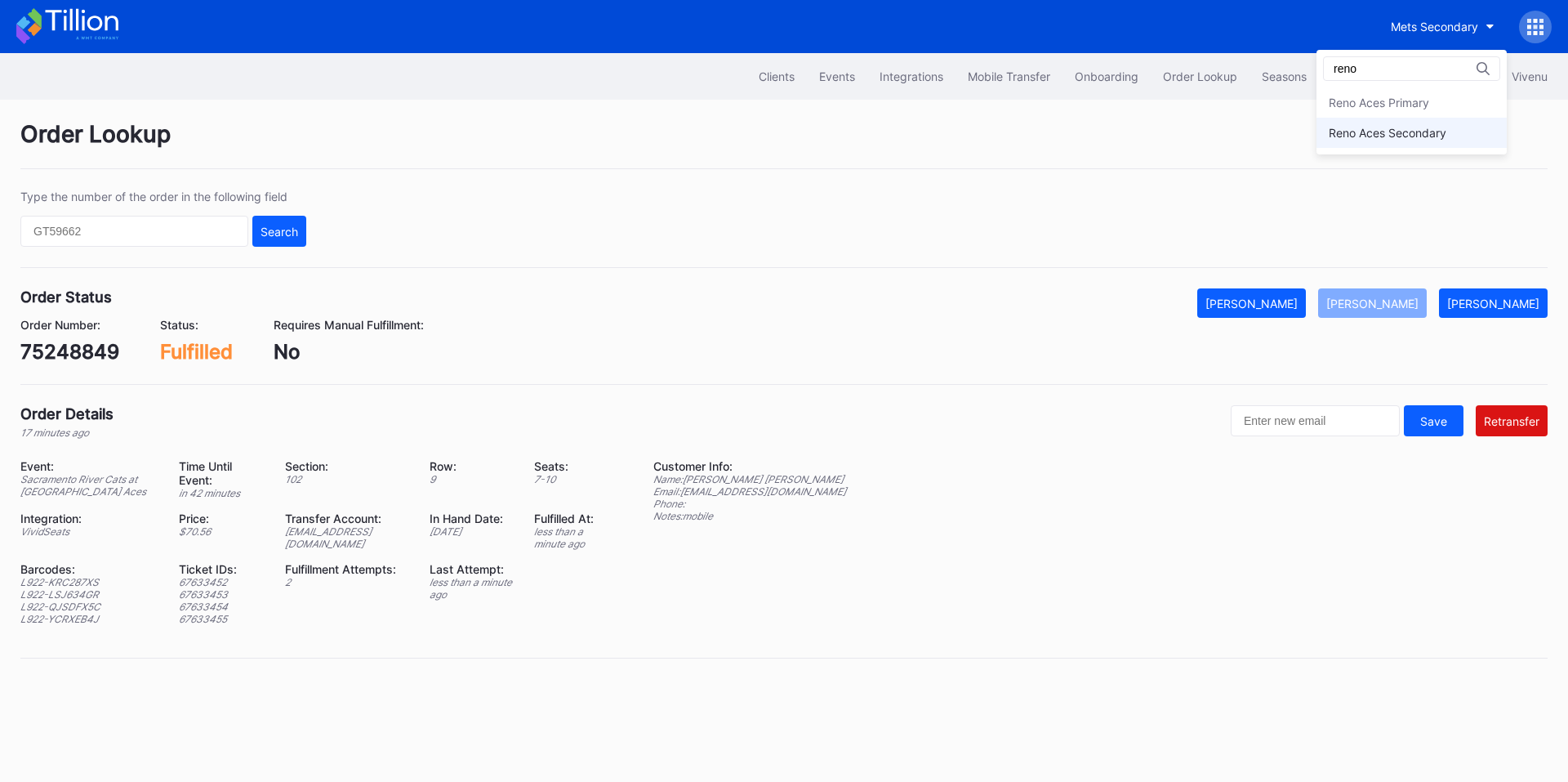
click at [1400, 146] on div "Reno Aces Secondary" at bounding box center [1411, 132] width 190 height 30
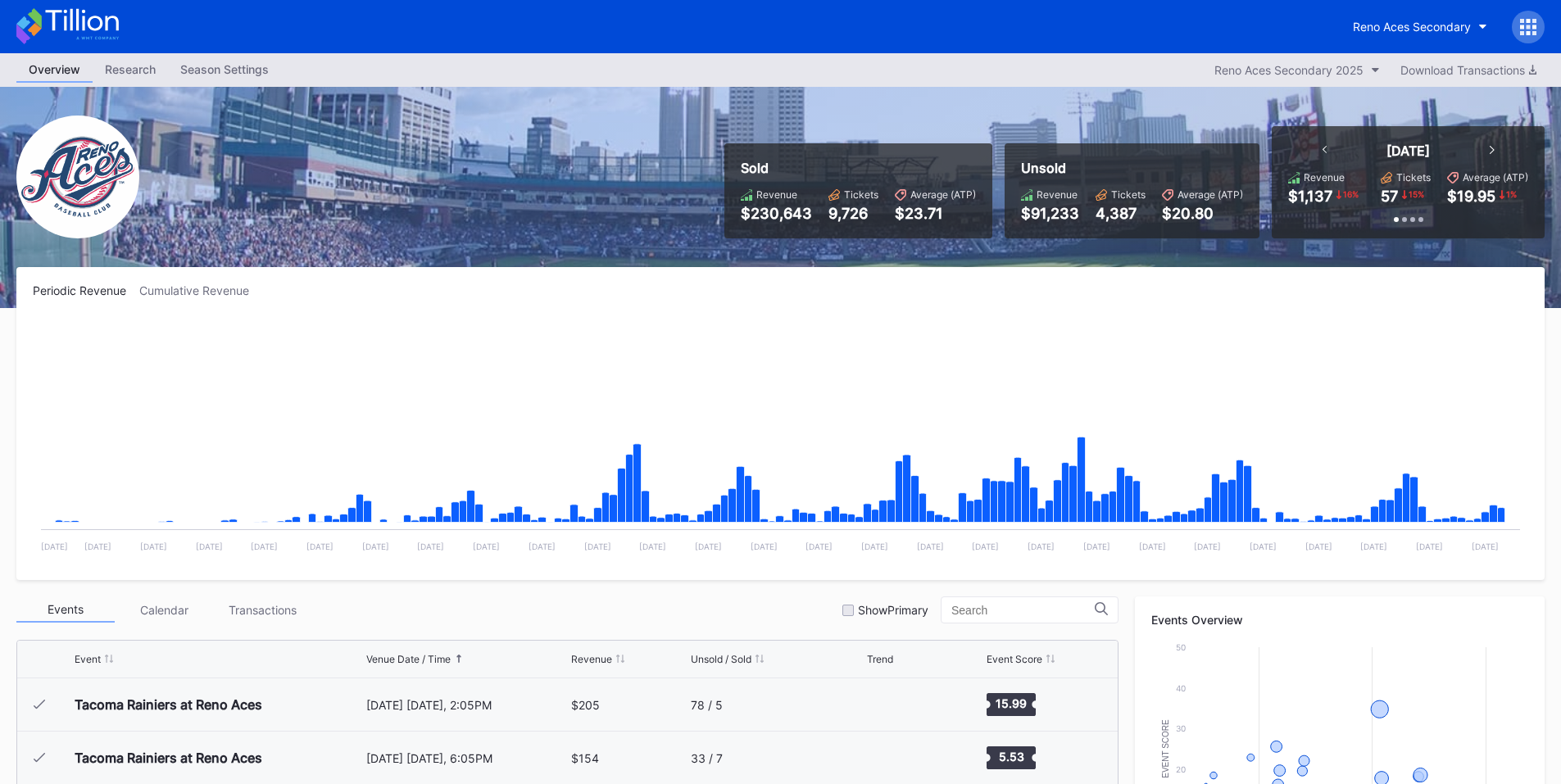
scroll to position [3460, 0]
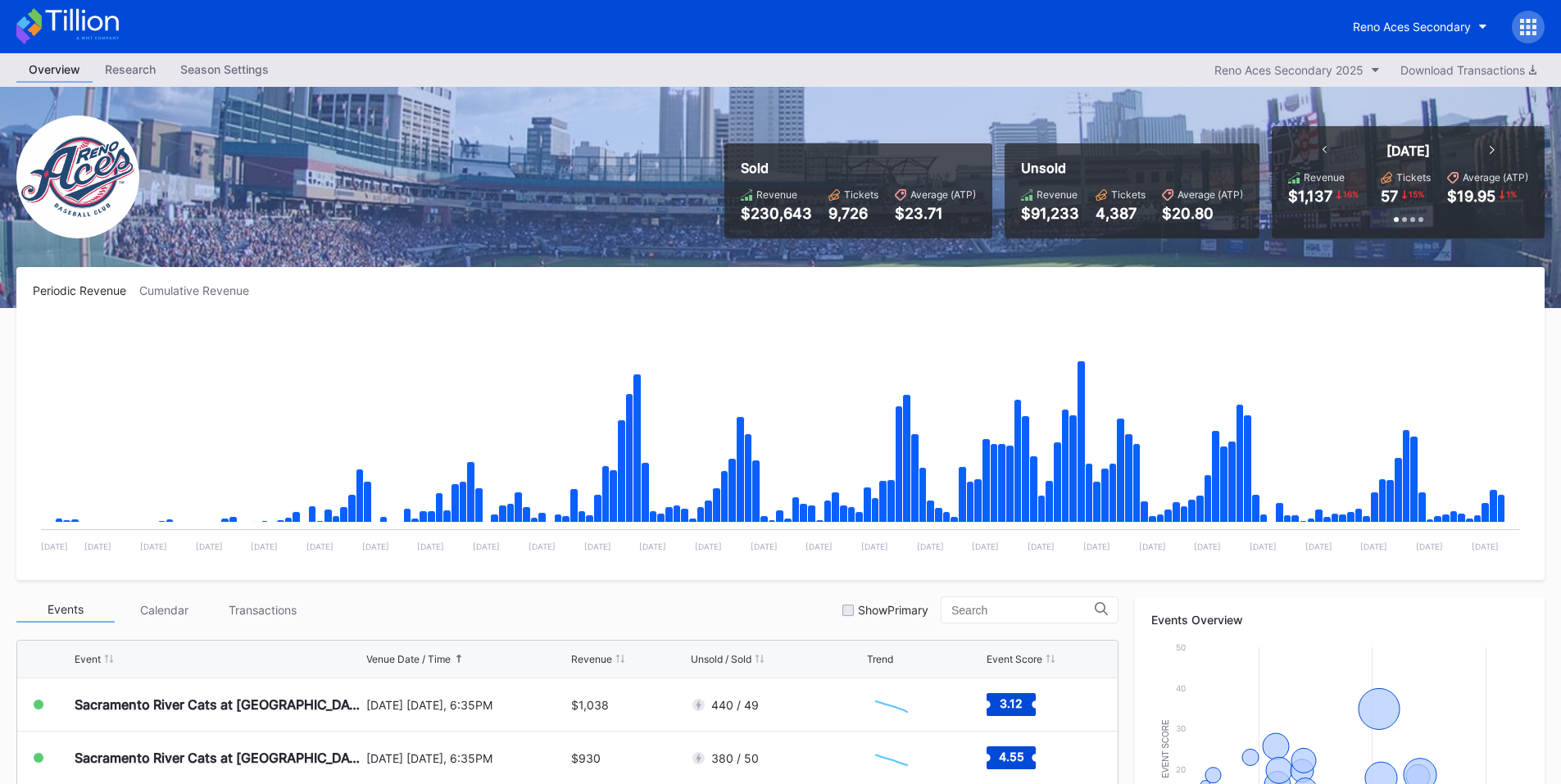
click at [1531, 25] on icon at bounding box center [1527, 27] width 16 height 16
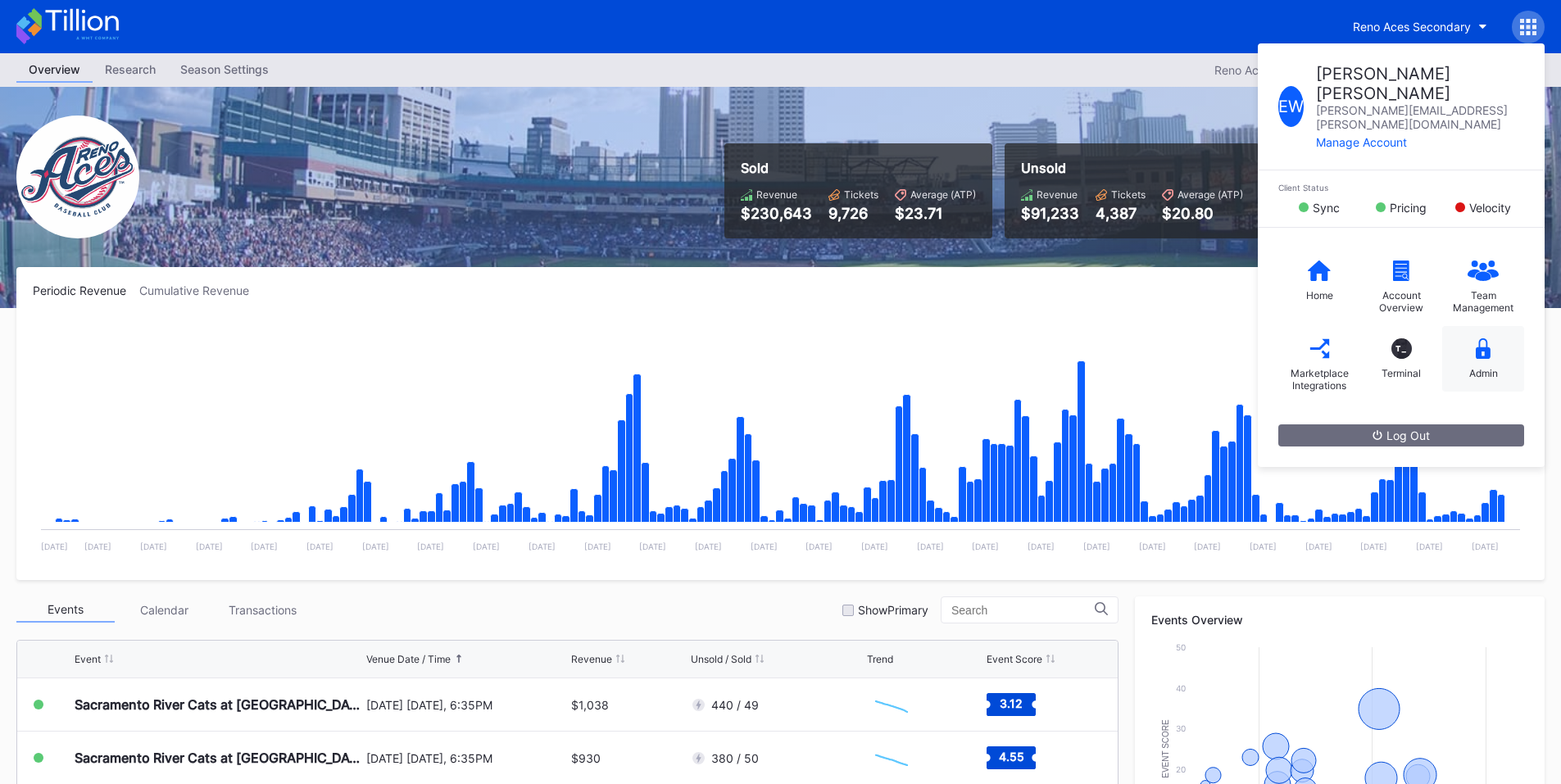
click at [1506, 331] on div "Admin" at bounding box center [1482, 359] width 82 height 65
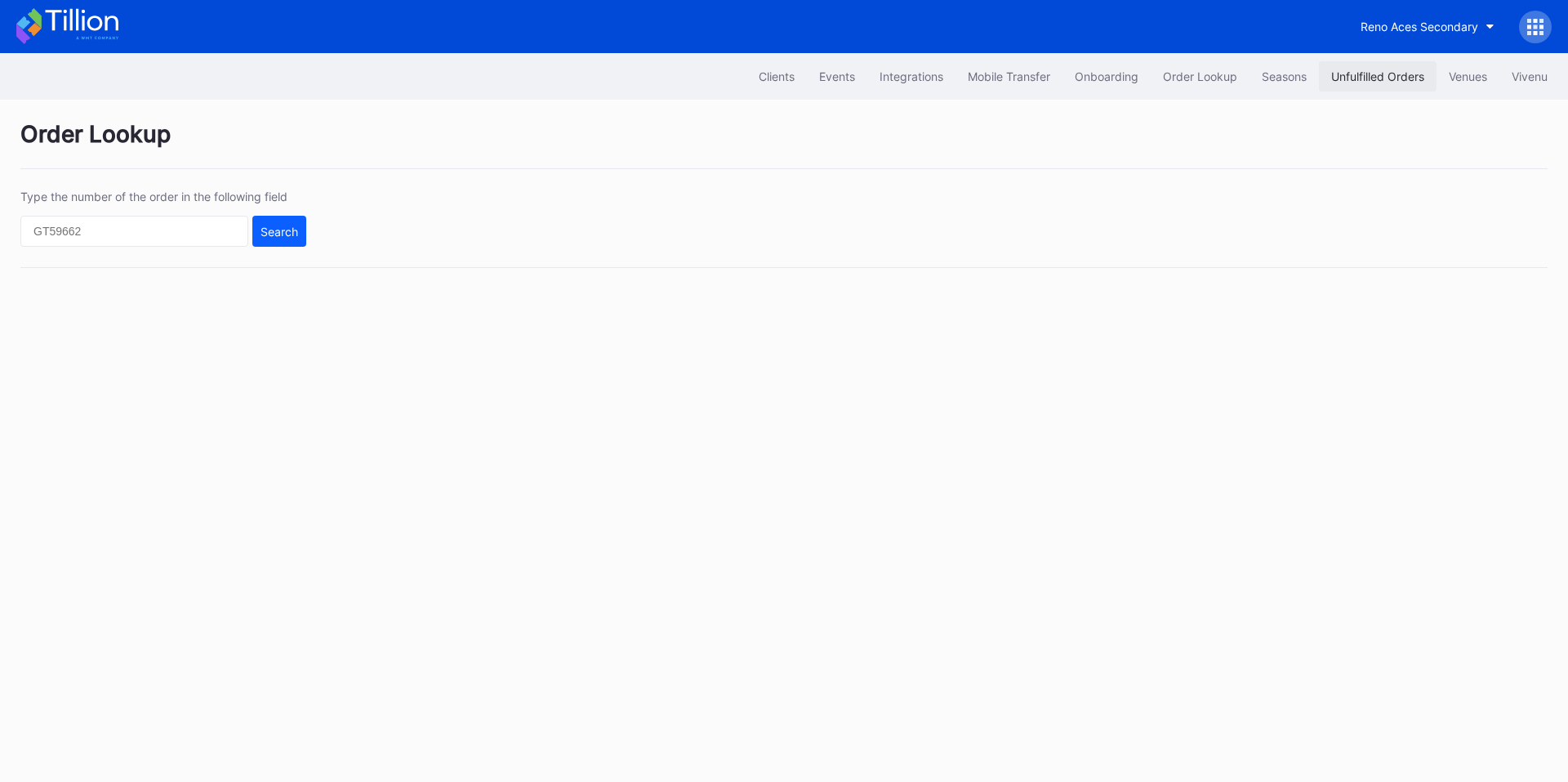
click at [1378, 79] on div "Unfulfilled Orders" at bounding box center [1377, 76] width 93 height 14
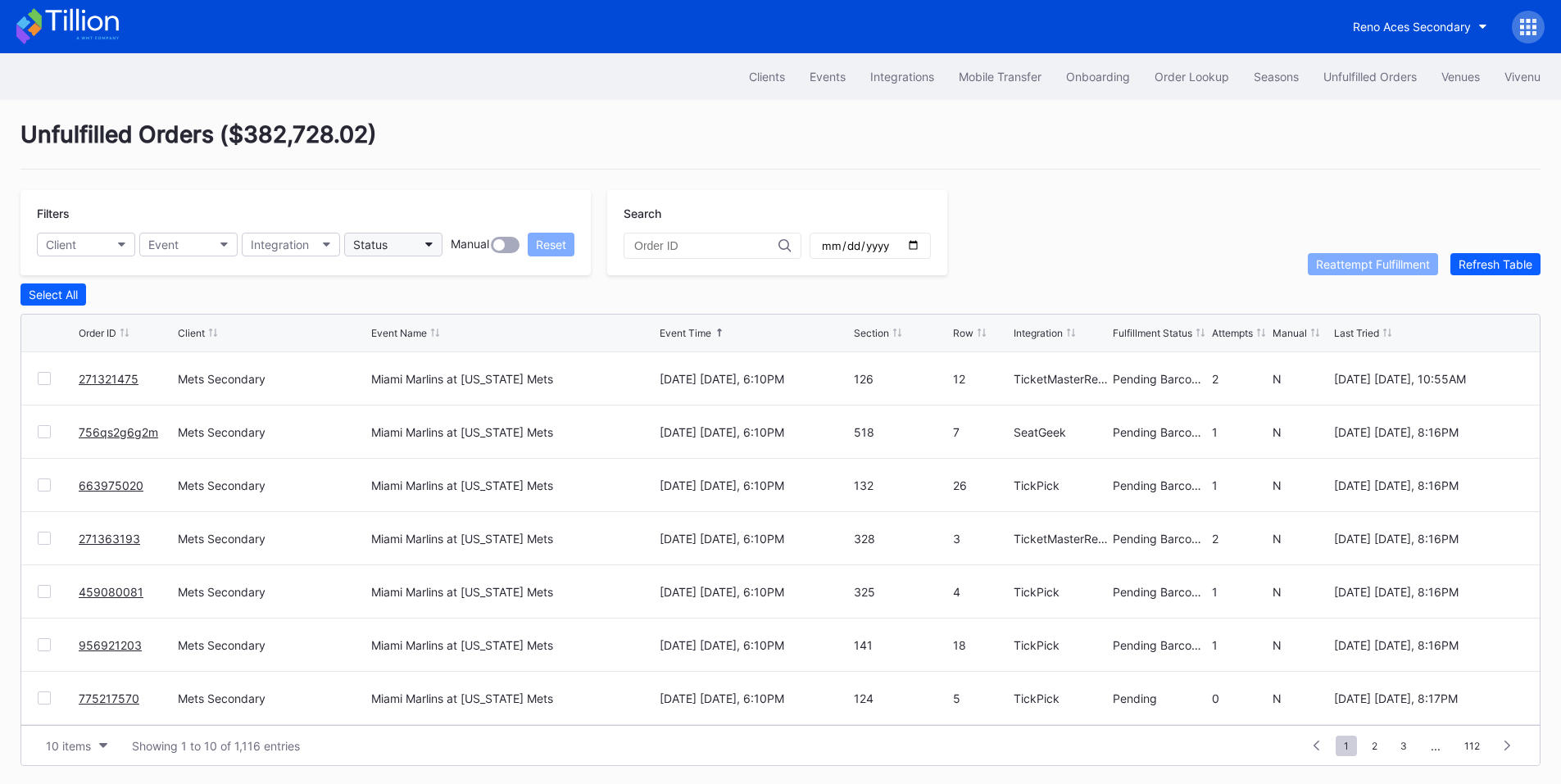
click at [409, 236] on button "Status" at bounding box center [393, 245] width 98 height 24
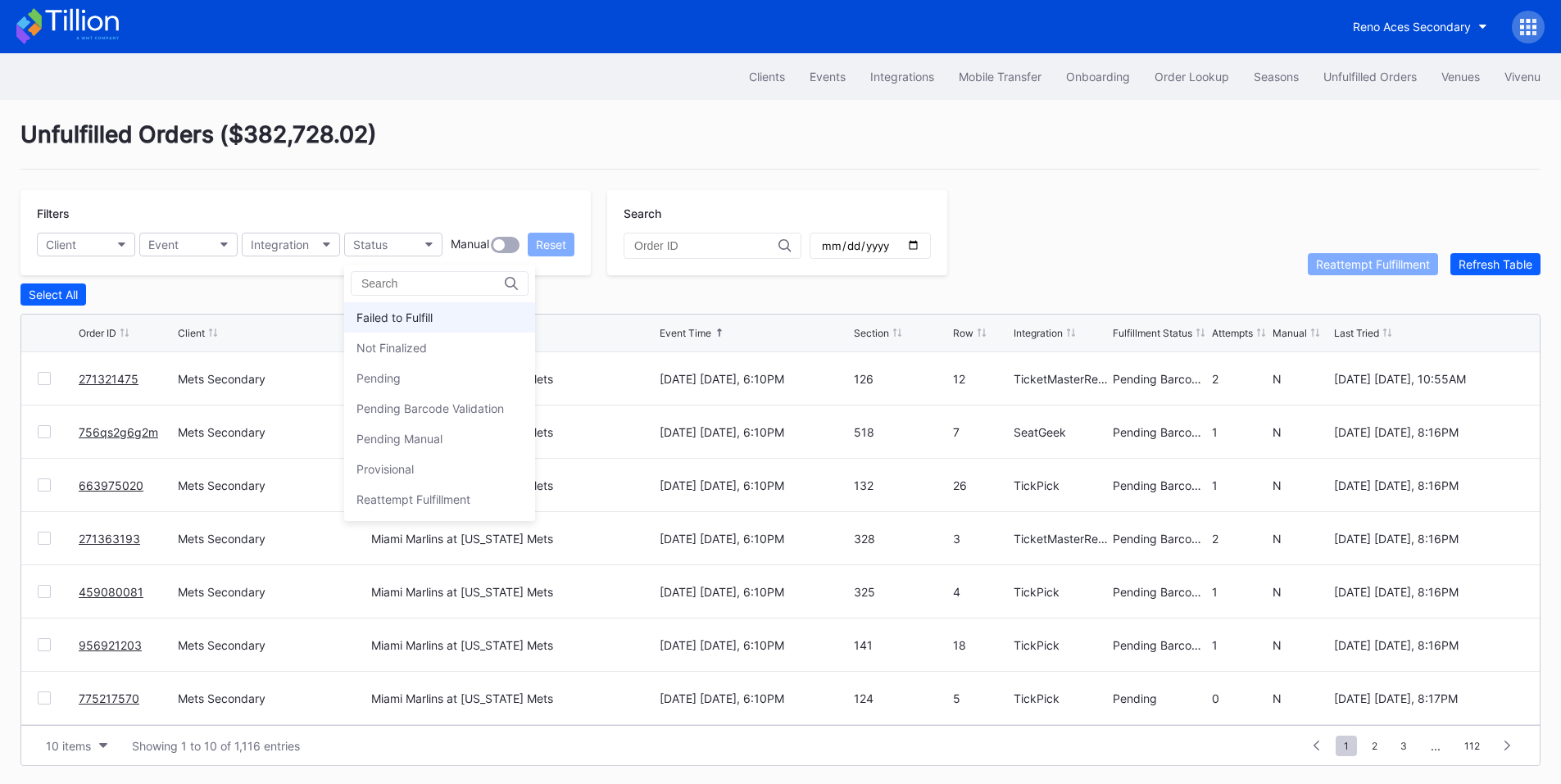
click at [404, 310] on div "Failed to Fulfill" at bounding box center [394, 317] width 76 height 14
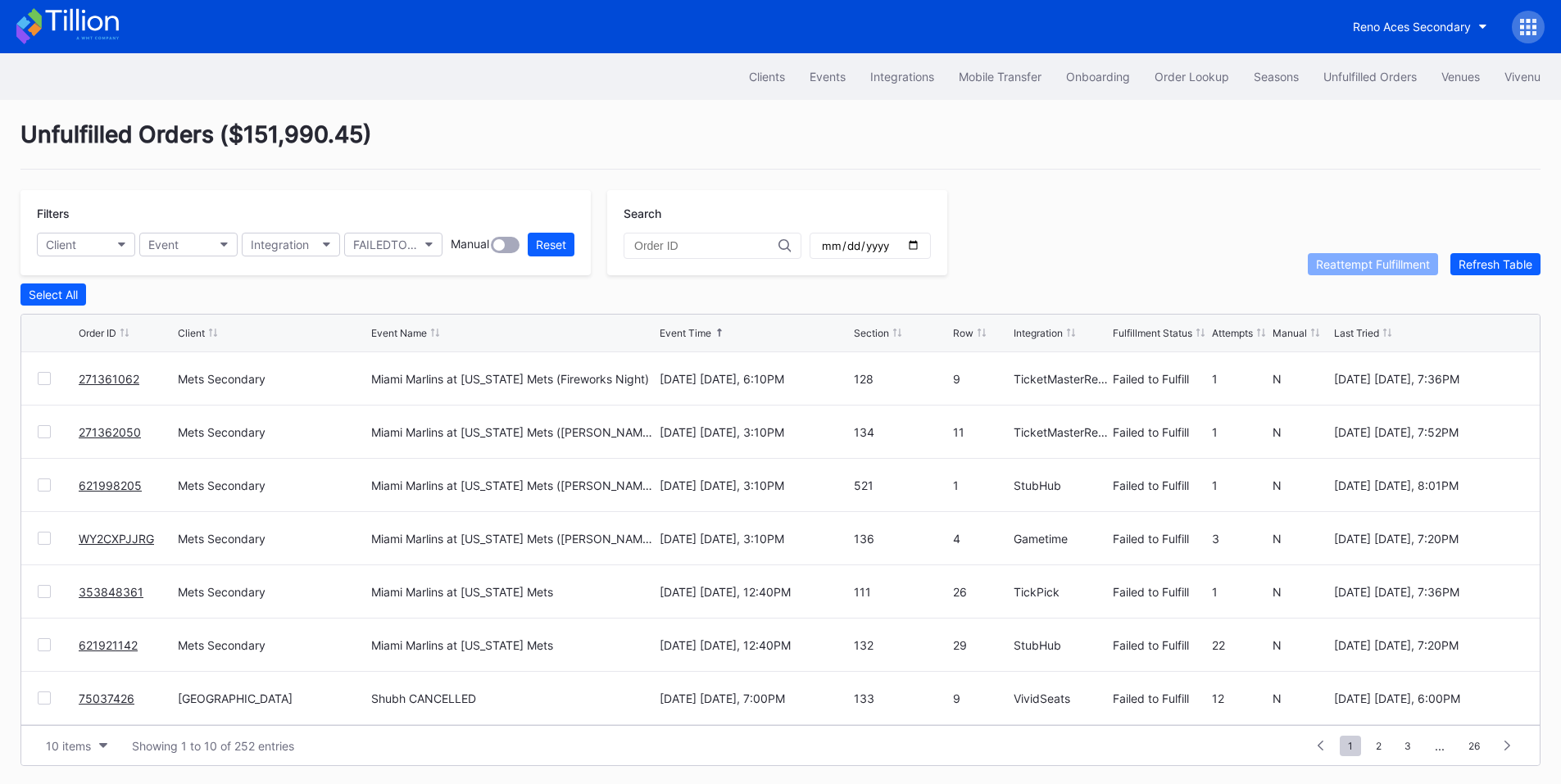
click at [39, 380] on div at bounding box center [44, 378] width 13 height 13
click at [44, 434] on div at bounding box center [44, 431] width 13 height 13
click at [45, 483] on div at bounding box center [44, 484] width 13 height 13
click at [36, 595] on div "353848361 Mets Secondary Miami Marlins at [US_STATE][GEOGRAPHIC_DATA] [DATE] [D…" at bounding box center [780, 592] width 1518 height 53
click at [44, 593] on div at bounding box center [44, 591] width 13 height 13
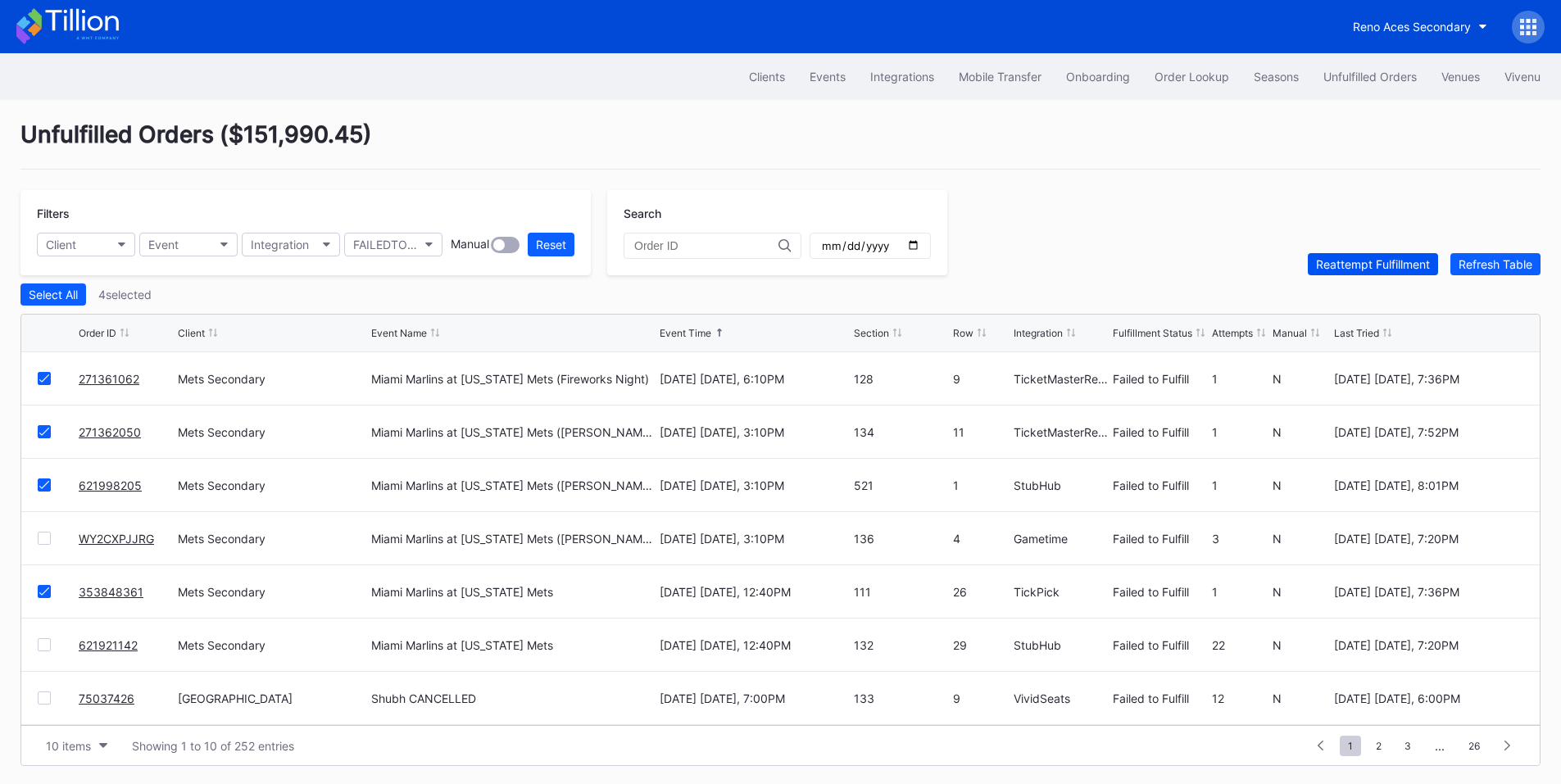
click at [1384, 260] on button "Reattempt Fulfillment" at bounding box center [1373, 264] width 131 height 22
